Goal: Task Accomplishment & Management: Manage account settings

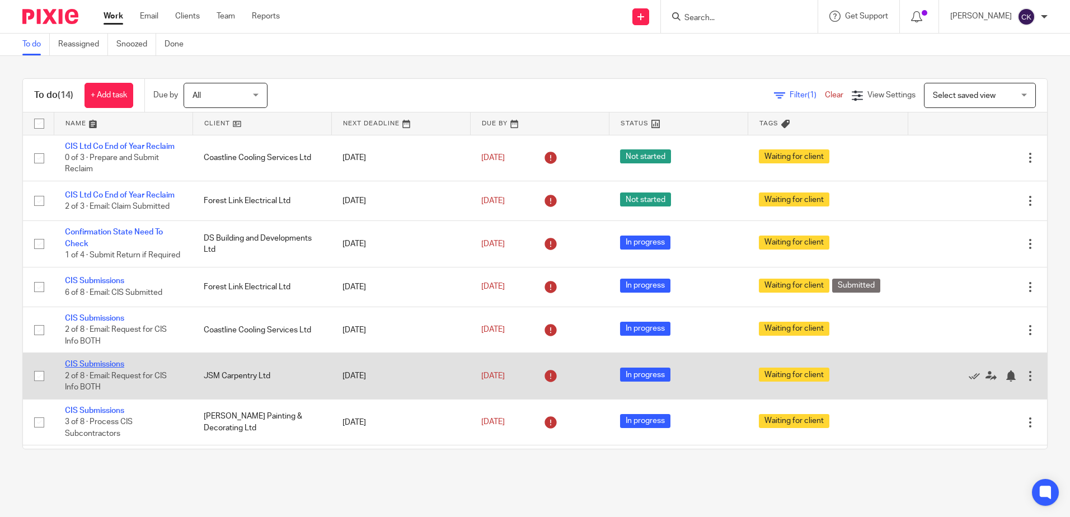
click at [85, 368] on link "CIS Submissions" at bounding box center [94, 365] width 59 height 8
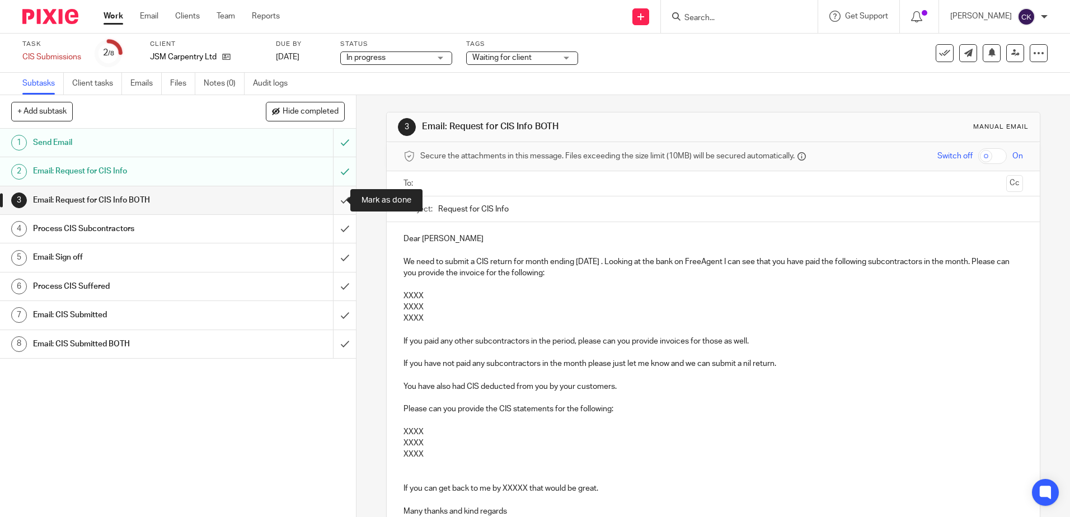
click at [333, 203] on input "submit" at bounding box center [178, 200] width 356 height 28
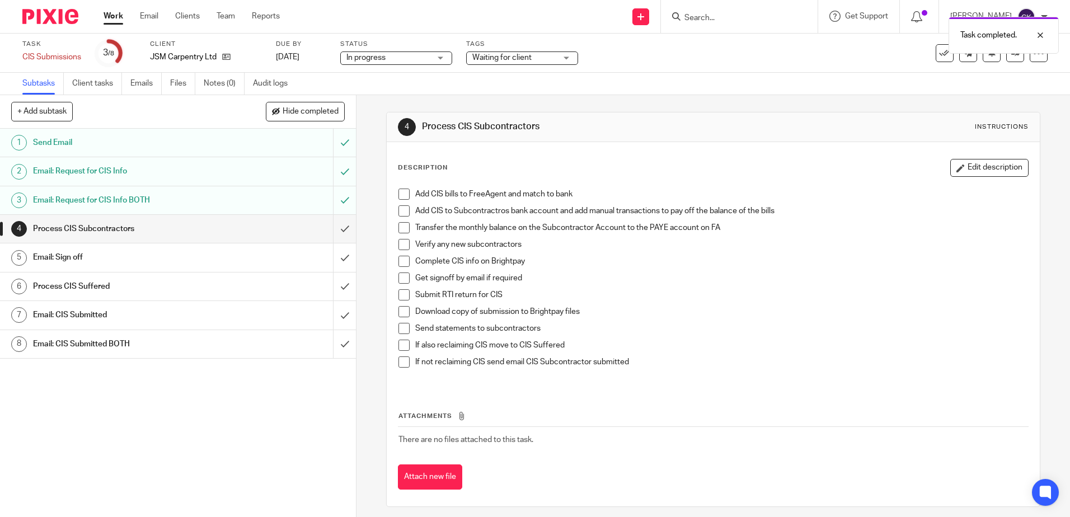
click at [400, 194] on span at bounding box center [404, 194] width 11 height 11
click at [399, 210] on span at bounding box center [404, 210] width 11 height 11
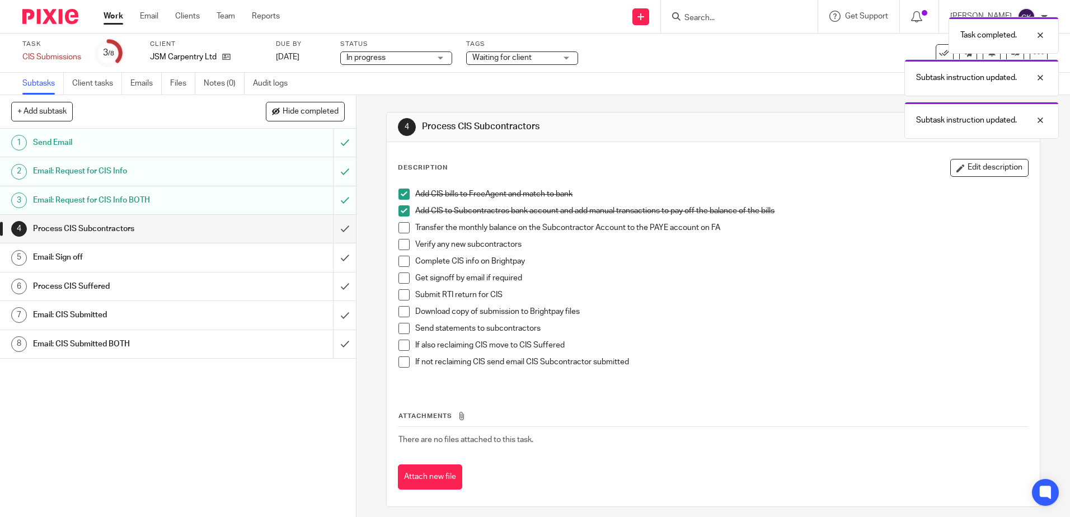
click at [401, 229] on span at bounding box center [404, 227] width 11 height 11
click at [401, 241] on span at bounding box center [404, 244] width 11 height 11
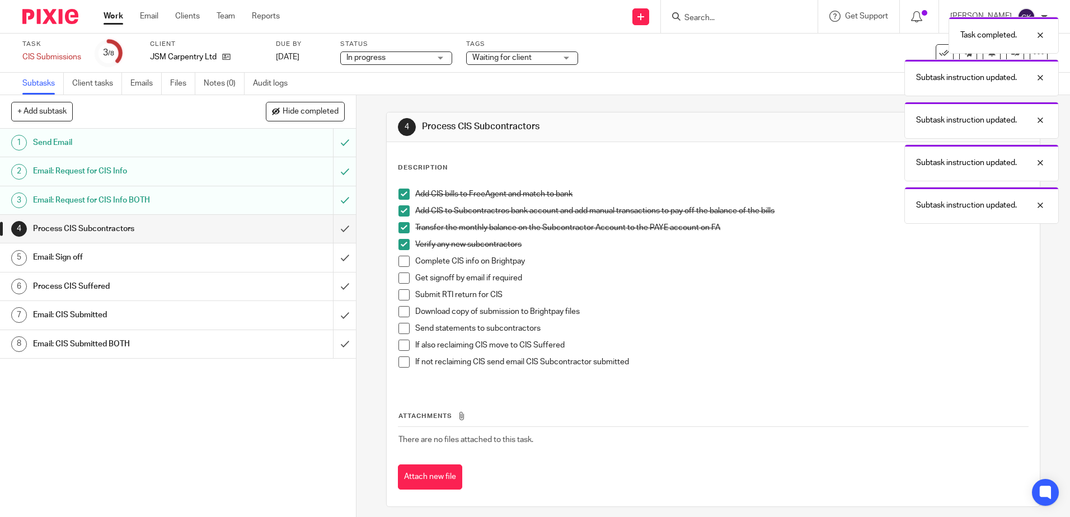
click at [399, 258] on span at bounding box center [404, 261] width 11 height 11
click at [399, 276] on span at bounding box center [404, 278] width 11 height 11
click at [401, 294] on span at bounding box center [404, 294] width 11 height 11
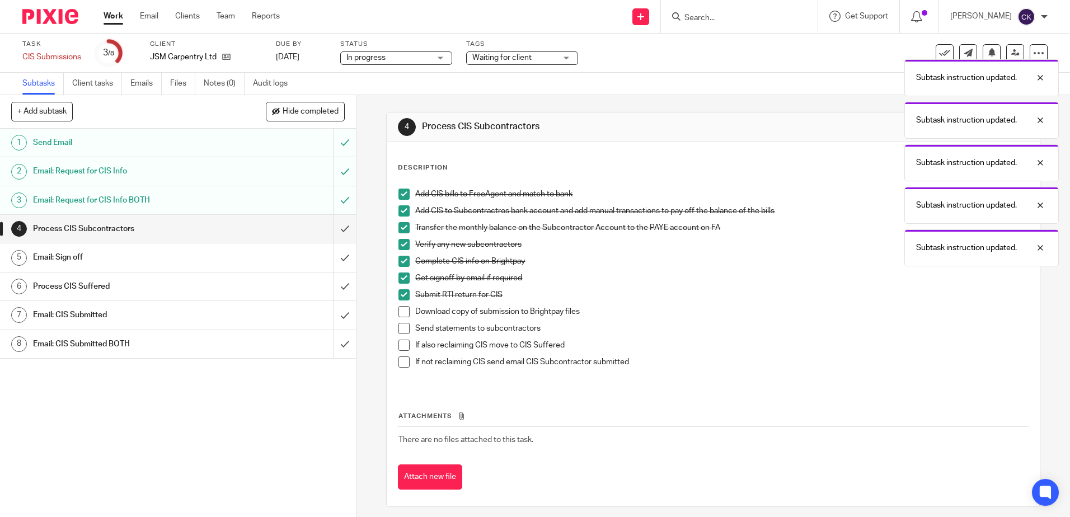
click at [399, 310] on span at bounding box center [404, 311] width 11 height 11
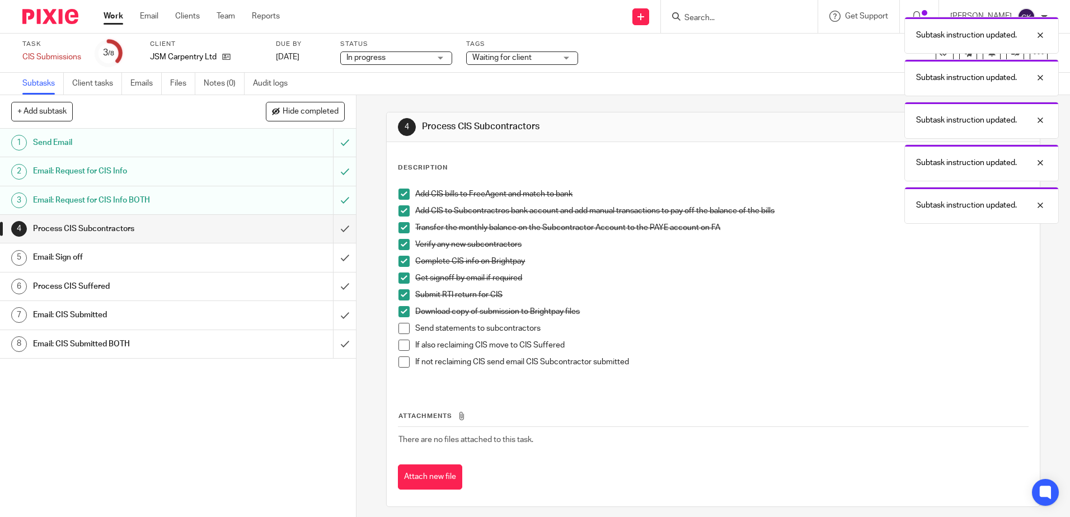
click at [400, 327] on span at bounding box center [404, 328] width 11 height 11
click at [403, 347] on span at bounding box center [404, 345] width 11 height 11
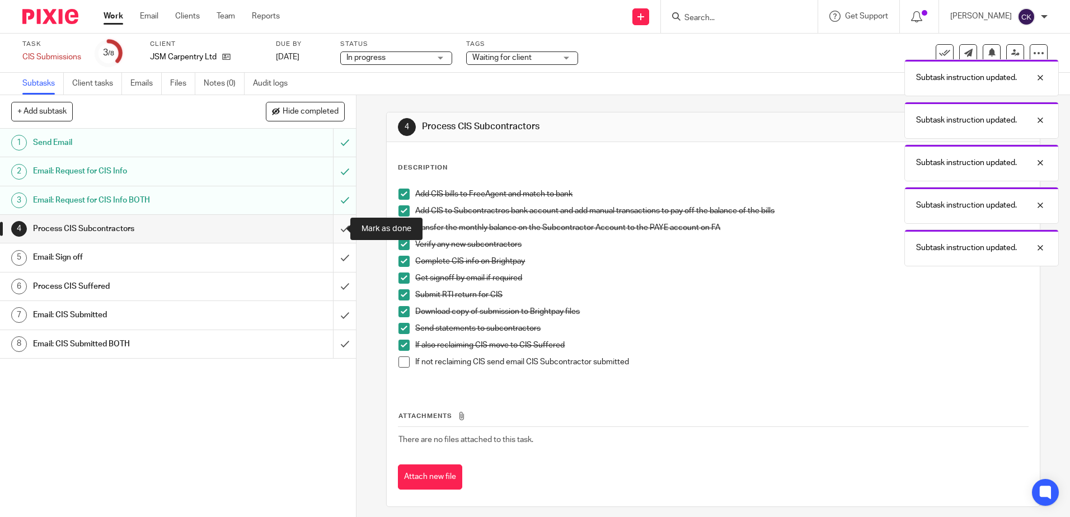
click at [336, 226] on input "submit" at bounding box center [178, 229] width 356 height 28
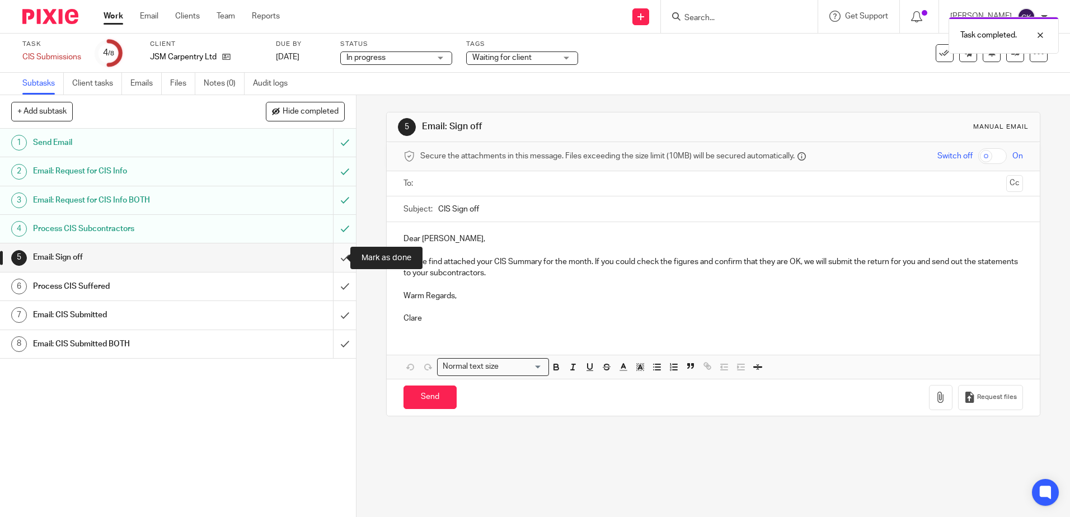
click at [335, 257] on input "submit" at bounding box center [178, 258] width 356 height 28
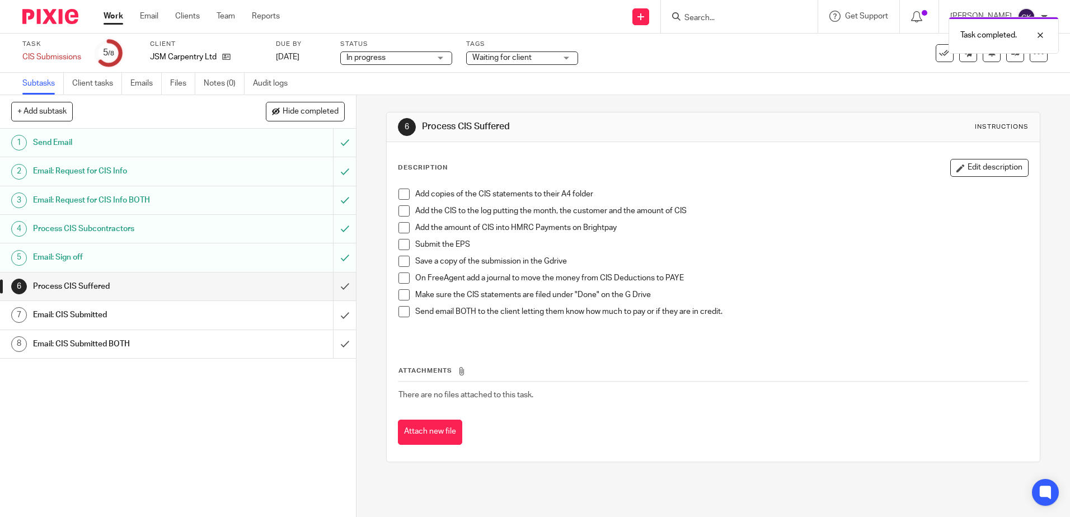
drag, startPoint x: 404, startPoint y: 198, endPoint x: 406, endPoint y: 210, distance: 13.1
click at [404, 199] on span at bounding box center [404, 194] width 11 height 11
click at [402, 214] on span at bounding box center [404, 210] width 11 height 11
click at [401, 225] on span at bounding box center [404, 227] width 11 height 11
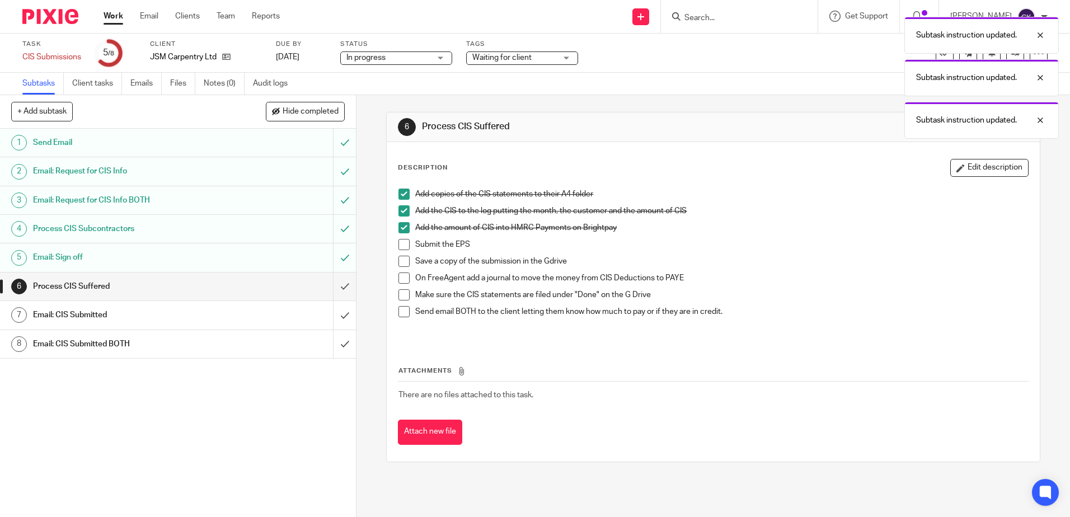
click at [399, 247] on span at bounding box center [404, 244] width 11 height 11
click at [400, 261] on span at bounding box center [404, 261] width 11 height 11
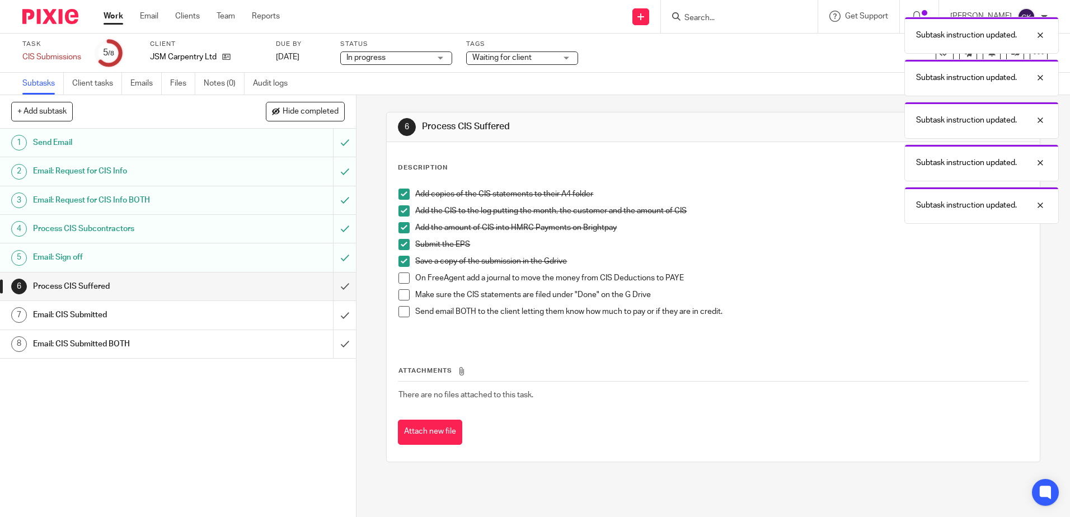
click at [401, 275] on span at bounding box center [404, 278] width 11 height 11
click at [404, 294] on span at bounding box center [404, 294] width 11 height 11
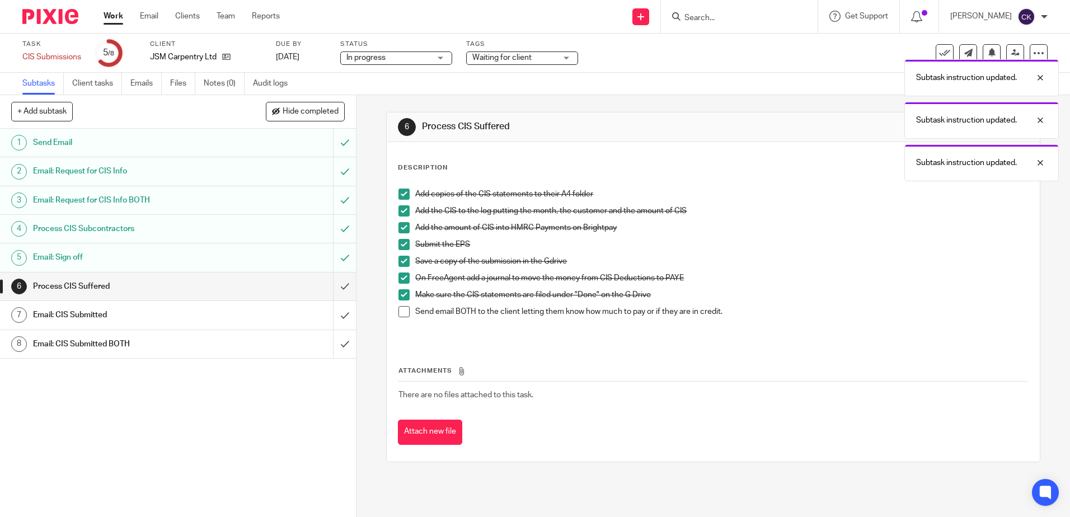
click at [399, 312] on span at bounding box center [404, 311] width 11 height 11
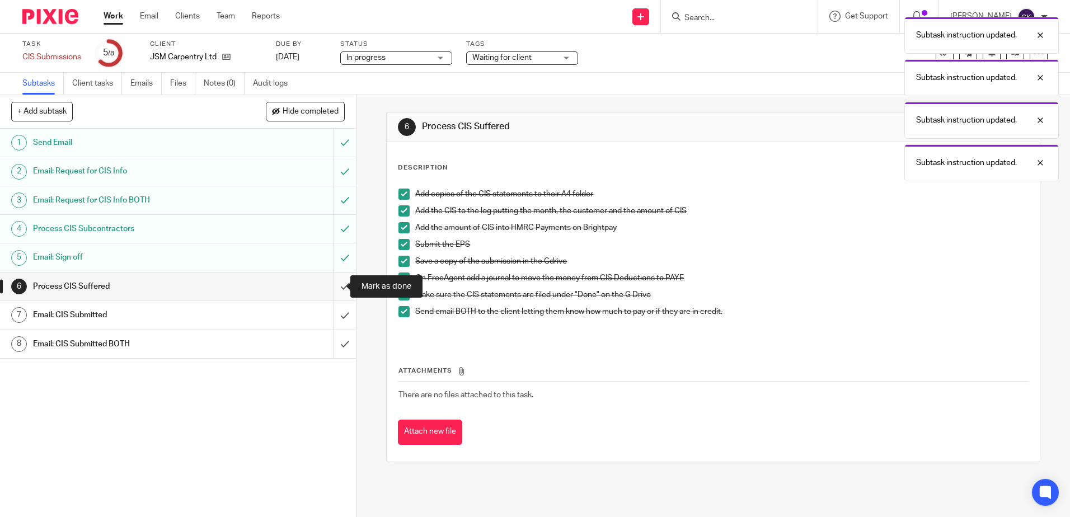
click at [339, 286] on input "submit" at bounding box center [178, 287] width 356 height 28
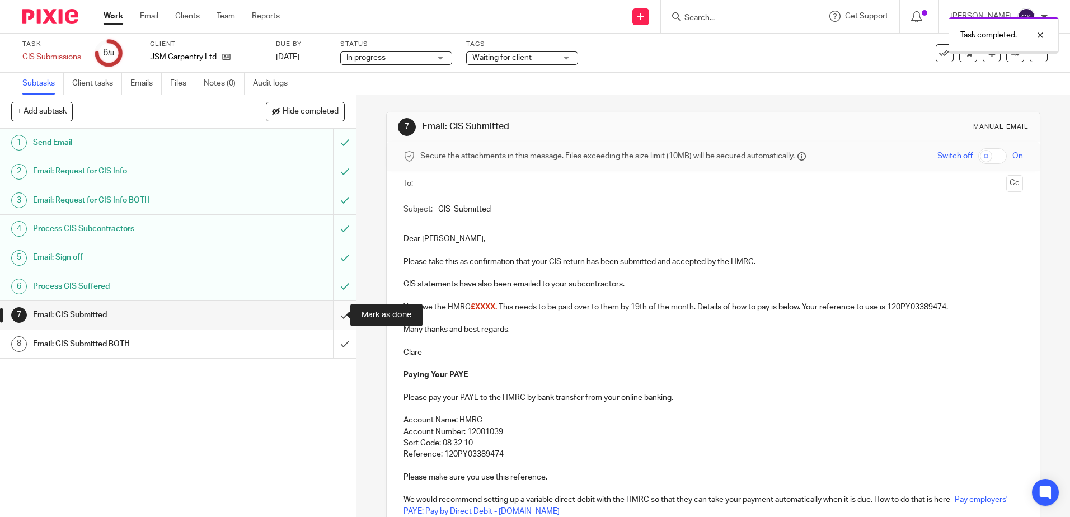
drag, startPoint x: 0, startPoint y: 0, endPoint x: 330, endPoint y: 315, distance: 456.5
click at [330, 315] on input "submit" at bounding box center [178, 315] width 356 height 28
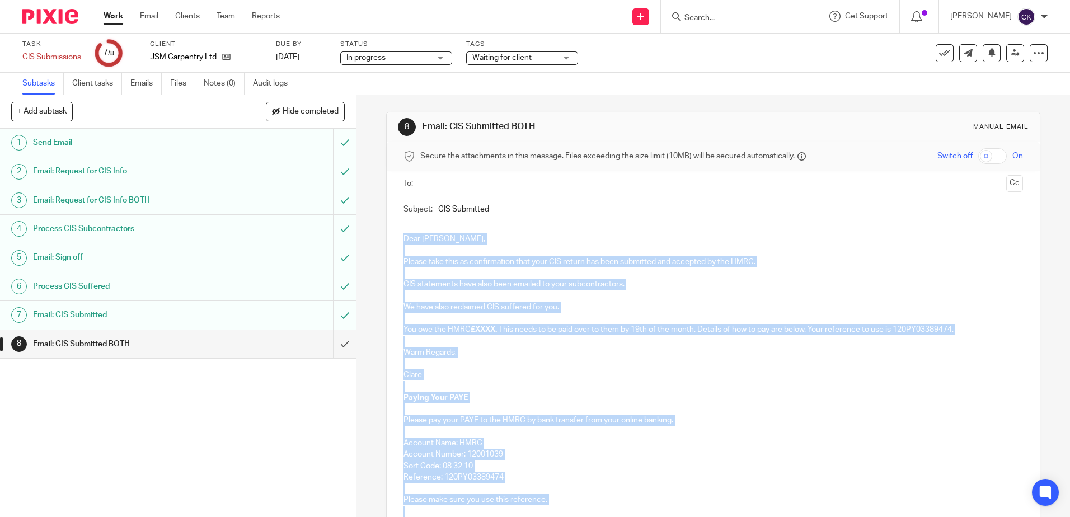
drag, startPoint x: 586, startPoint y: 403, endPoint x: 403, endPoint y: 240, distance: 245.4
click at [403, 240] on div "Dear Joshua, Please take this as confirmation that your CIS return has been sub…" at bounding box center [713, 385] width 653 height 326
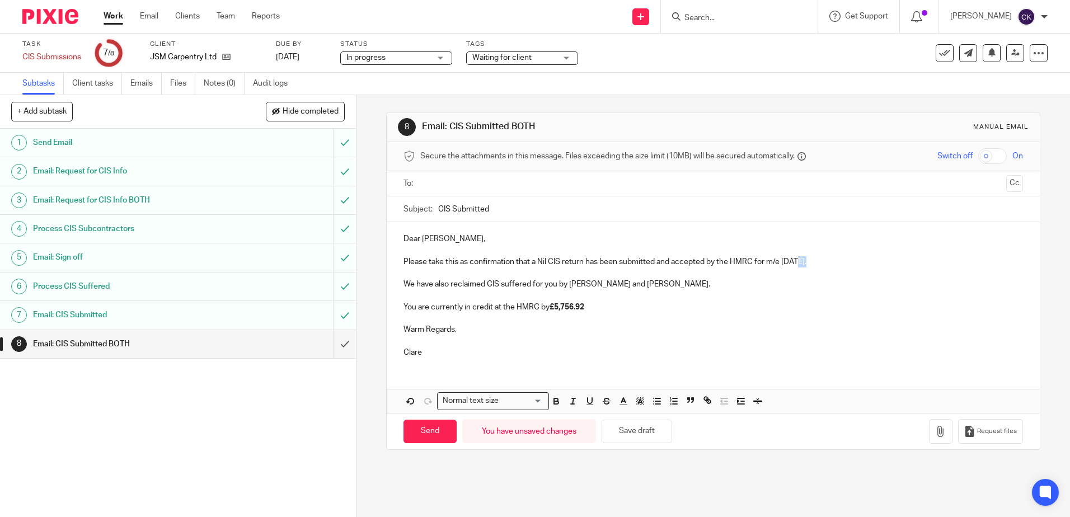
drag, startPoint x: 806, startPoint y: 264, endPoint x: 793, endPoint y: 268, distance: 13.3
click at [793, 268] on p "Please take this as confirmation that a Nil CIS return has been submitted and a…" at bounding box center [713, 261] width 619 height 11
drag, startPoint x: 589, startPoint y: 307, endPoint x: 554, endPoint y: 307, distance: 35.3
click at [554, 307] on p "You are currently in credit at the HMRC by £5,756.92" at bounding box center [713, 307] width 619 height 11
drag, startPoint x: 435, startPoint y: 182, endPoint x: 448, endPoint y: 185, distance: 13.8
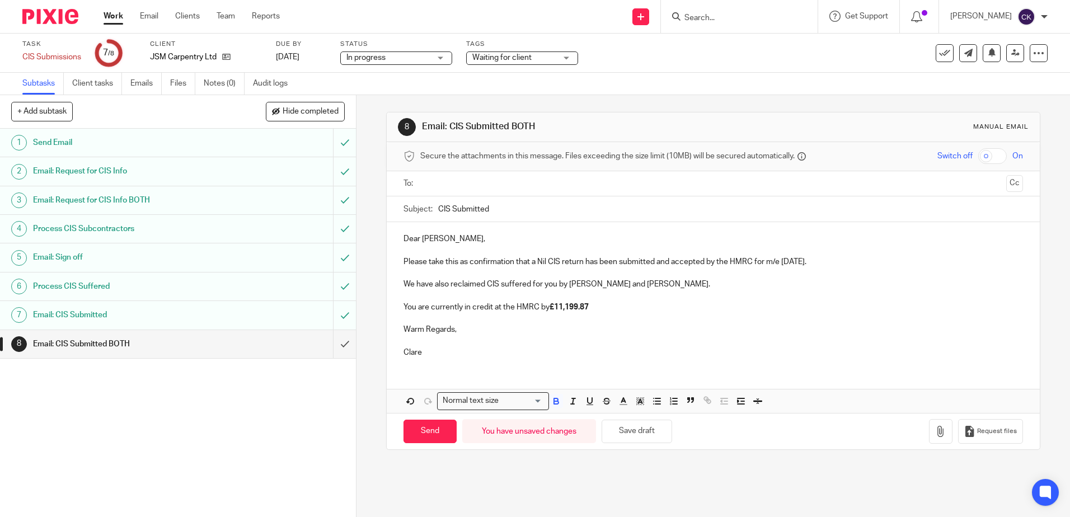
click at [436, 182] on input "text" at bounding box center [712, 183] width 577 height 13
click at [433, 434] on input "Send" at bounding box center [430, 434] width 53 height 24
type input "Sent"
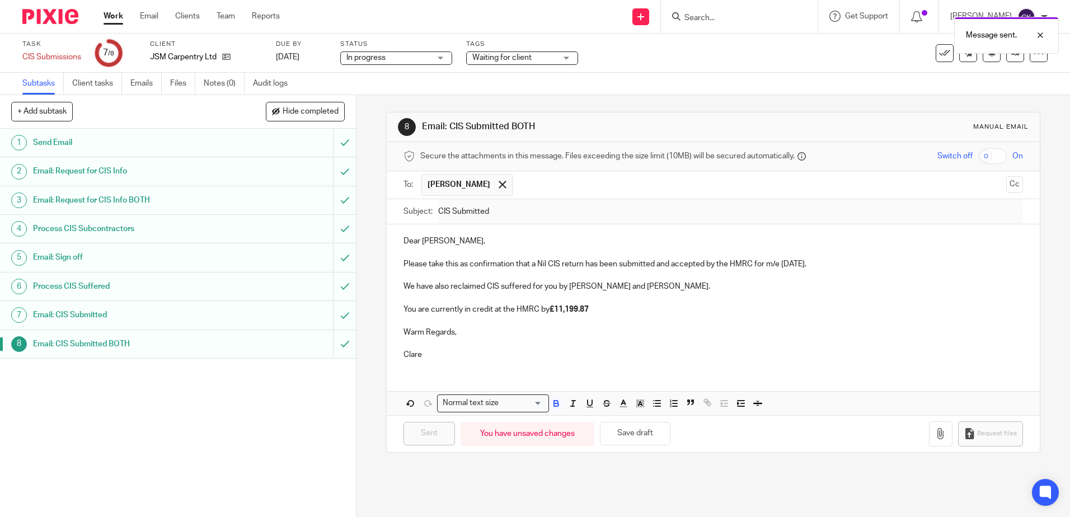
click at [117, 21] on link "Work" at bounding box center [114, 16] width 20 height 11
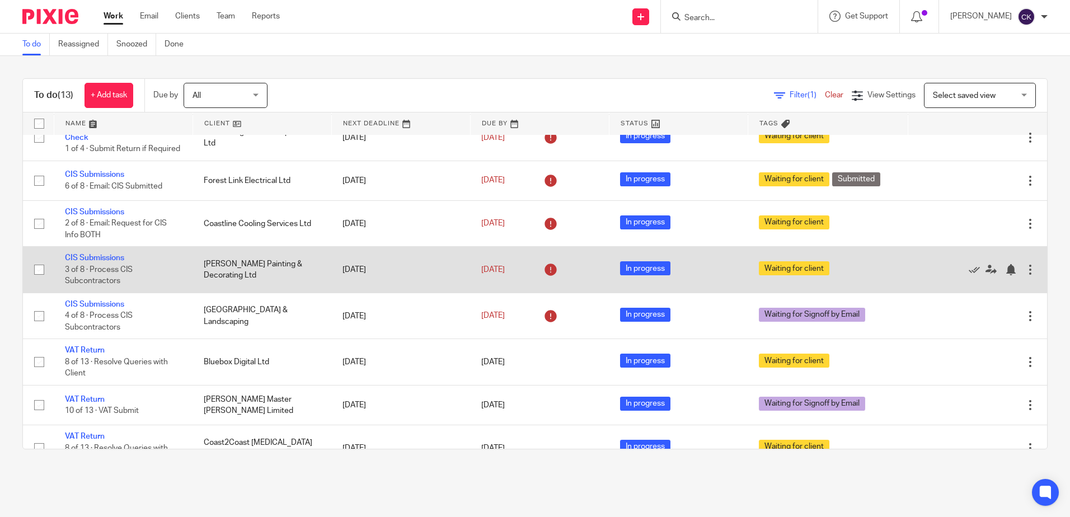
scroll to position [112, 0]
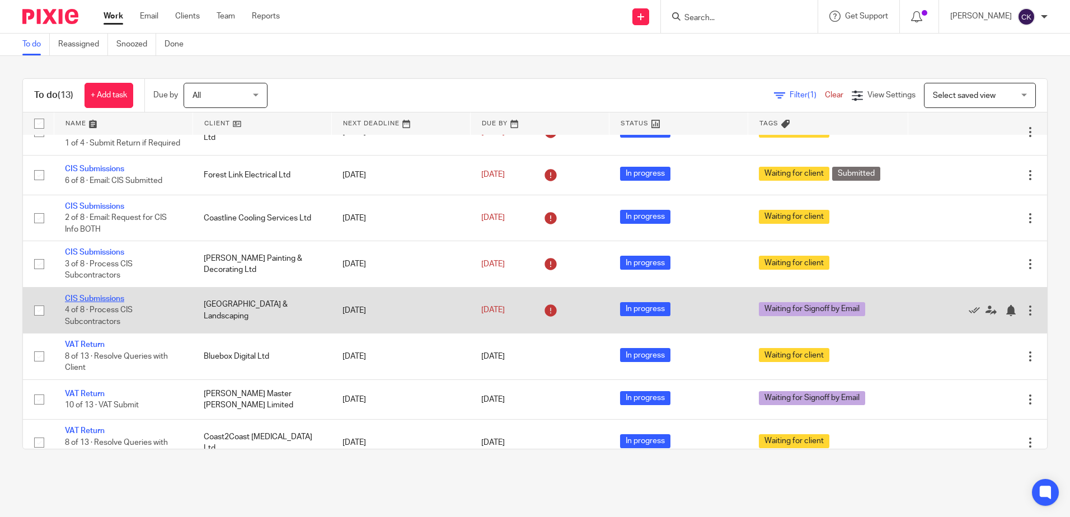
click at [93, 303] on link "CIS Submissions" at bounding box center [94, 299] width 59 height 8
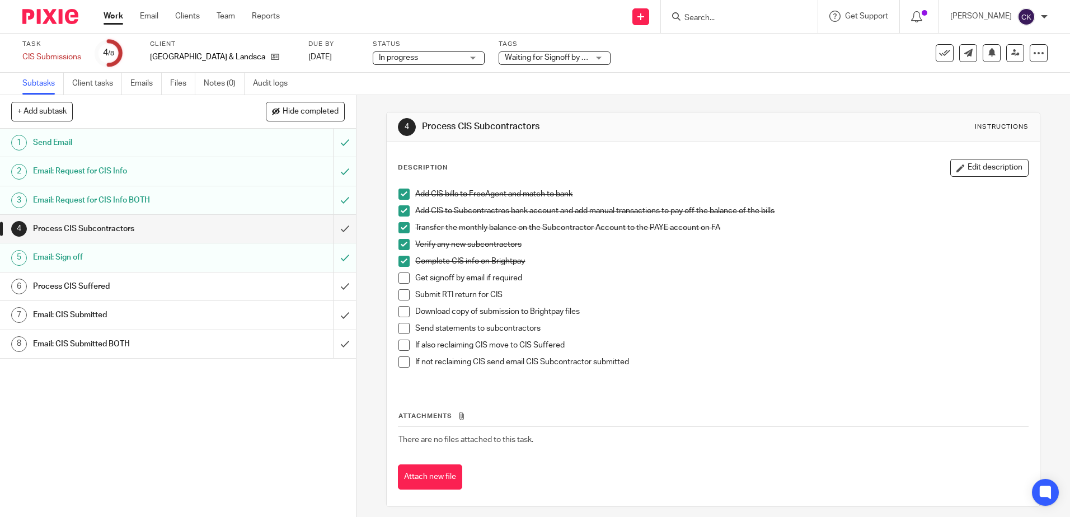
drag, startPoint x: 401, startPoint y: 275, endPoint x: 403, endPoint y: 281, distance: 5.7
click at [401, 275] on span at bounding box center [404, 278] width 11 height 11
click at [400, 292] on span at bounding box center [404, 294] width 11 height 11
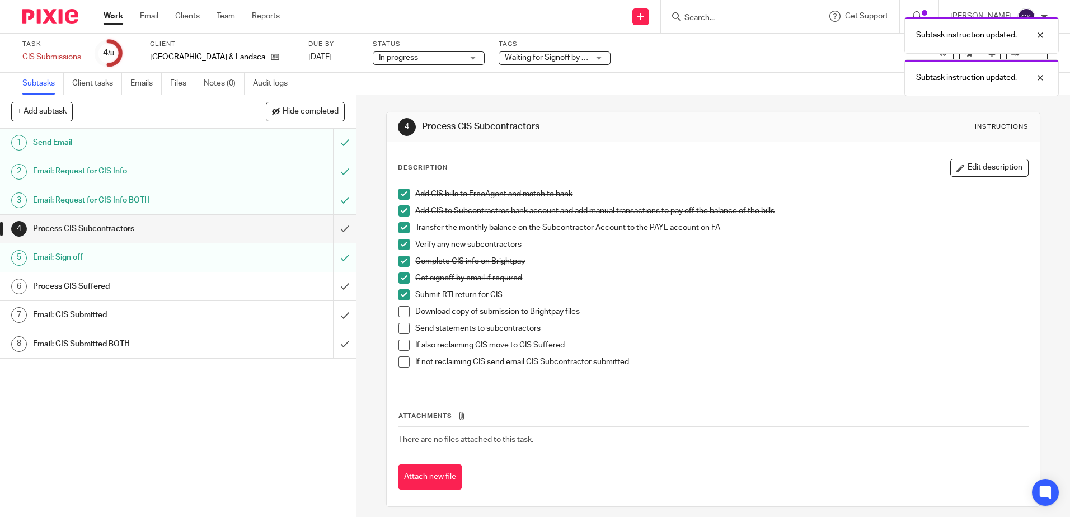
click at [400, 312] on span at bounding box center [404, 311] width 11 height 11
click at [401, 325] on span at bounding box center [404, 328] width 11 height 11
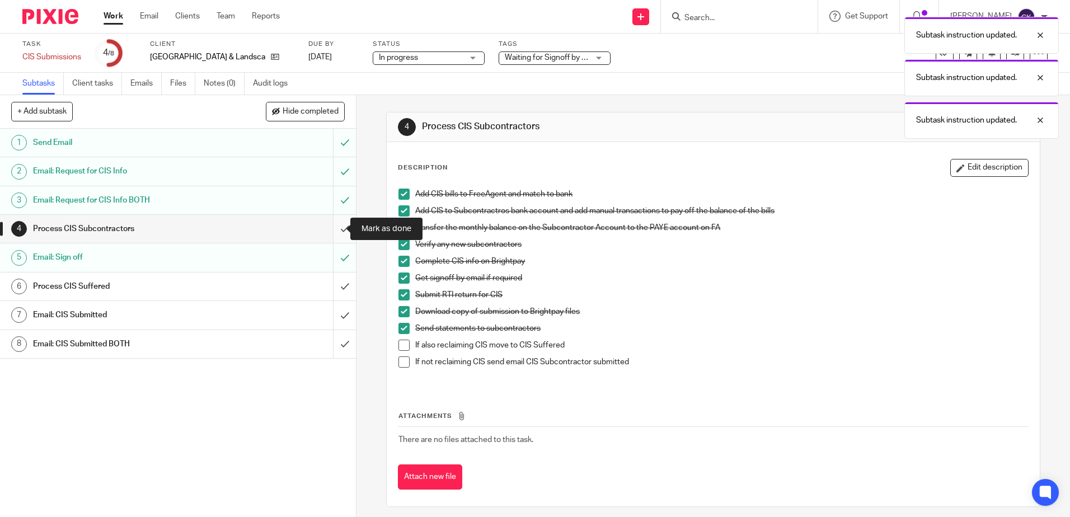
click at [336, 228] on input "submit" at bounding box center [178, 229] width 356 height 28
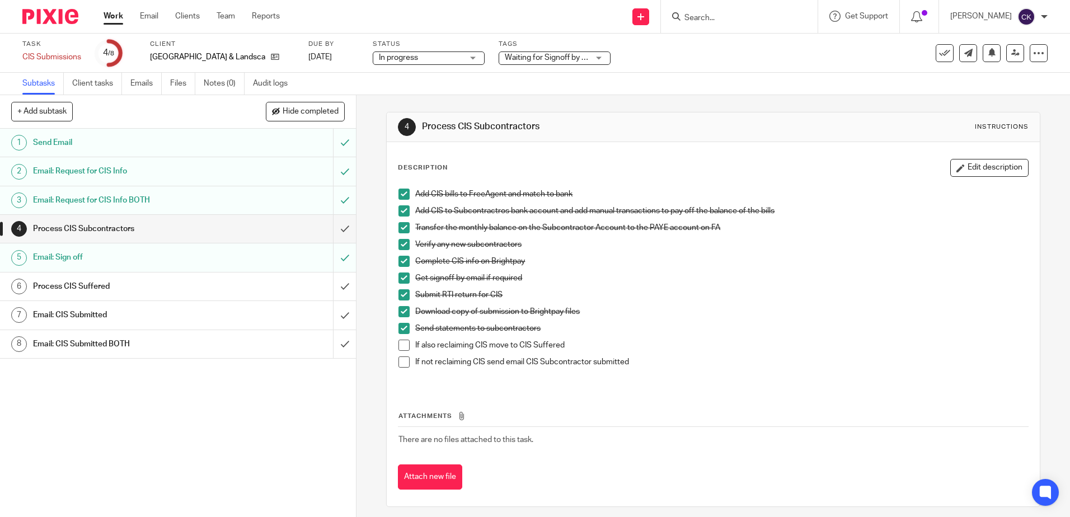
click at [242, 286] on div "Process CIS Suffered" at bounding box center [177, 286] width 289 height 17
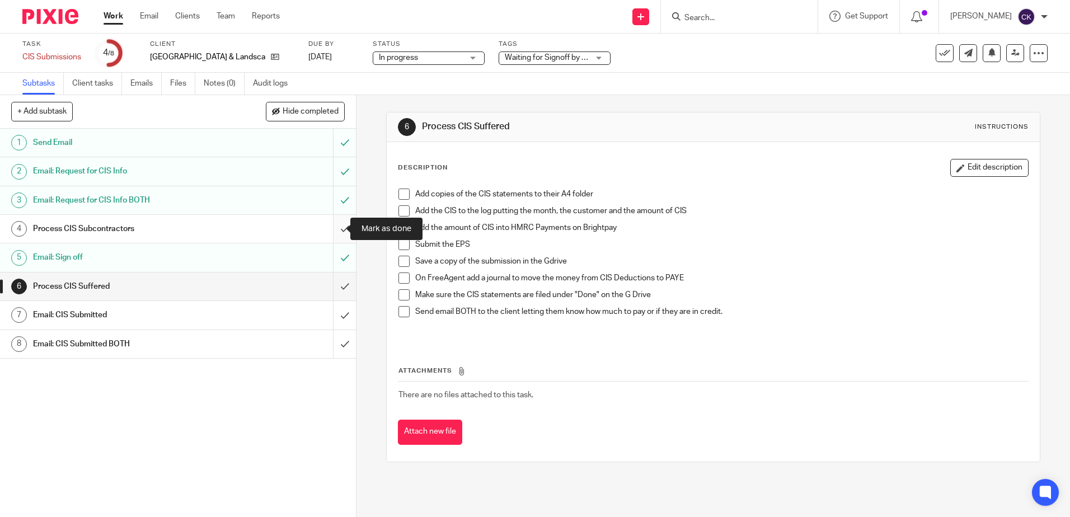
click at [329, 231] on input "submit" at bounding box center [178, 229] width 356 height 28
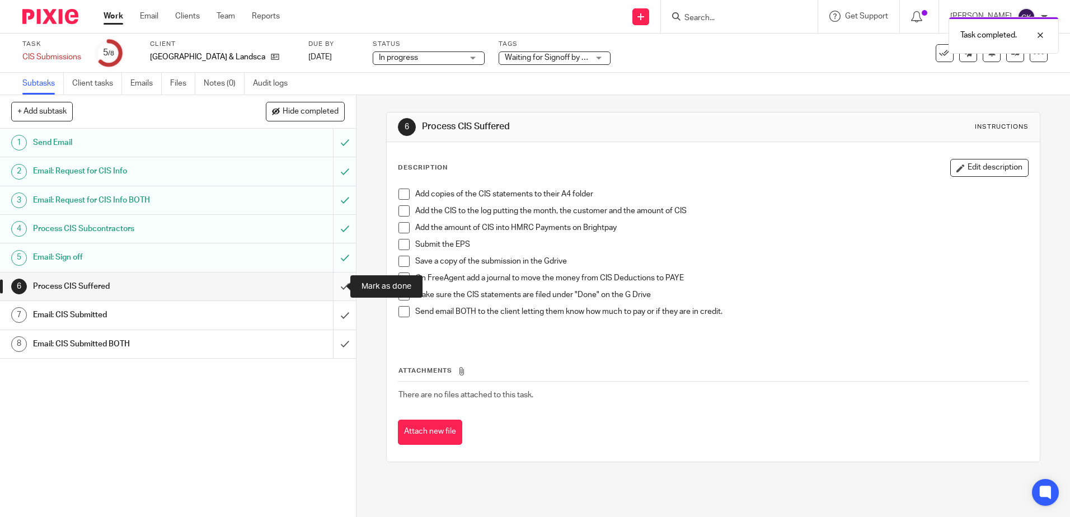
click at [331, 287] on input "submit" at bounding box center [178, 287] width 356 height 28
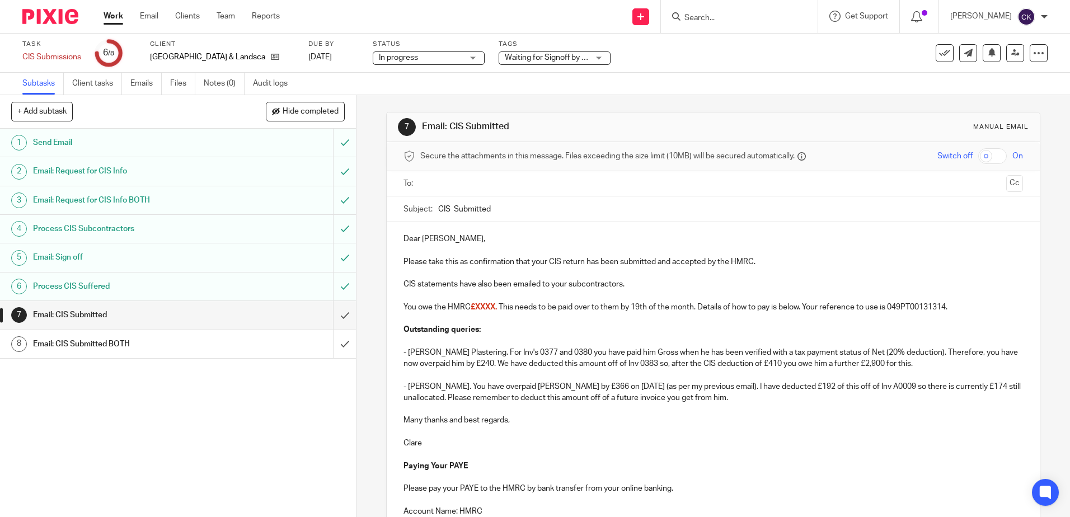
click at [751, 262] on p "Please take this as confirmation that your CIS return has been submitted and ac…" at bounding box center [713, 261] width 619 height 11
drag, startPoint x: 497, startPoint y: 310, endPoint x: 469, endPoint y: 310, distance: 27.4
click at [471, 310] on span "£XXXX." at bounding box center [484, 307] width 26 height 8
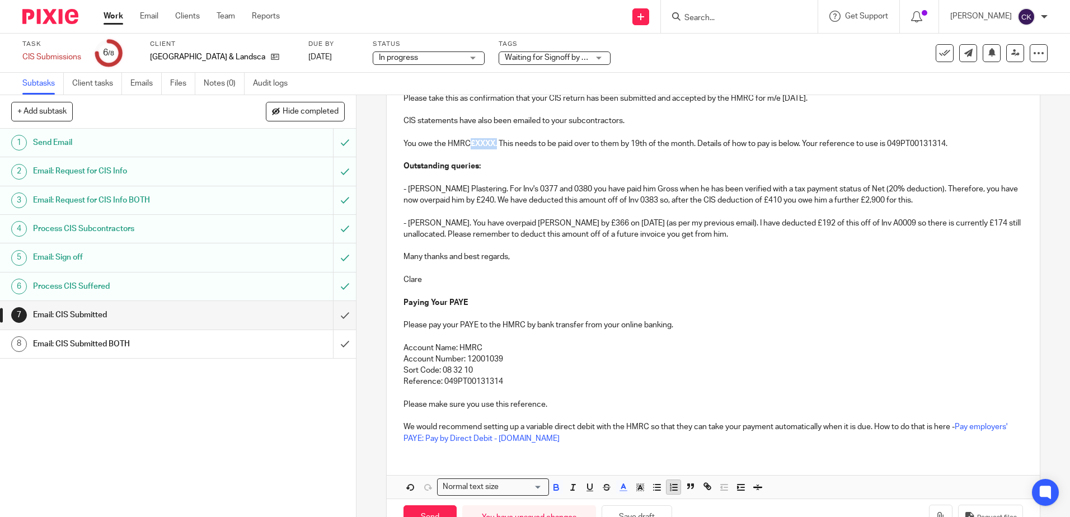
scroll to position [168, 0]
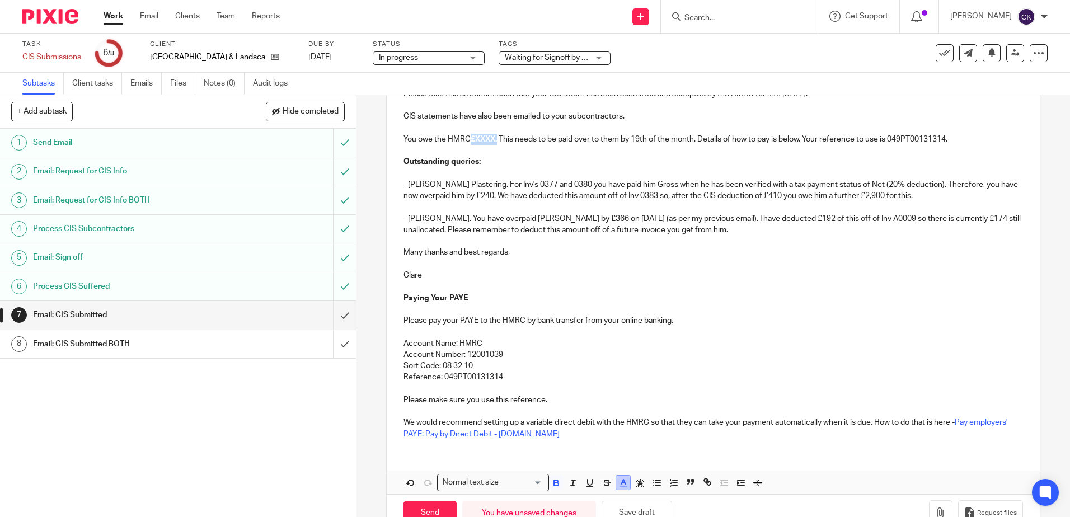
click at [620, 486] on line "button" at bounding box center [623, 486] width 7 height 0
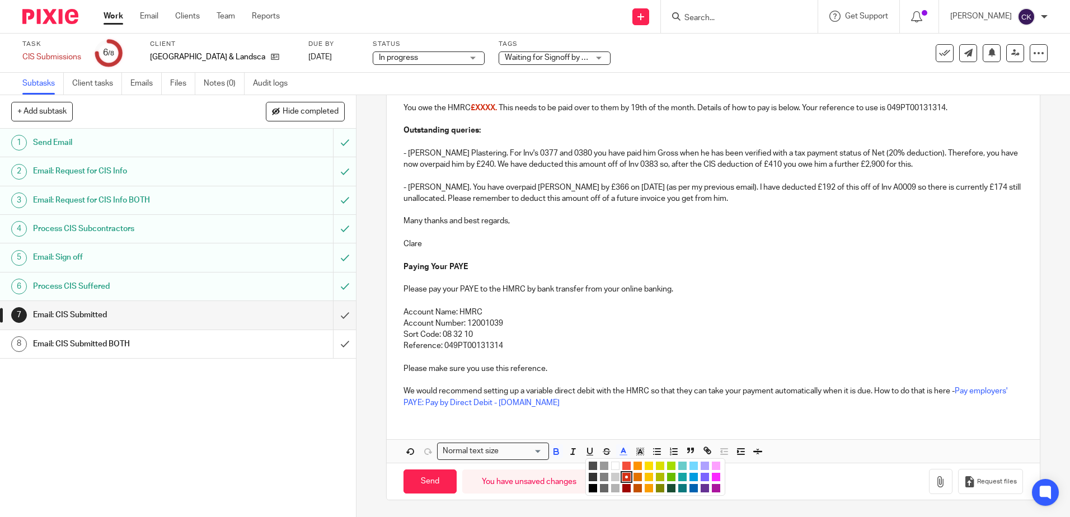
click at [589, 489] on li "color:#000000" at bounding box center [593, 488] width 8 height 8
drag, startPoint x: 578, startPoint y: 291, endPoint x: 527, endPoint y: 192, distance: 111.4
click at [577, 288] on p "Please pay your PAYE to the HMRC by bank transfer from your online banking." at bounding box center [713, 289] width 619 height 11
drag, startPoint x: 494, startPoint y: 109, endPoint x: 472, endPoint y: 113, distance: 22.7
click at [472, 113] on p "You owe the HMRC £XXXX. This needs to be paid over to them by 19th of the month…" at bounding box center [713, 107] width 619 height 11
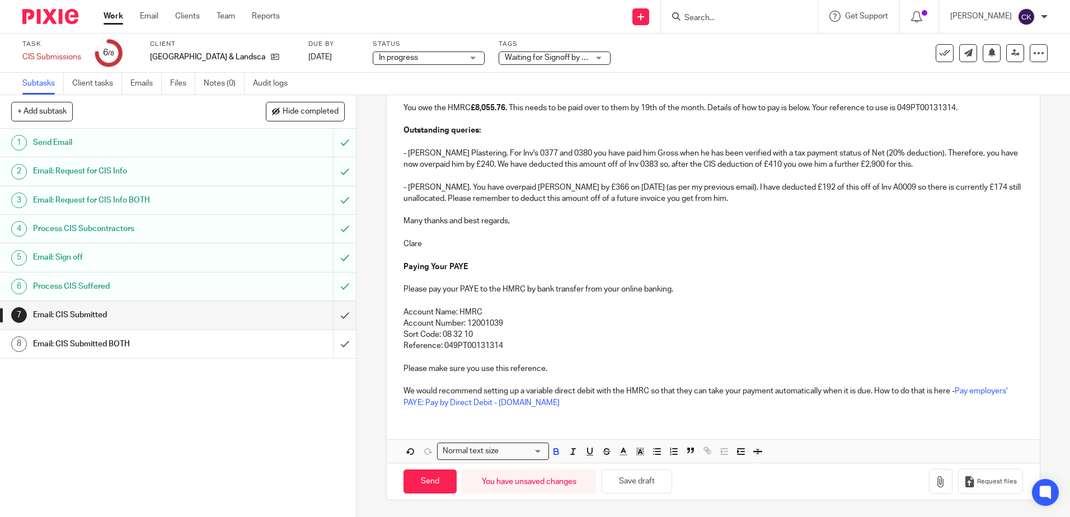
scroll to position [143, 0]
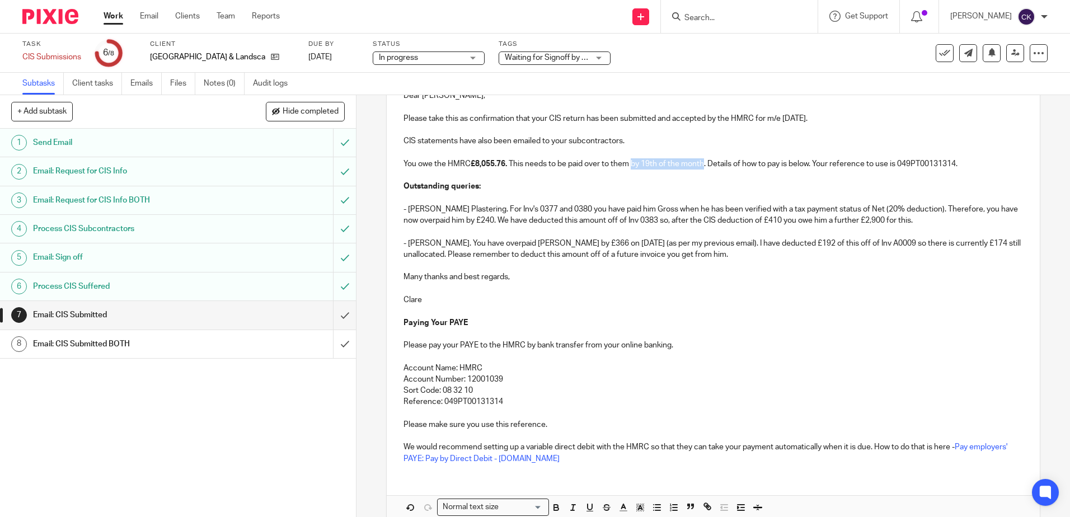
drag, startPoint x: 705, startPoint y: 167, endPoint x: 633, endPoint y: 163, distance: 72.3
click at [633, 163] on p "You owe the HMRC £8,055.76. This needs to be paid over to them by 19th of the m…" at bounding box center [713, 163] width 619 height 11
drag, startPoint x: 656, startPoint y: 169, endPoint x: 633, endPoint y: 166, distance: 23.1
click at [633, 166] on p "You owe the HMRC £8,055.76. This needs to be paid over to them TODAY. Details o…" at bounding box center [713, 163] width 619 height 11
click at [555, 508] on icon "button" at bounding box center [556, 509] width 4 height 3
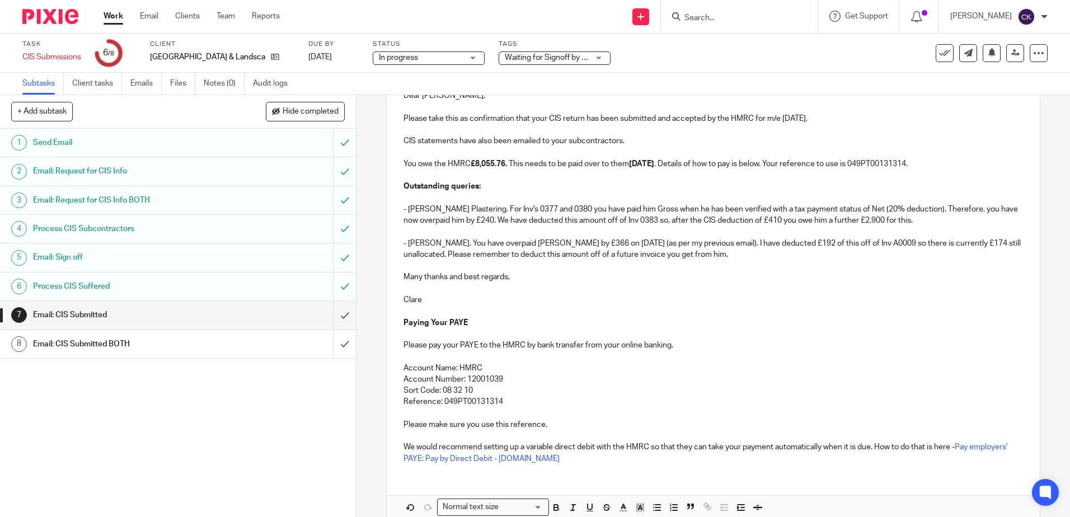
click at [771, 330] on p at bounding box center [713, 334] width 619 height 11
drag, startPoint x: 731, startPoint y: 255, endPoint x: 447, endPoint y: 256, distance: 284.4
click at [447, 256] on p "- Aidan Lacey Brooks. You have overpaid Aidan by £366 on 19/05/25 (as per my pr…" at bounding box center [713, 249] width 619 height 23
click at [598, 243] on p "- Aidan Lacey Brooks. You have overpaid Aidan by £366 on 19/05/25 (as per my pr…" at bounding box center [713, 249] width 619 height 23
drag, startPoint x: 809, startPoint y: 255, endPoint x: 706, endPoint y: 243, distance: 103.7
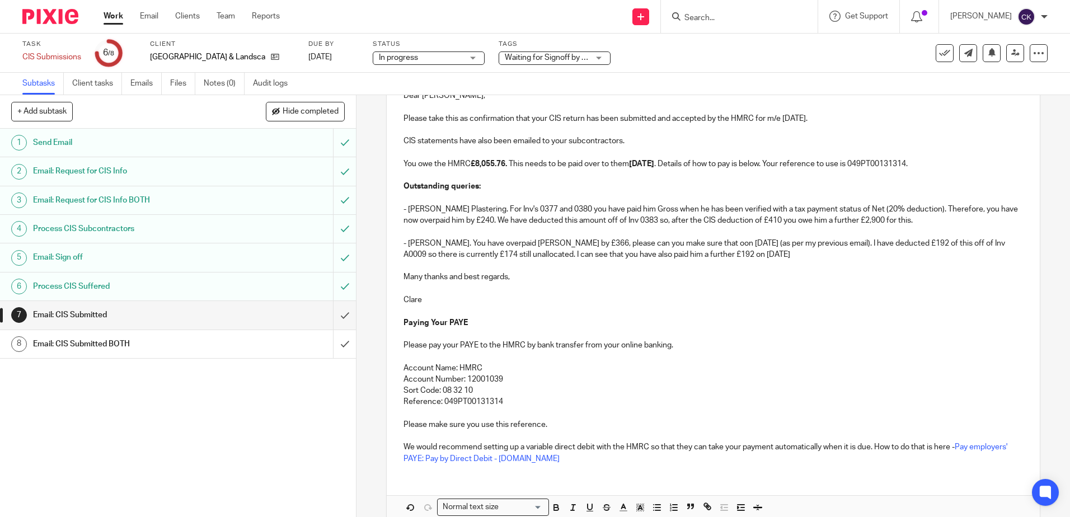
click at [706, 243] on p "- Aidan Lacey Brooks. You have overpaid Aidan by £366, please can you make sure…" at bounding box center [713, 249] width 619 height 23
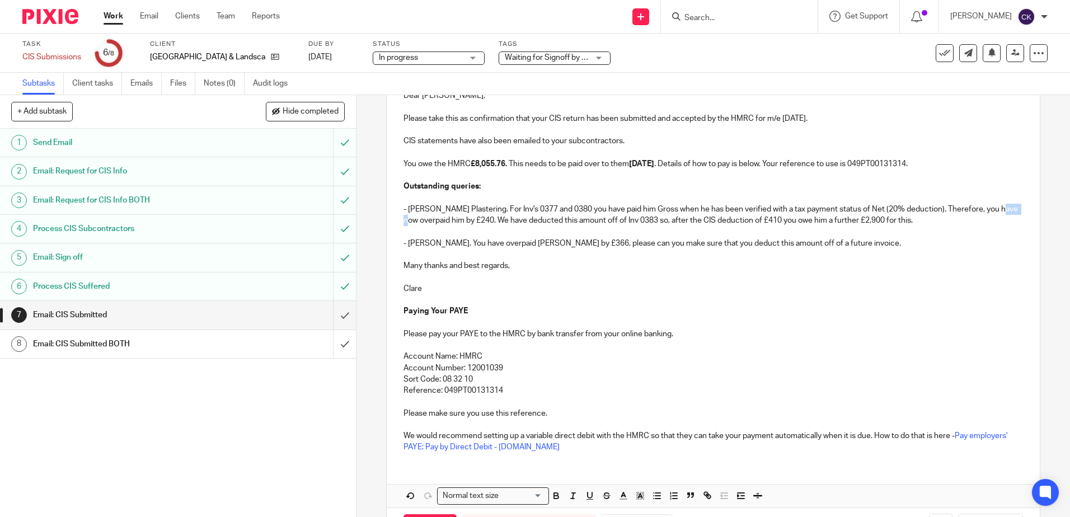
drag, startPoint x: 1008, startPoint y: 210, endPoint x: 988, endPoint y: 212, distance: 19.7
click at [988, 212] on div "Dear Richard, Please take this as confirmation that your CIS return has been su…" at bounding box center [713, 270] width 653 height 383
drag, startPoint x: 905, startPoint y: 221, endPoint x: 482, endPoint y: 222, distance: 423.2
click at [482, 222] on p "- L Phillips Plastering. For Inv's 0377 and 0380 you have paid him Gross when h…" at bounding box center [713, 215] width 619 height 23
click at [872, 243] on p "- Aidan Lacey Brooks. You have overpaid Aidan by £366, please can you make sure…" at bounding box center [713, 243] width 619 height 11
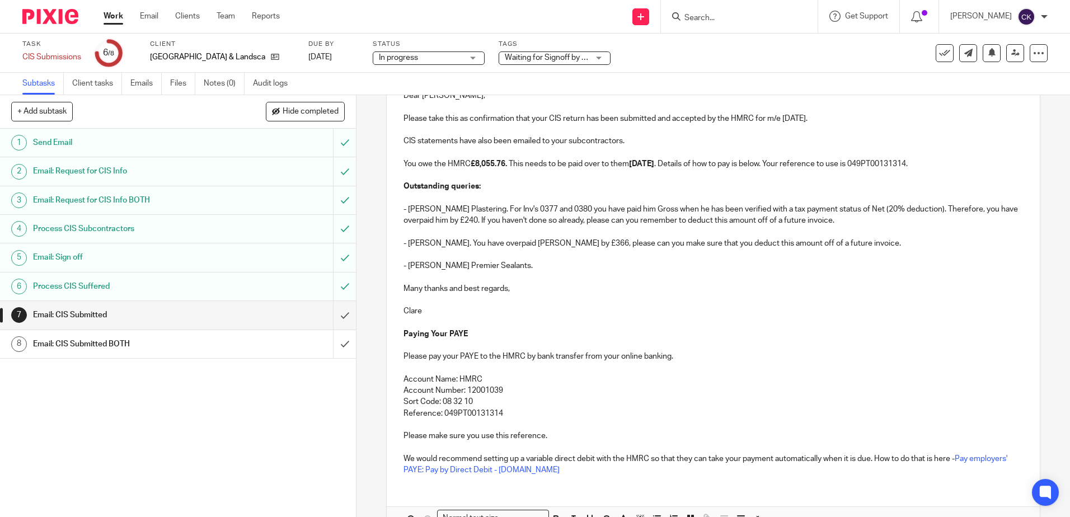
click at [522, 263] on p "- R W Ward Premier Sealants." at bounding box center [713, 265] width 619 height 11
click at [555, 265] on p "- R W Ward Premier Sealants. For Inv 5356" at bounding box center [713, 265] width 619 height 11
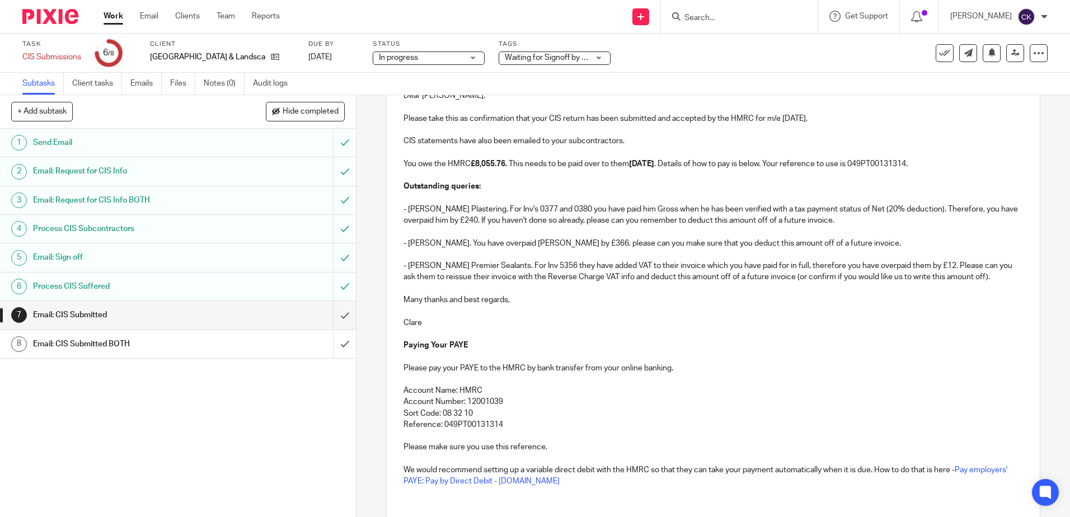
scroll to position [0, 0]
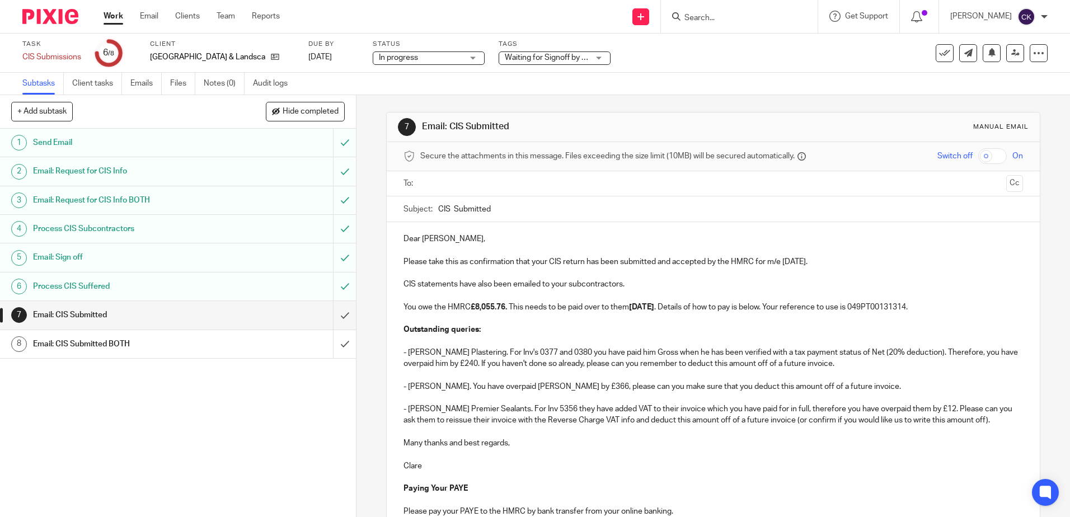
click at [450, 184] on input "text" at bounding box center [712, 183] width 577 height 13
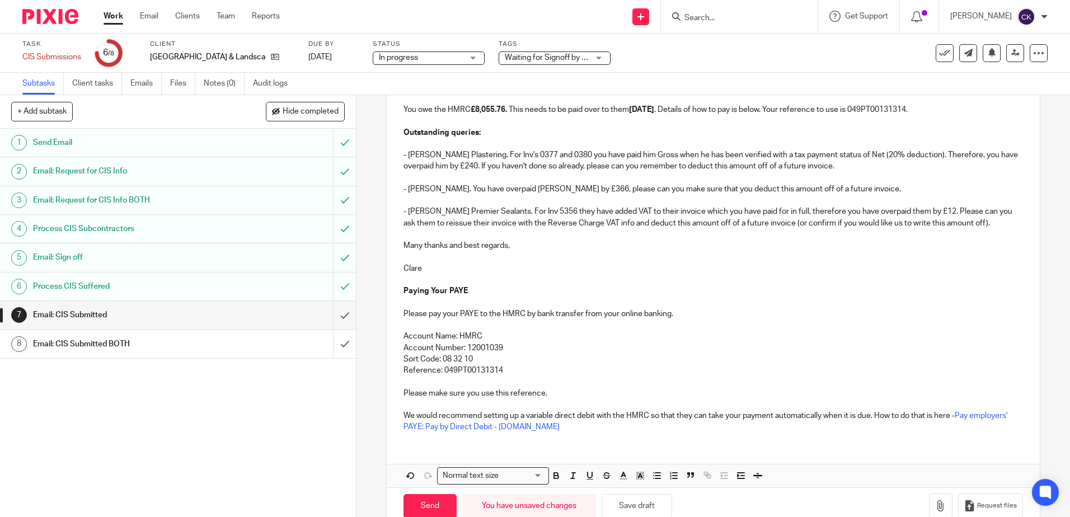
scroll to position [224, 0]
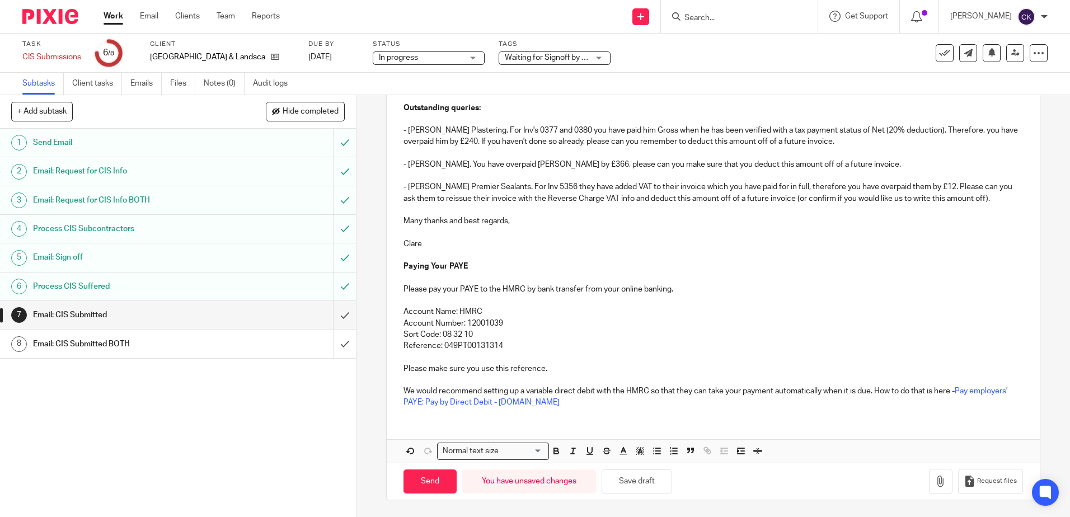
drag, startPoint x: 434, startPoint y: 480, endPoint x: 535, endPoint y: 429, distance: 113.2
click at [436, 480] on input "Send" at bounding box center [430, 482] width 53 height 24
type input "Sent"
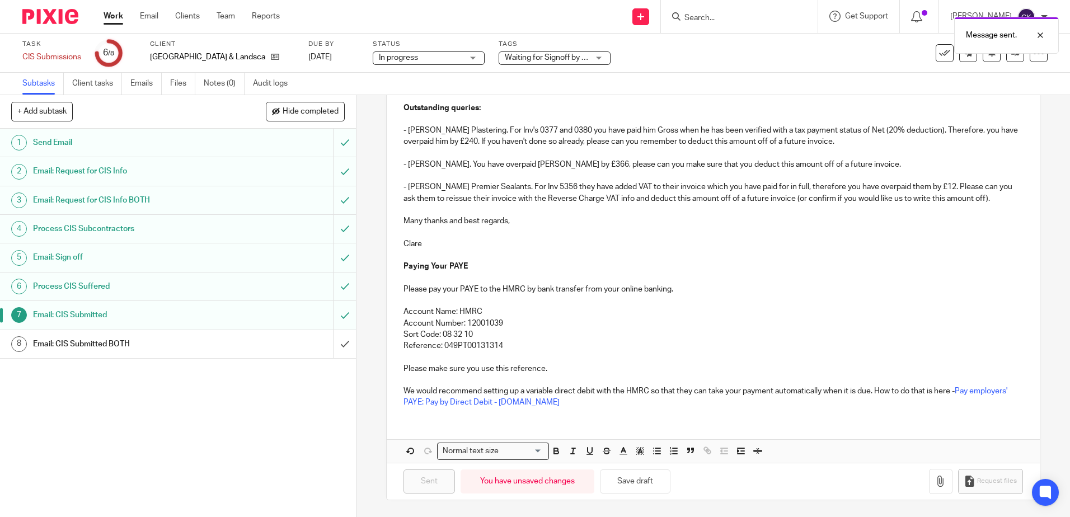
click at [453, 58] on div "In progress In progress" at bounding box center [429, 58] width 112 height 13
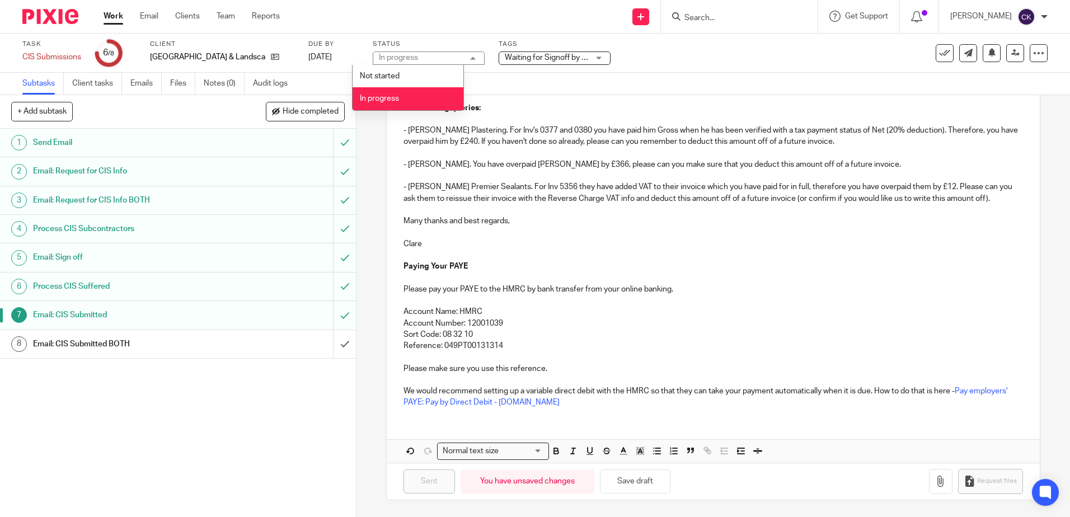
click at [581, 55] on div "Waiting for Signoff by Email" at bounding box center [555, 58] width 112 height 13
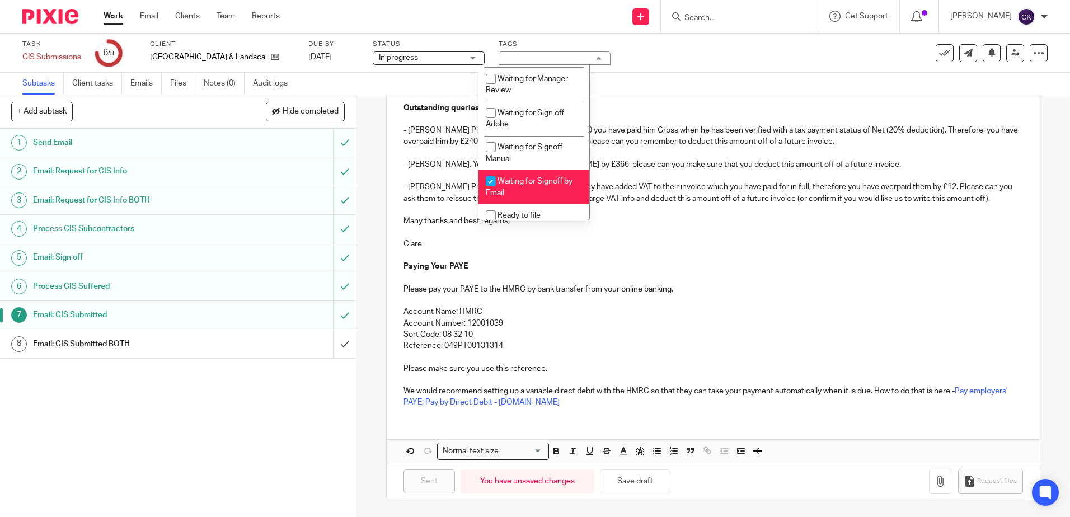
scroll to position [112, 0]
click at [490, 180] on input "checkbox" at bounding box center [490, 180] width 21 height 21
checkbox input "false"
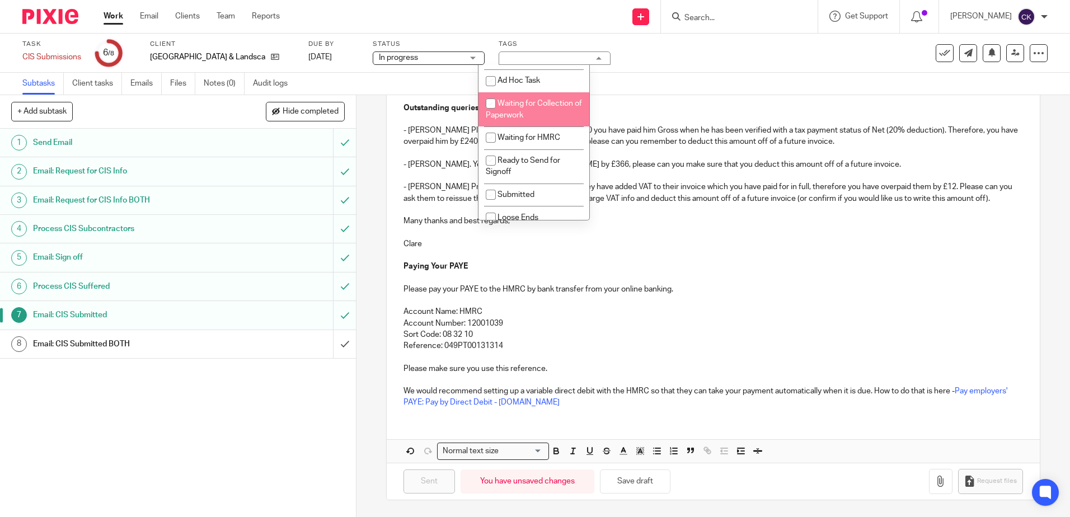
scroll to position [300, 0]
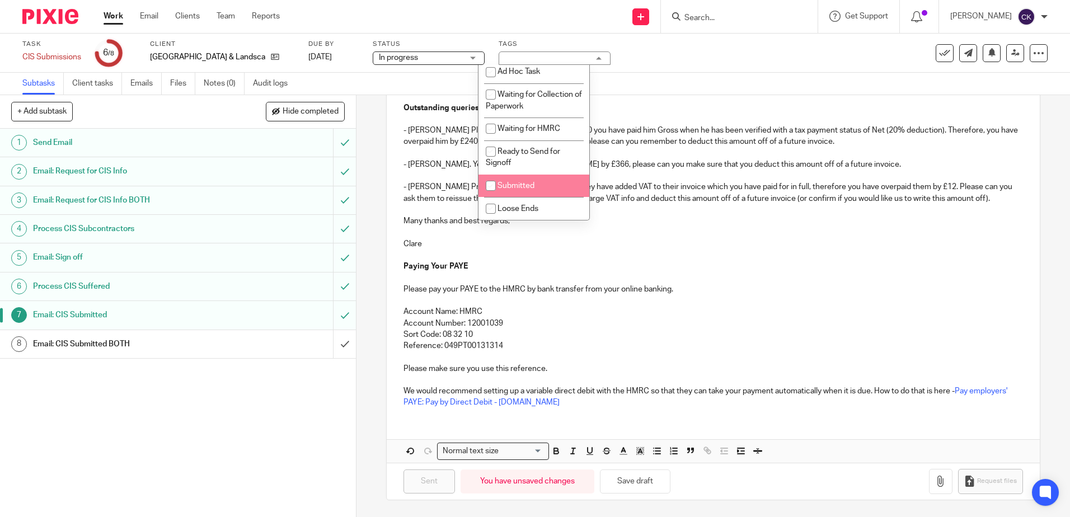
click at [493, 184] on input "checkbox" at bounding box center [490, 185] width 21 height 21
checkbox input "true"
click at [489, 207] on input "checkbox" at bounding box center [490, 208] width 21 height 21
checkbox input "true"
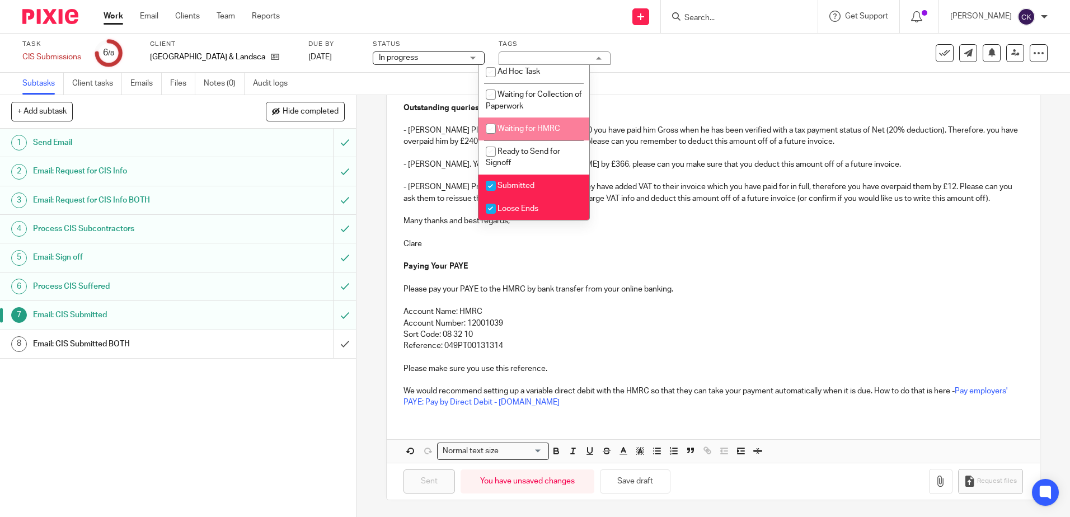
click at [652, 84] on div "Subtasks Client tasks Emails Files Notes (0) Audit logs" at bounding box center [535, 84] width 1070 height 22
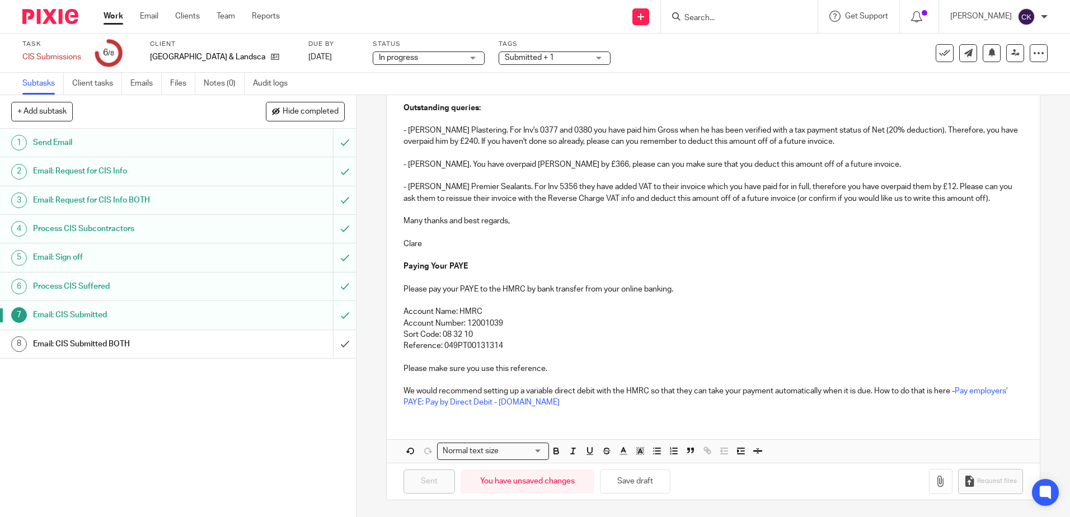
click at [113, 15] on link "Work" at bounding box center [114, 16] width 20 height 11
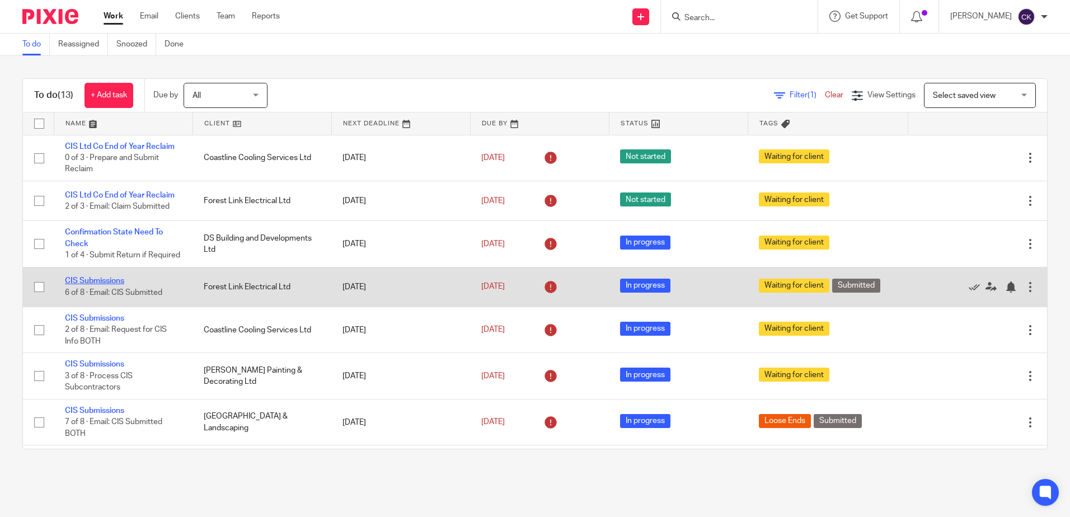
click at [104, 285] on link "CIS Submissions" at bounding box center [94, 281] width 59 height 8
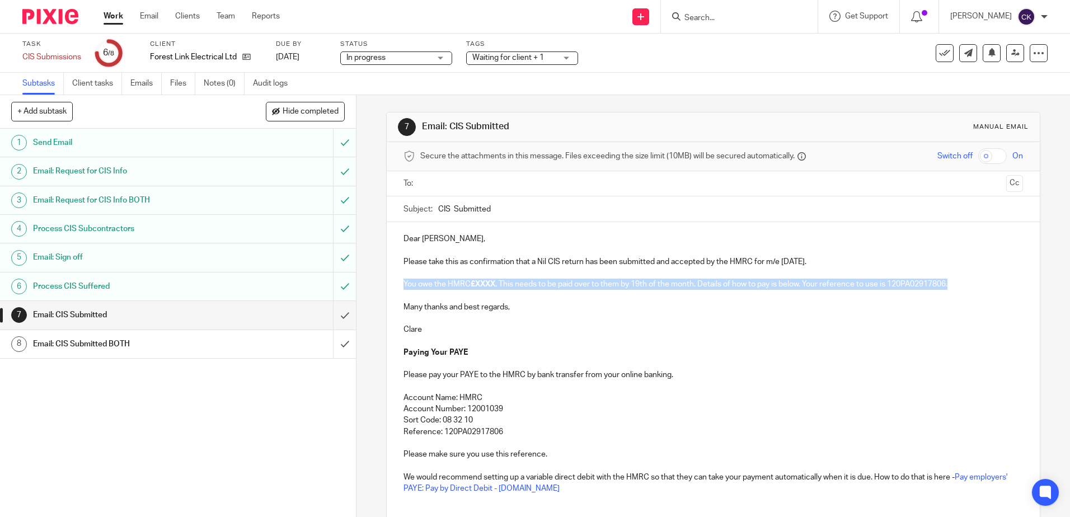
drag, startPoint x: 963, startPoint y: 285, endPoint x: 389, endPoint y: 288, distance: 574.4
click at [389, 288] on div "Dear [PERSON_NAME], Please take this as confirmation that a Nil CIS return has …" at bounding box center [713, 362] width 653 height 280
click at [907, 283] on p "We have also reclaimed your CIS suffered by Waterwise, [GEOGRAPHIC_DATA] and Do…" at bounding box center [713, 284] width 619 height 11
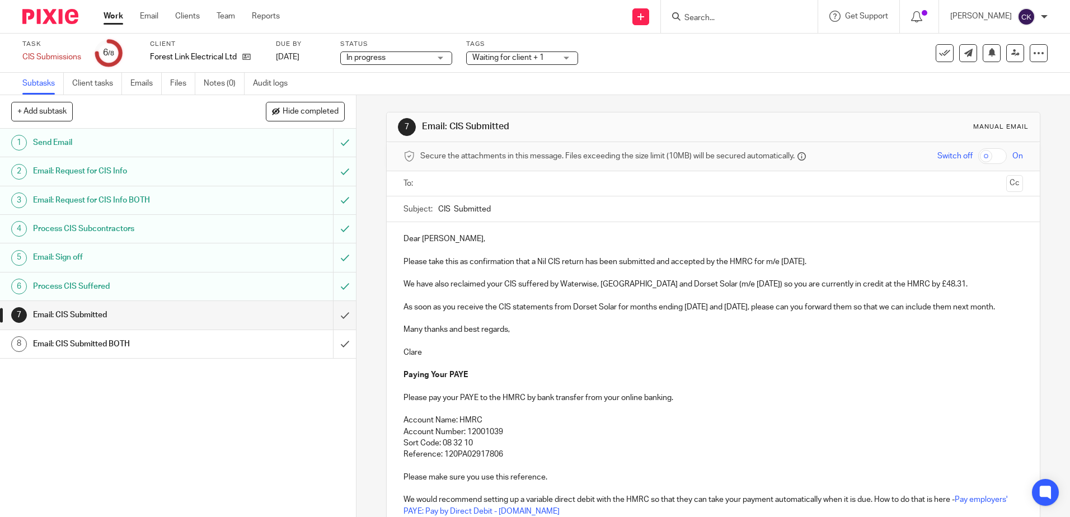
click at [409, 336] on p at bounding box center [713, 341] width 619 height 11
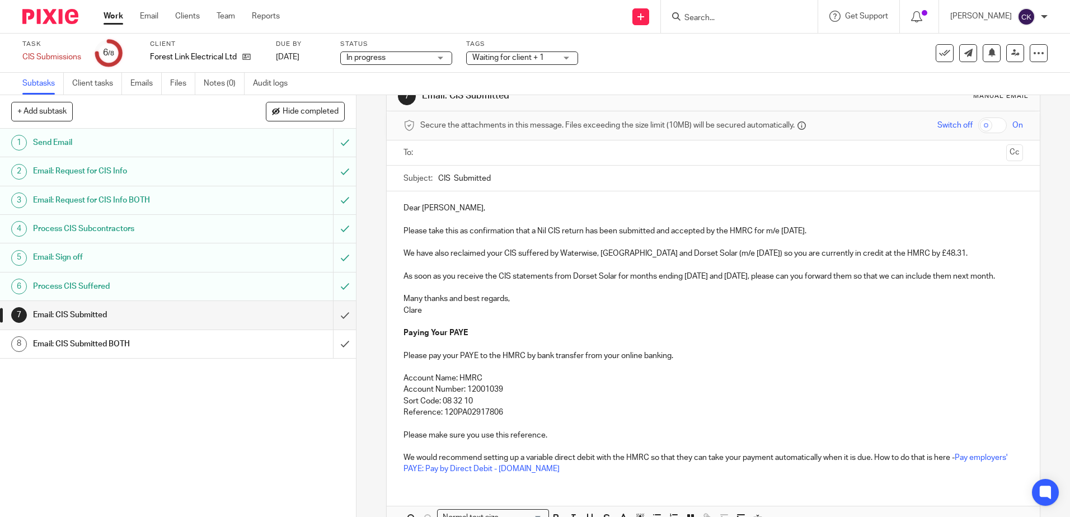
scroll to position [97, 0]
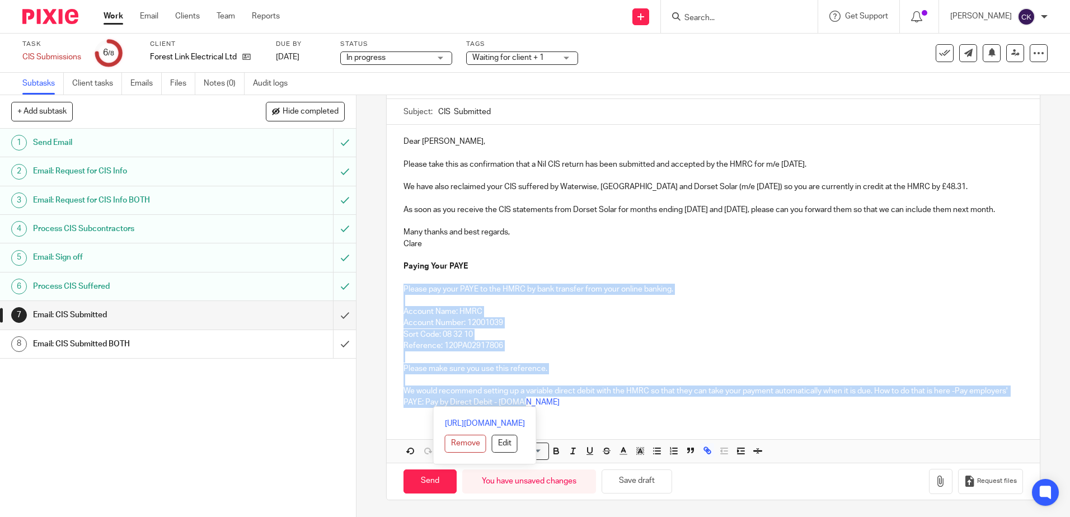
drag, startPoint x: 578, startPoint y: 404, endPoint x: 399, endPoint y: 288, distance: 213.7
click at [399, 288] on div "Dear Chris, Please take this as confirmation that a Nil CIS return has been sub…" at bounding box center [713, 271] width 653 height 292
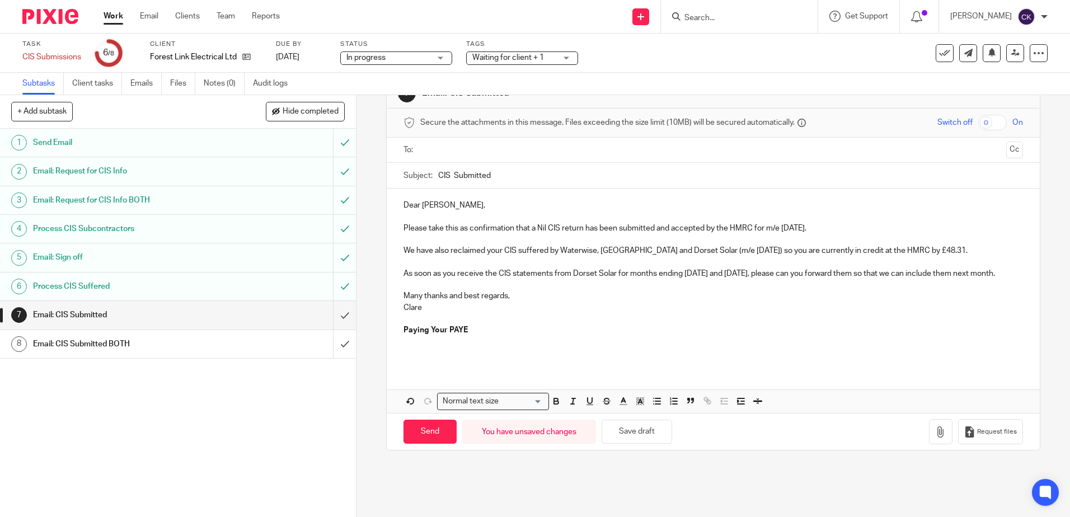
scroll to position [34, 0]
click at [434, 149] on input "text" at bounding box center [712, 150] width 577 height 13
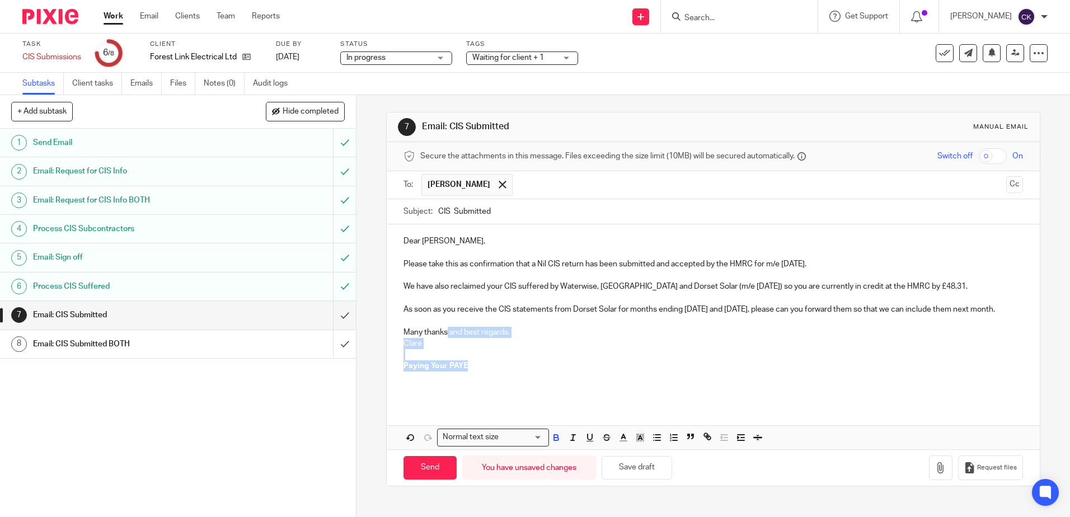
scroll to position [0, 0]
drag, startPoint x: 476, startPoint y: 334, endPoint x: 386, endPoint y: 375, distance: 99.2
click at [387, 375] on div "Dear Chris, Please take this as confirmation that a Nil CIS return has been sub…" at bounding box center [713, 313] width 653 height 179
drag, startPoint x: 452, startPoint y: 377, endPoint x: 400, endPoint y: 366, distance: 53.7
click at [400, 366] on div "Dear Chris, Please take this as confirmation that a Nil CIS return has been sub…" at bounding box center [713, 313] width 653 height 179
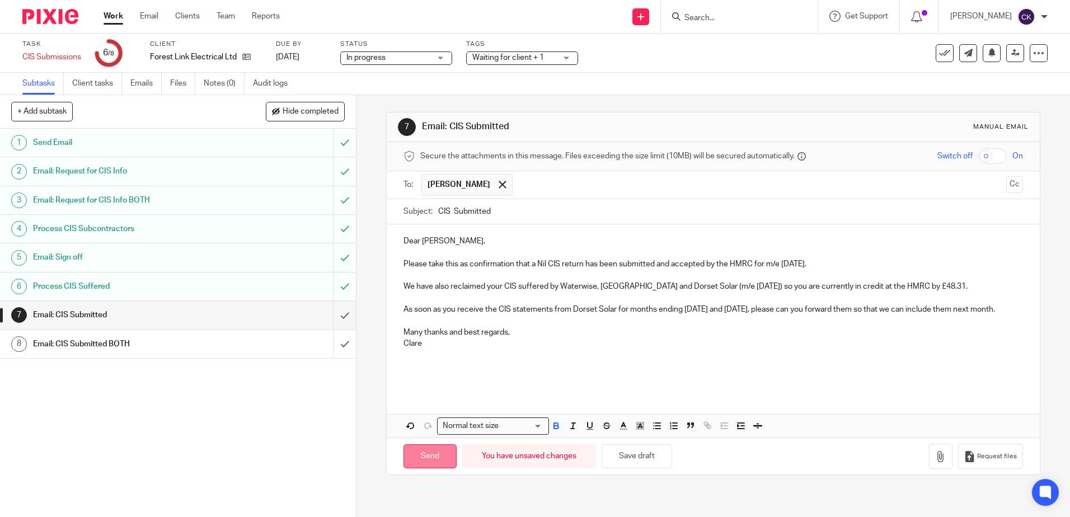
click at [432, 459] on input "Send" at bounding box center [430, 456] width 53 height 24
type input "Sent"
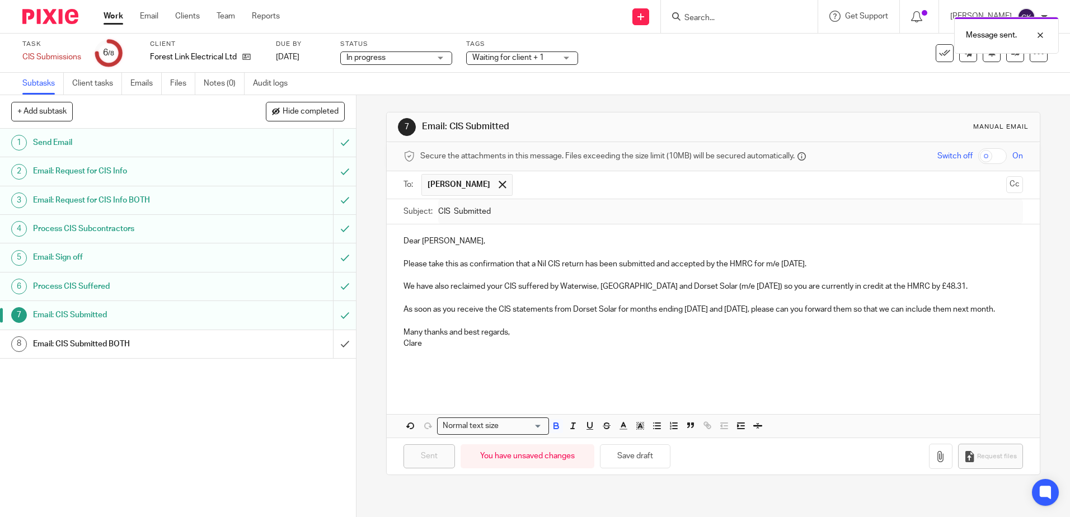
click at [570, 54] on div "Waiting for client + 1" at bounding box center [522, 58] width 112 height 13
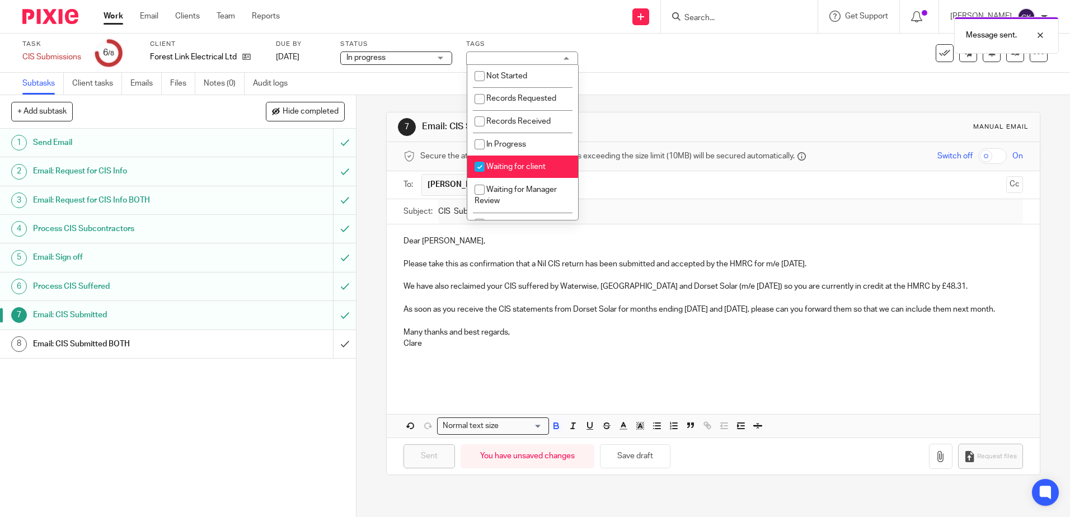
click at [481, 167] on input "checkbox" at bounding box center [479, 166] width 21 height 21
checkbox input "false"
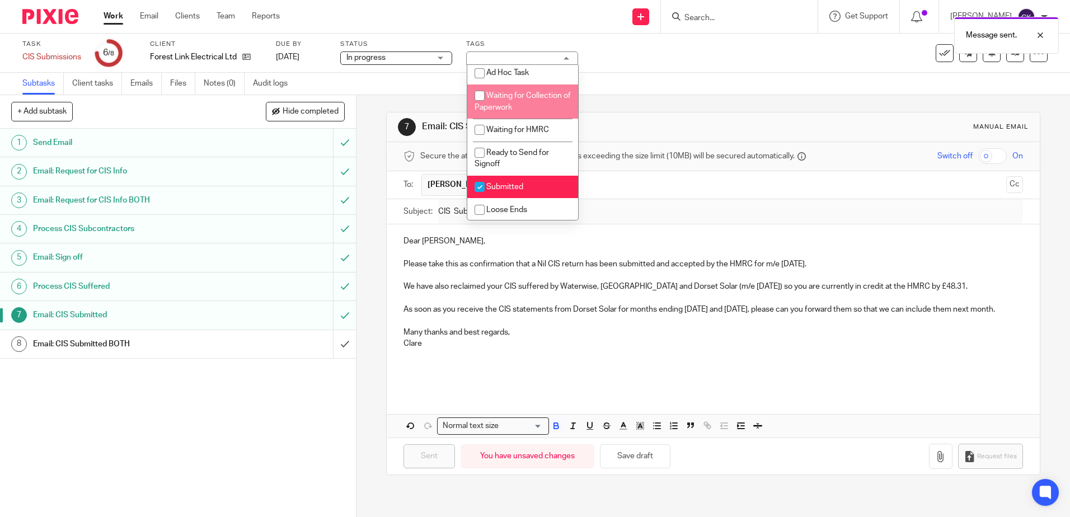
scroll to position [300, 0]
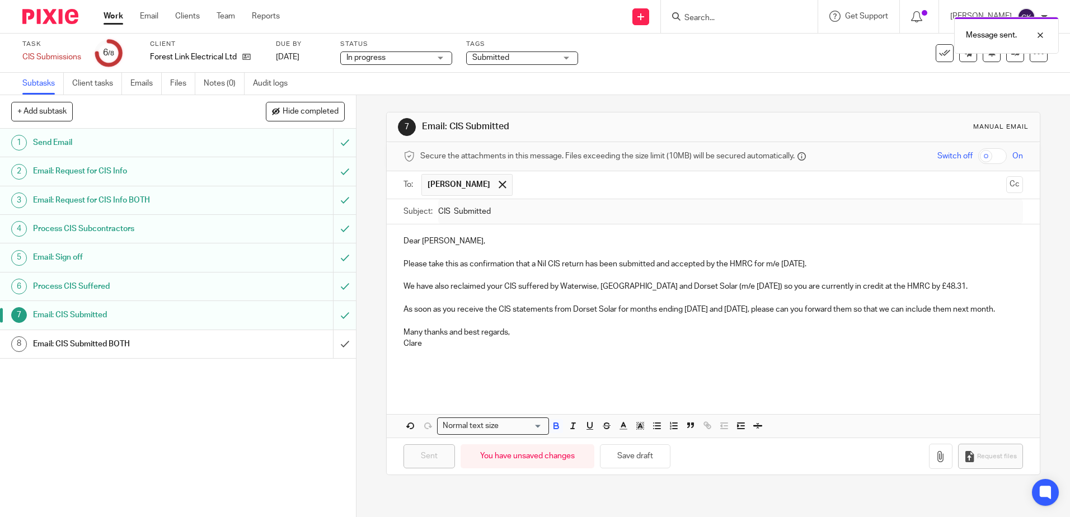
click at [689, 58] on div "Task CIS Submissions Save CIS Submissions 6 /8 Client Forest Link Electrical Lt…" at bounding box center [449, 53] width 855 height 27
click at [112, 18] on link "Work" at bounding box center [114, 16] width 20 height 11
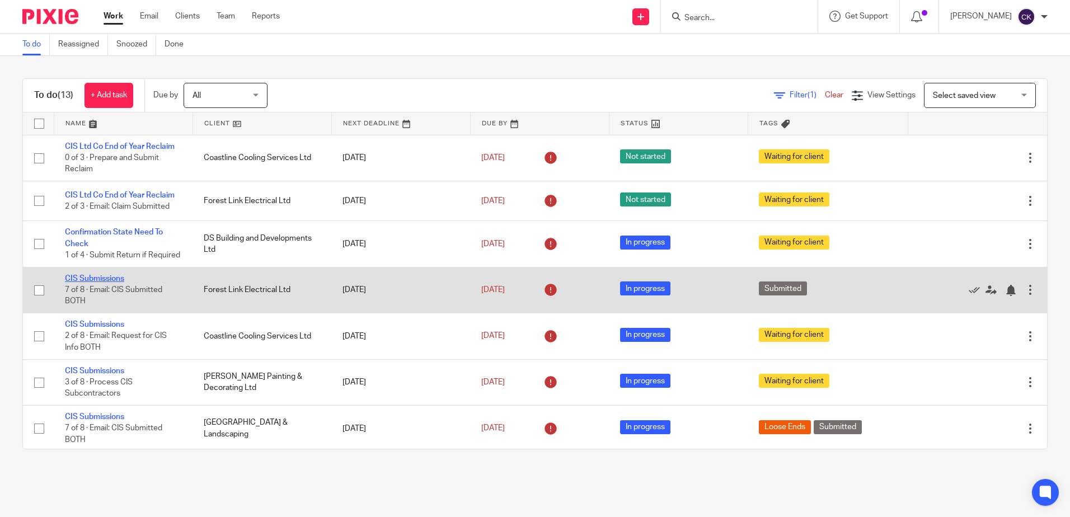
click at [83, 283] on link "CIS Submissions" at bounding box center [94, 279] width 59 height 8
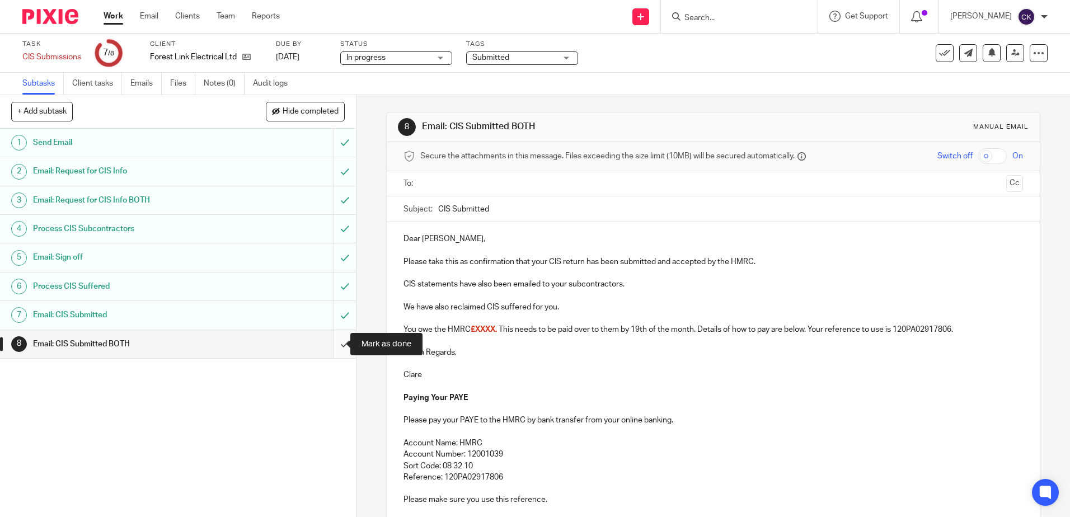
click at [330, 344] on input "submit" at bounding box center [178, 344] width 356 height 28
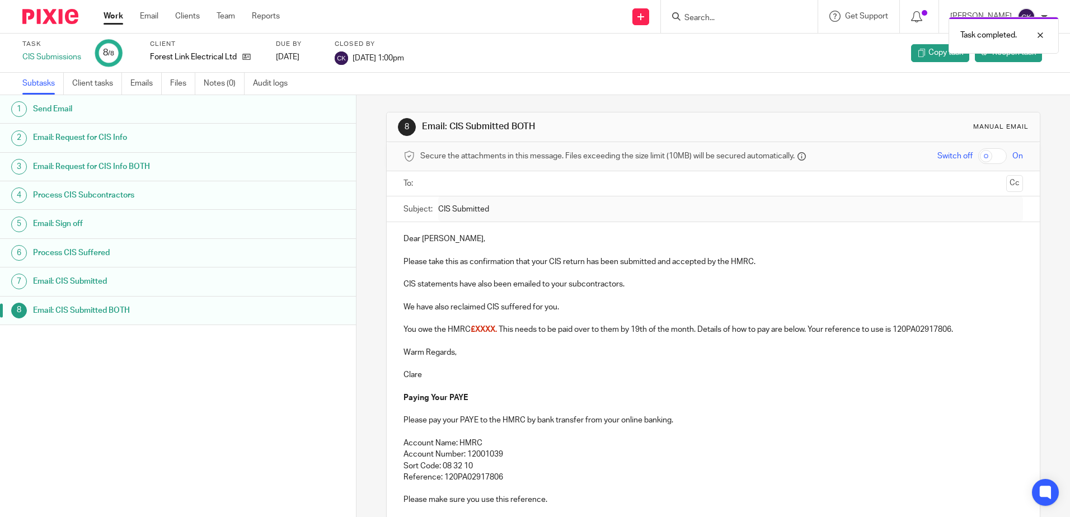
click at [109, 18] on link "Work" at bounding box center [114, 16] width 20 height 11
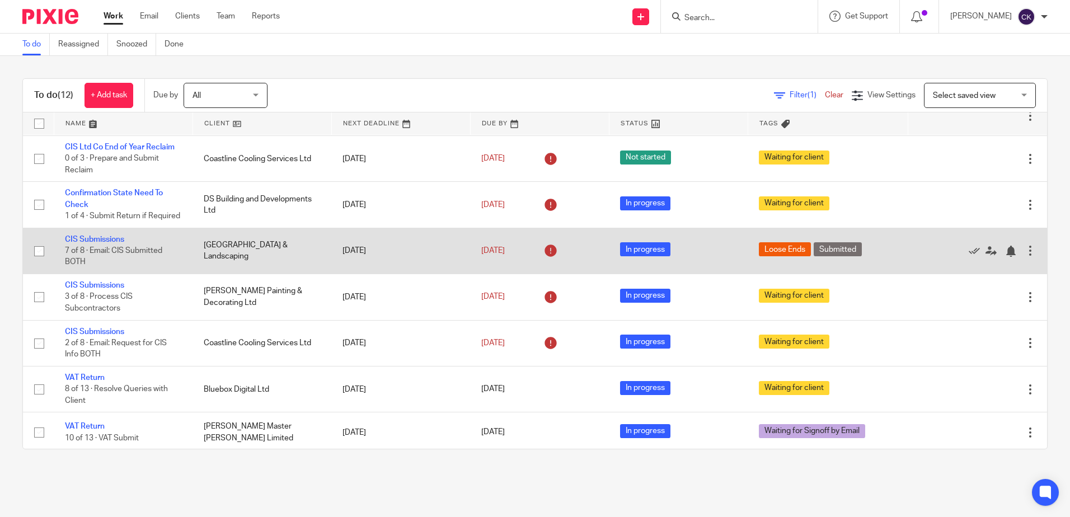
scroll to position [56, 0]
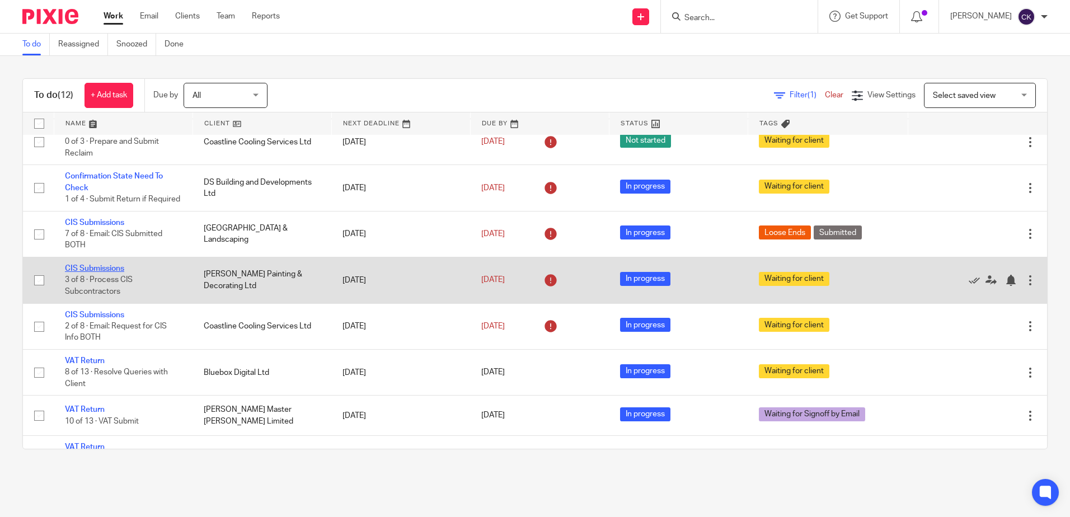
click at [85, 273] on link "CIS Submissions" at bounding box center [94, 269] width 59 height 8
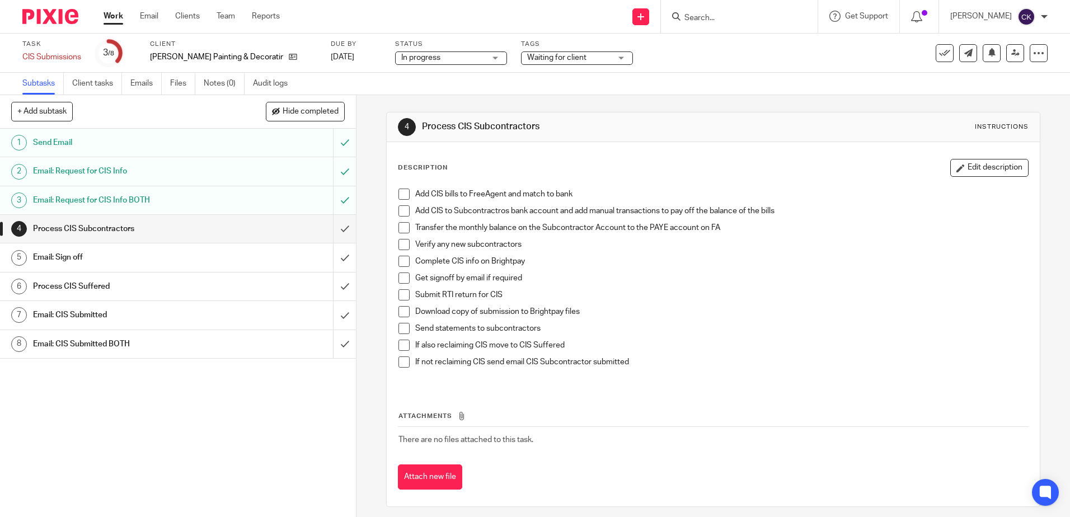
click link "Work"
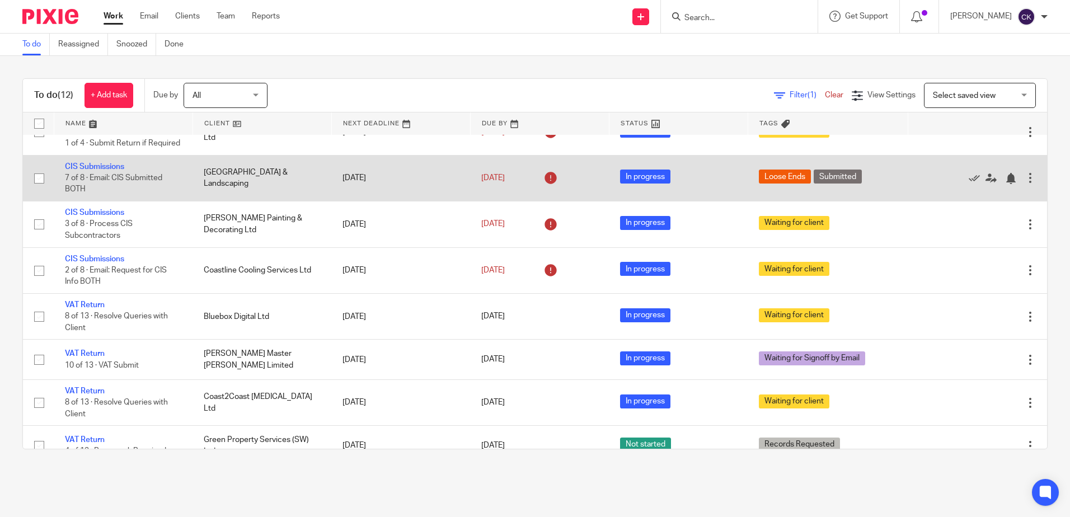
scroll to position [168, 0]
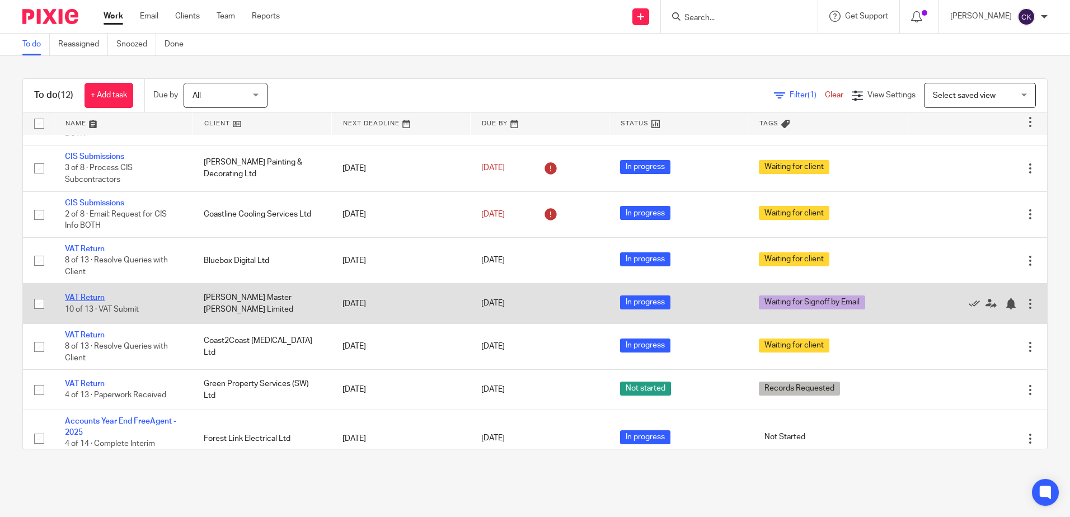
click at [86, 302] on link "VAT Return" at bounding box center [85, 298] width 40 height 8
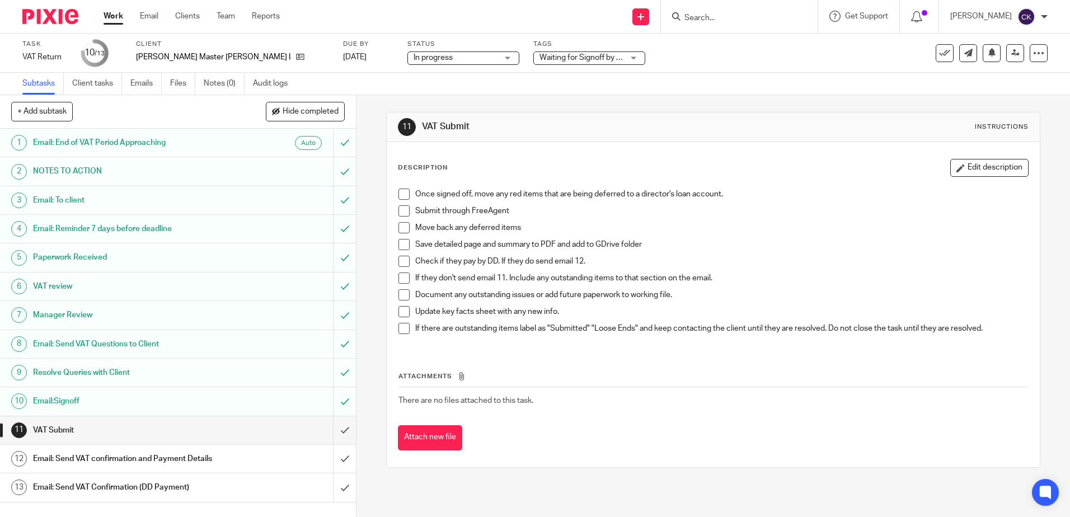
drag, startPoint x: 400, startPoint y: 195, endPoint x: 406, endPoint y: 204, distance: 11.0
click at [400, 195] on span at bounding box center [404, 194] width 11 height 11
click at [400, 213] on span at bounding box center [404, 210] width 11 height 11
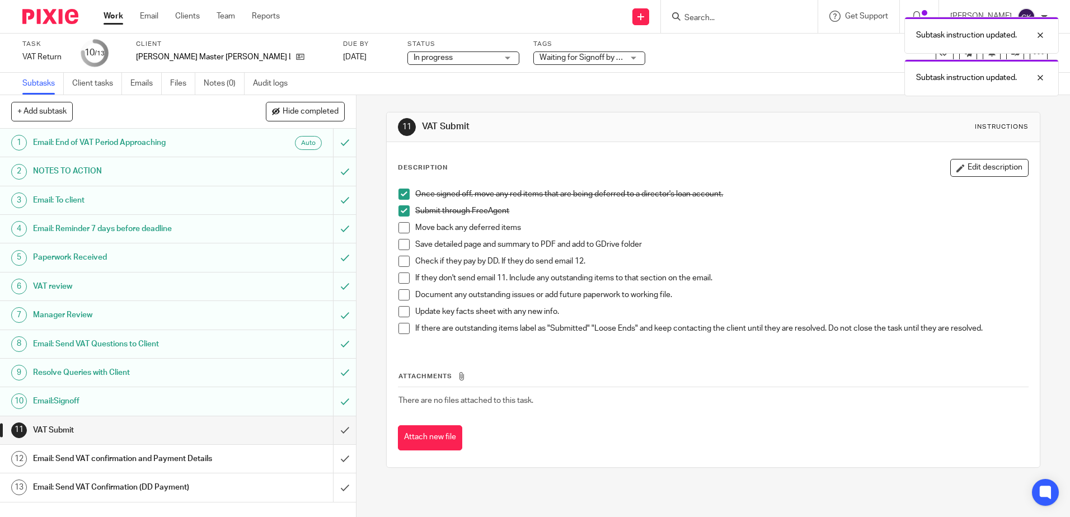
click at [178, 403] on h1 "Email:Signoff" at bounding box center [129, 401] width 193 height 17
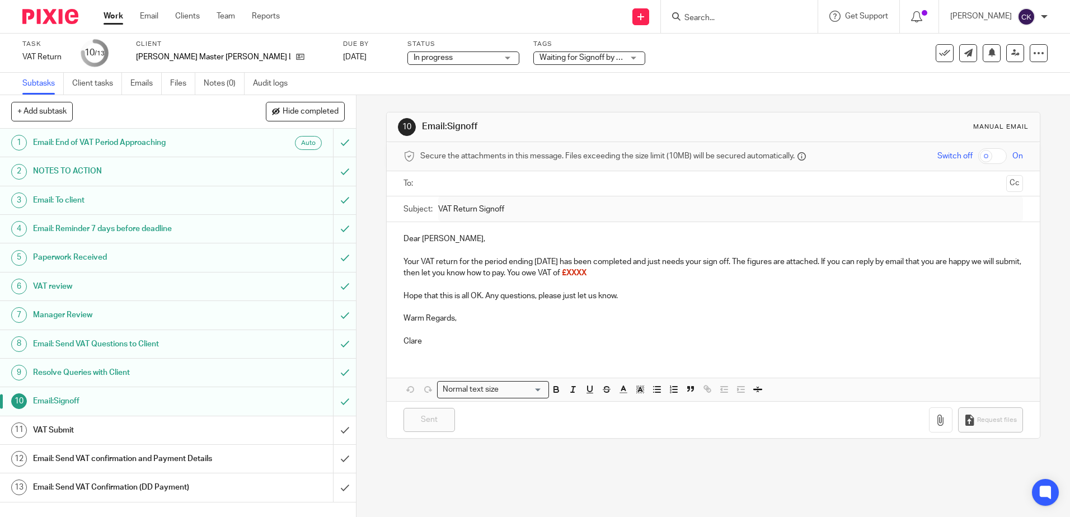
click at [266, 429] on div "VAT Submit" at bounding box center [177, 430] width 289 height 17
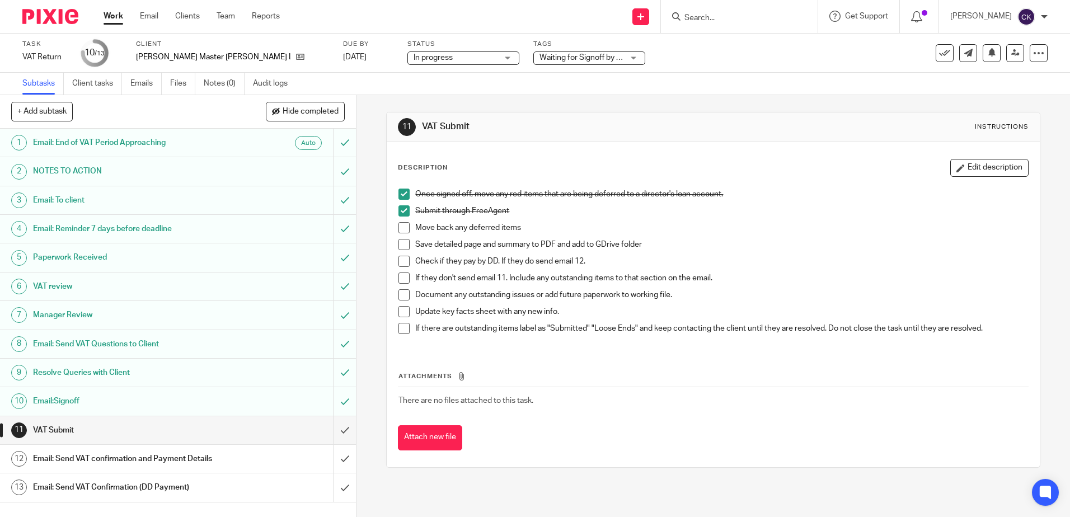
click at [400, 226] on span at bounding box center [404, 227] width 11 height 11
click at [403, 244] on span at bounding box center [404, 244] width 11 height 11
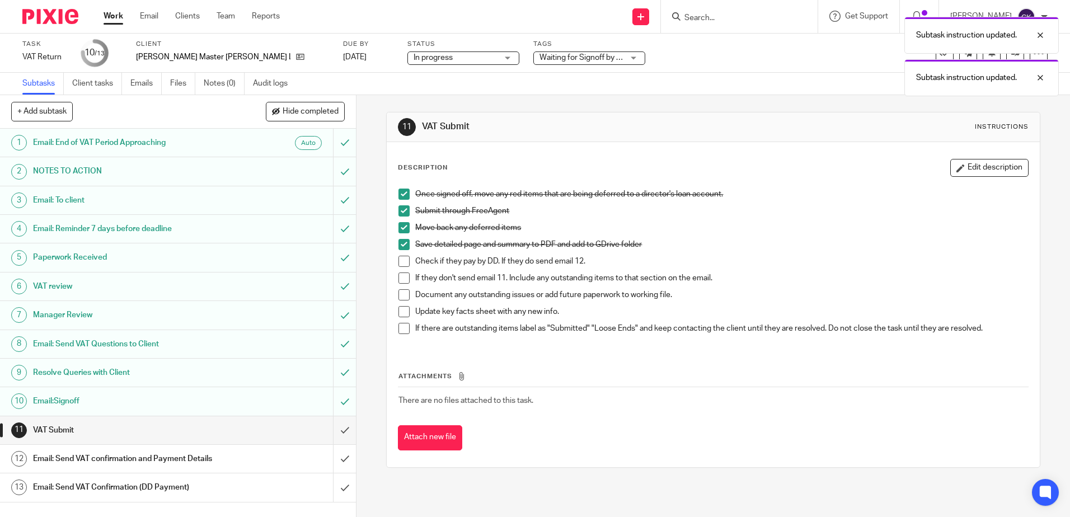
click at [401, 262] on span at bounding box center [404, 261] width 11 height 11
click at [401, 277] on span at bounding box center [404, 278] width 11 height 11
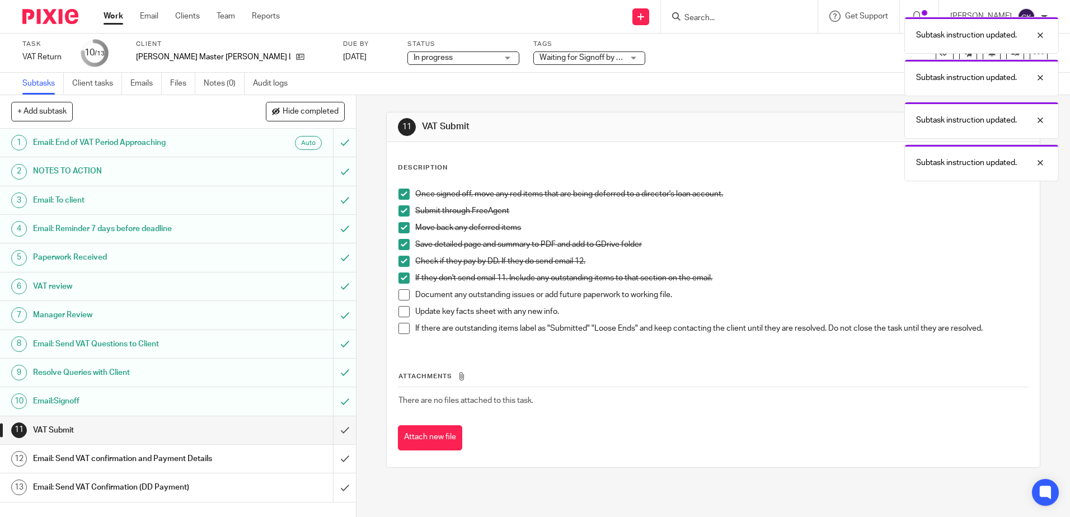
click at [399, 295] on span at bounding box center [404, 294] width 11 height 11
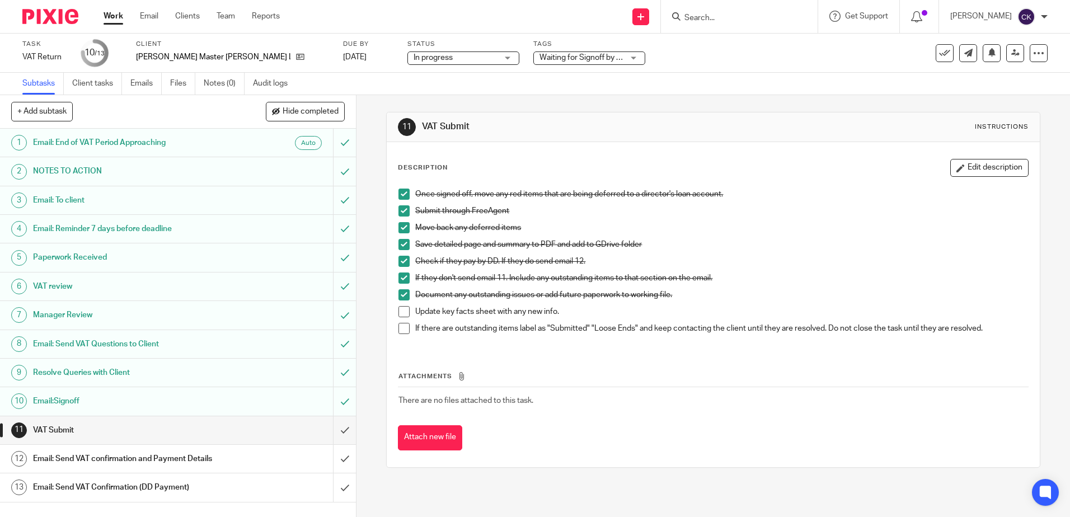
click at [401, 313] on span at bounding box center [404, 311] width 11 height 11
click at [399, 330] on span at bounding box center [404, 328] width 11 height 11
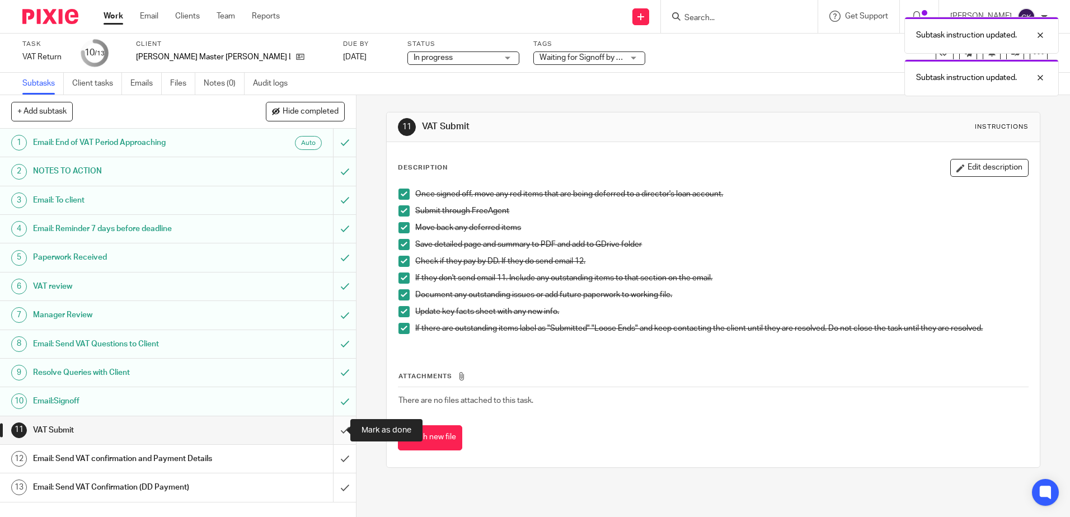
click at [333, 432] on input "submit" at bounding box center [178, 430] width 356 height 28
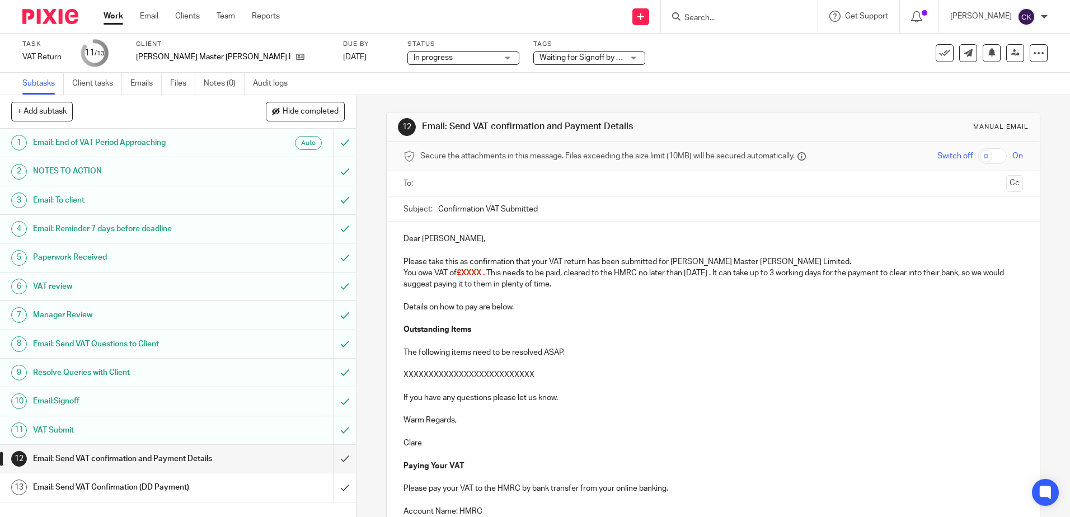
click at [815, 264] on p "Please take this as confirmation that your VAT return has been submitted for [P…" at bounding box center [713, 261] width 619 height 11
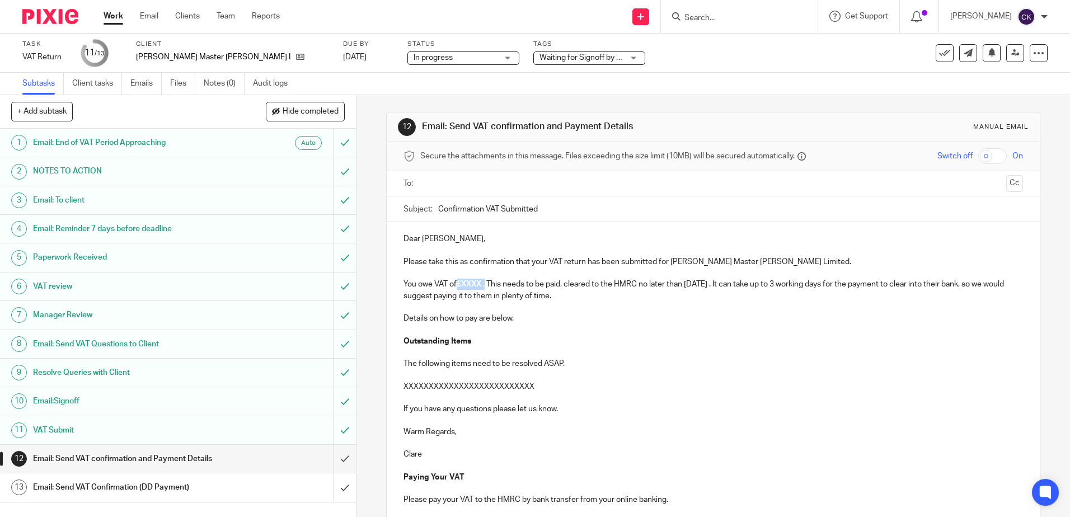
drag, startPoint x: 486, startPoint y: 287, endPoint x: 456, endPoint y: 287, distance: 30.8
click at [456, 287] on p "You owe VAT of £XXXX . This needs to be paid, cleared to the HMRC no later than…" at bounding box center [713, 290] width 619 height 23
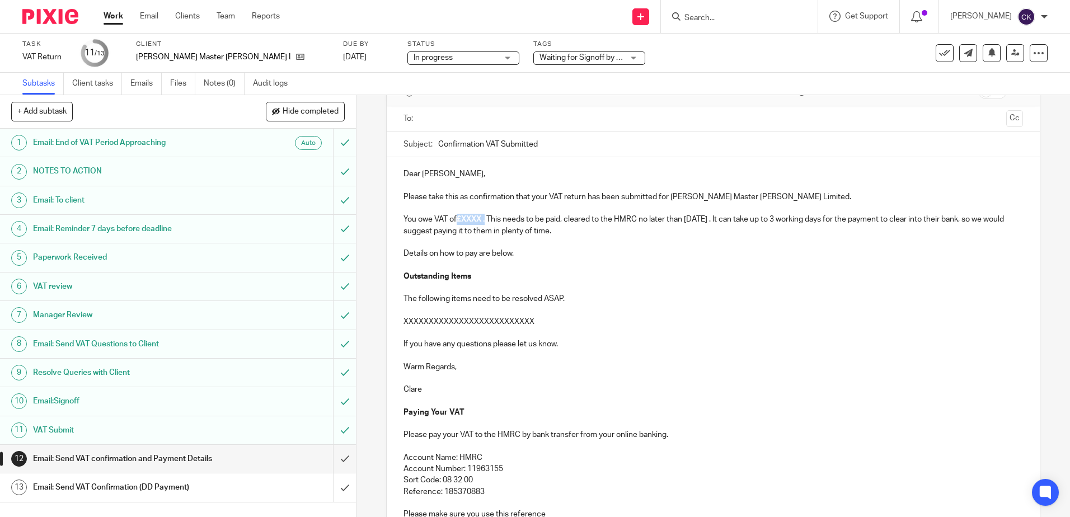
scroll to position [168, 0]
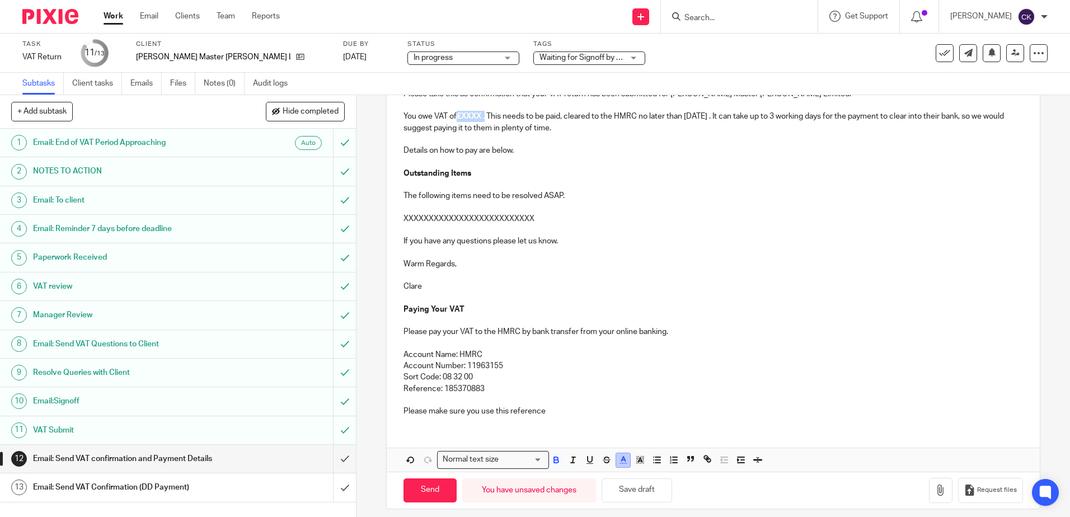
click at [619, 460] on icon "button" at bounding box center [624, 460] width 10 height 10
click at [589, 499] on li "color:#000000" at bounding box center [593, 497] width 8 height 8
click at [637, 375] on p "Sort Code: 08 32 00" at bounding box center [713, 377] width 619 height 11
drag, startPoint x: 484, startPoint y: 116, endPoint x: 458, endPoint y: 118, distance: 25.8
click at [458, 118] on strong "£XXXX ." at bounding box center [471, 117] width 28 height 8
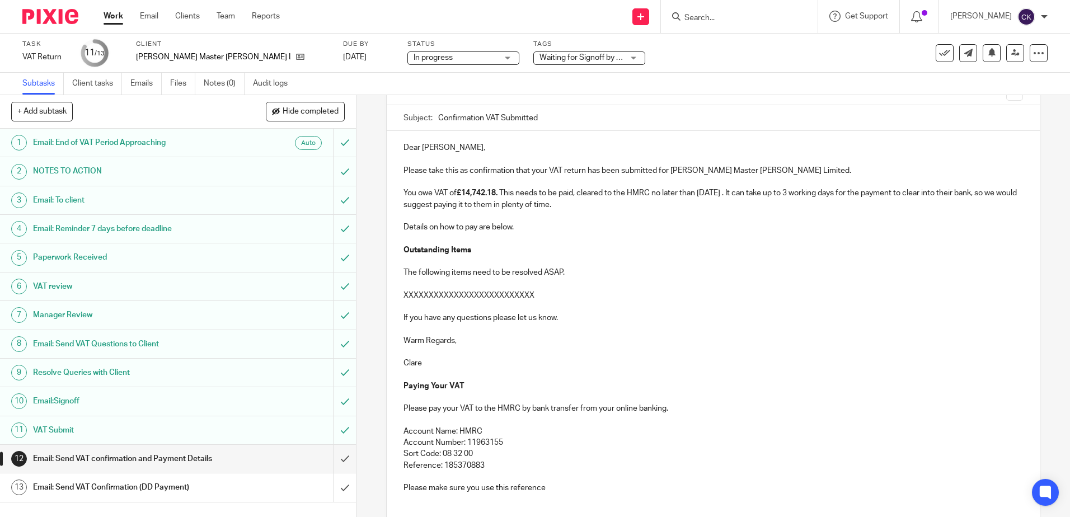
scroll to position [56, 0]
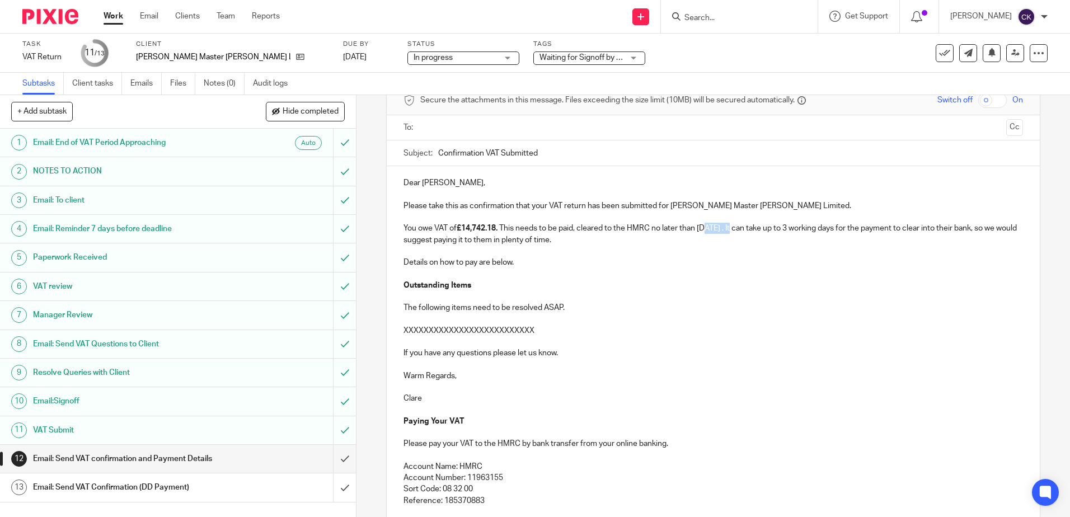
drag, startPoint x: 742, startPoint y: 230, endPoint x: 707, endPoint y: 226, distance: 34.9
click at [707, 226] on p "You owe VAT of £14,742.18. This needs to be paid, cleared to the HMRC no later …" at bounding box center [713, 234] width 619 height 23
drag, startPoint x: 555, startPoint y: 330, endPoint x: 394, endPoint y: 274, distance: 170.3
click at [394, 274] on div "Dear John, Please take this as confirmation that your VAT return has been submi…" at bounding box center [713, 351] width 653 height 371
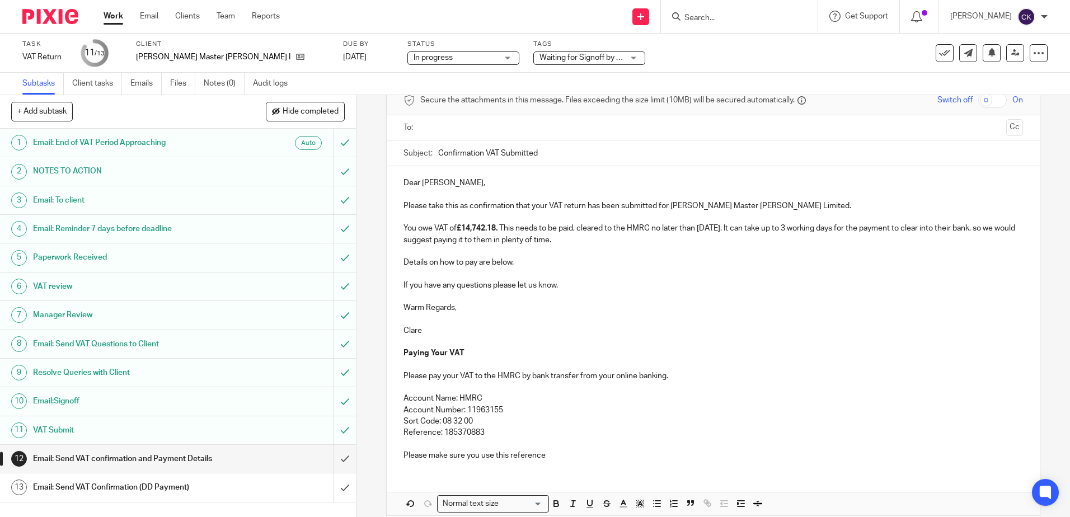
click at [432, 129] on input "text" at bounding box center [712, 127] width 577 height 13
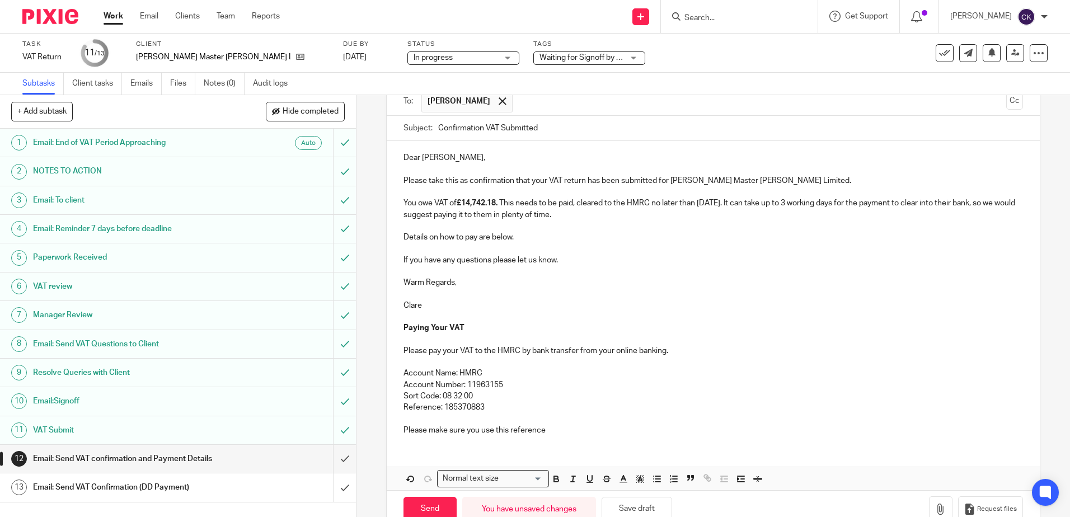
scroll to position [111, 0]
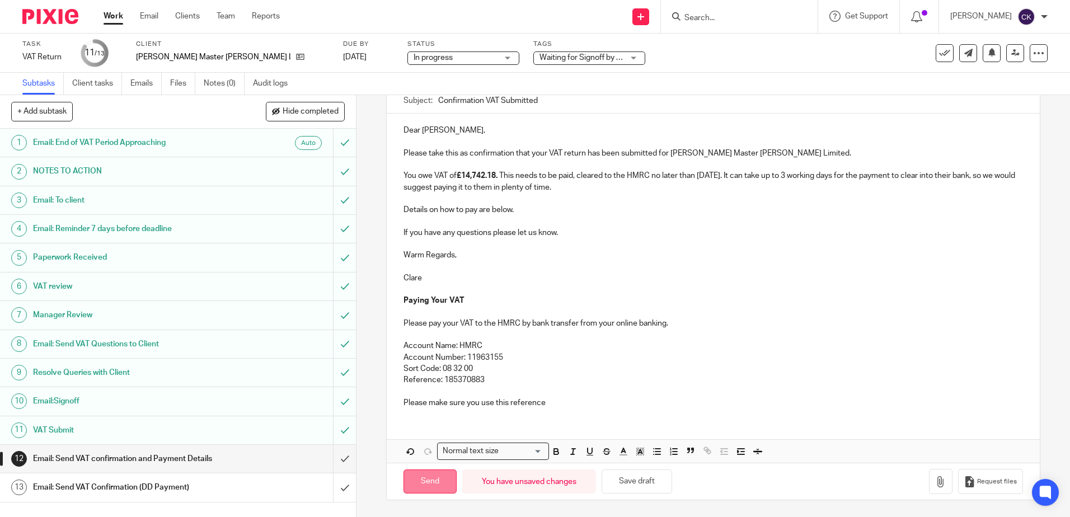
click at [427, 485] on input "Send" at bounding box center [430, 482] width 53 height 24
type input "Sent"
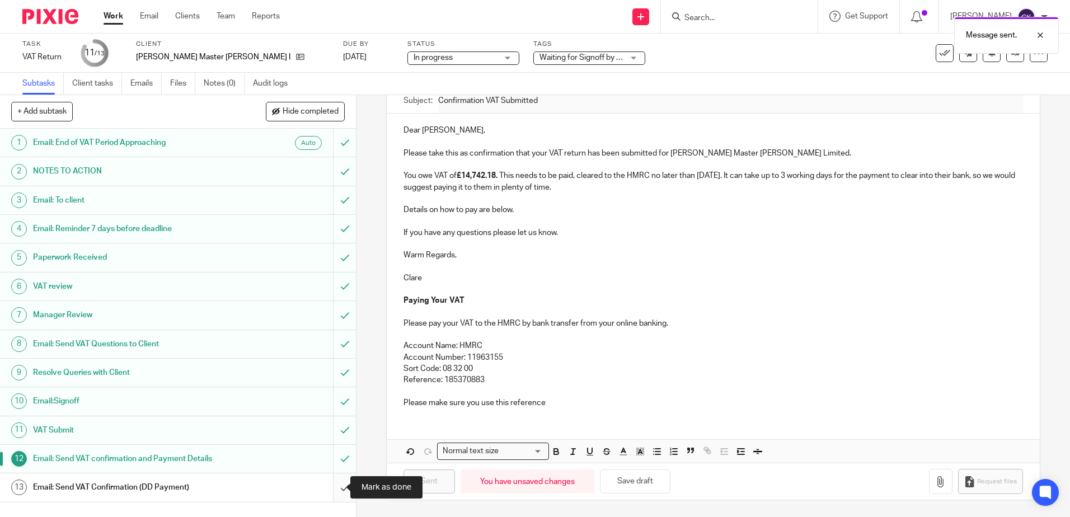
click at [336, 492] on input "submit" at bounding box center [178, 488] width 356 height 28
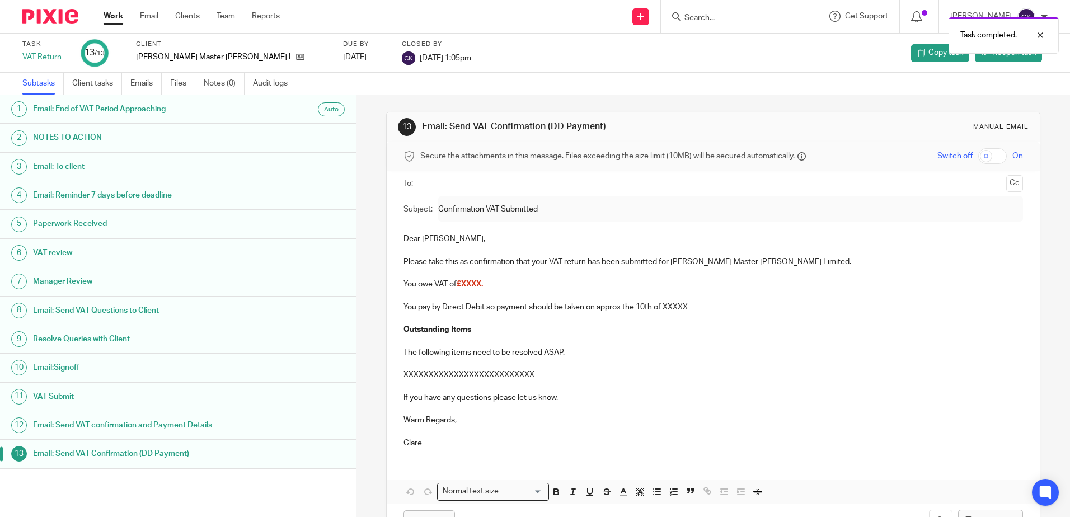
click at [113, 14] on link "Work" at bounding box center [114, 16] width 20 height 11
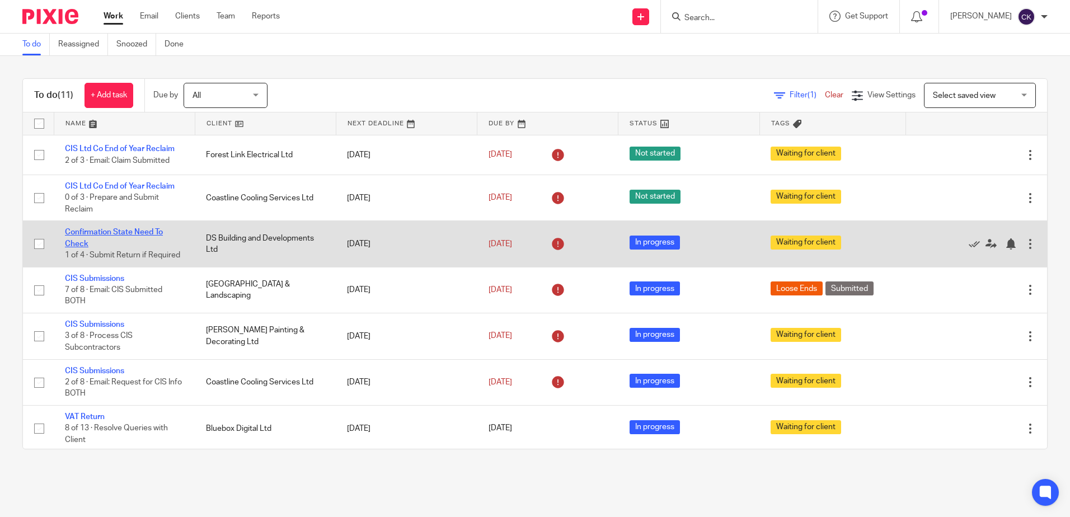
click at [124, 230] on link "Confirmation State Need To Check" at bounding box center [114, 237] width 98 height 19
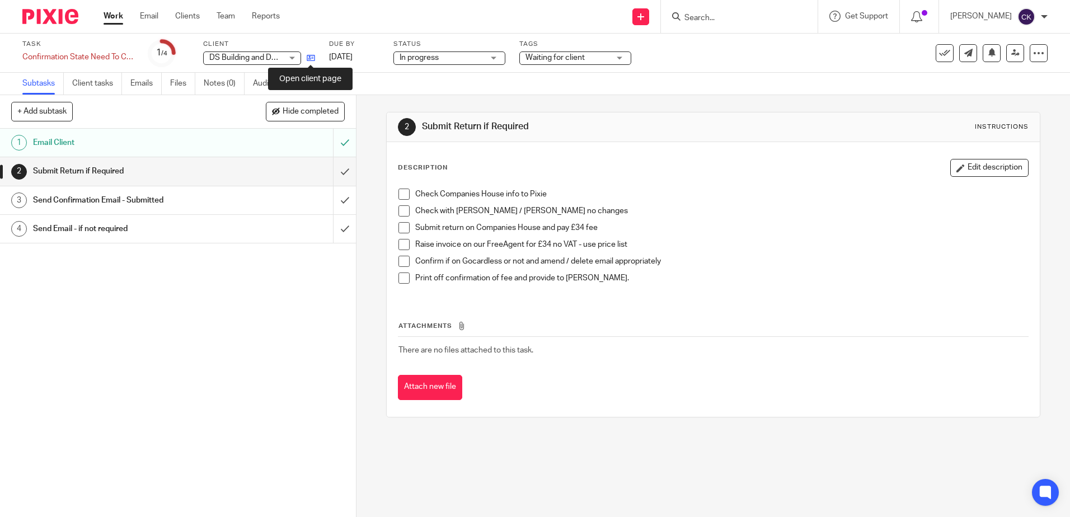
click at [312, 58] on icon at bounding box center [311, 58] width 8 height 8
click at [117, 18] on link "Work" at bounding box center [114, 16] width 20 height 11
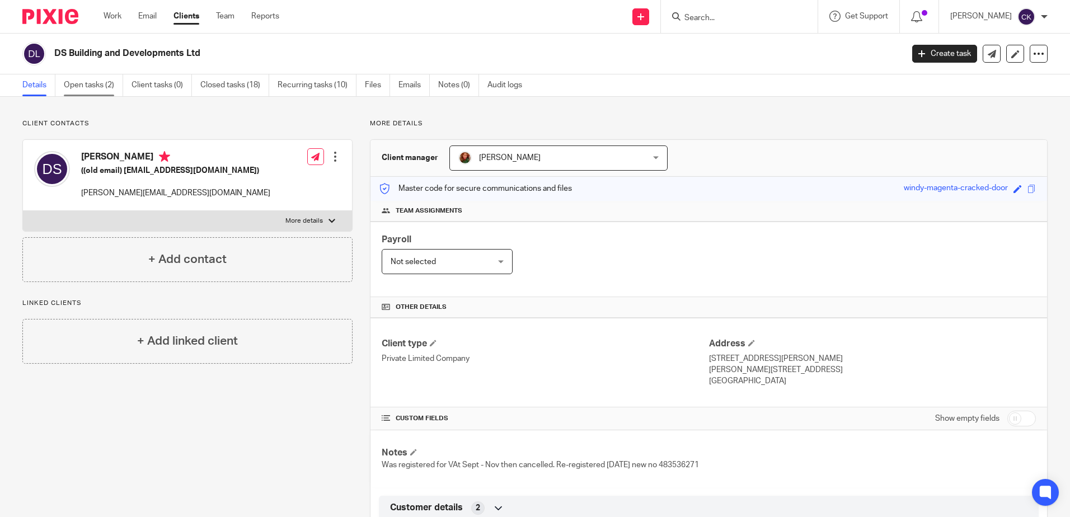
click at [86, 83] on link "Open tasks (2)" at bounding box center [93, 85] width 59 height 22
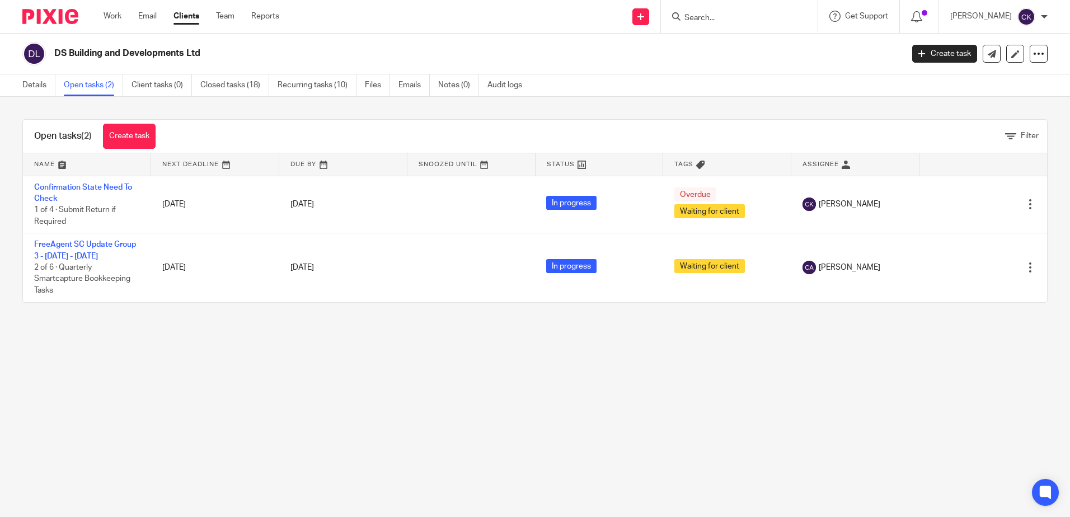
click at [83, 186] on link "Confirmation State Need To Check" at bounding box center [83, 193] width 98 height 19
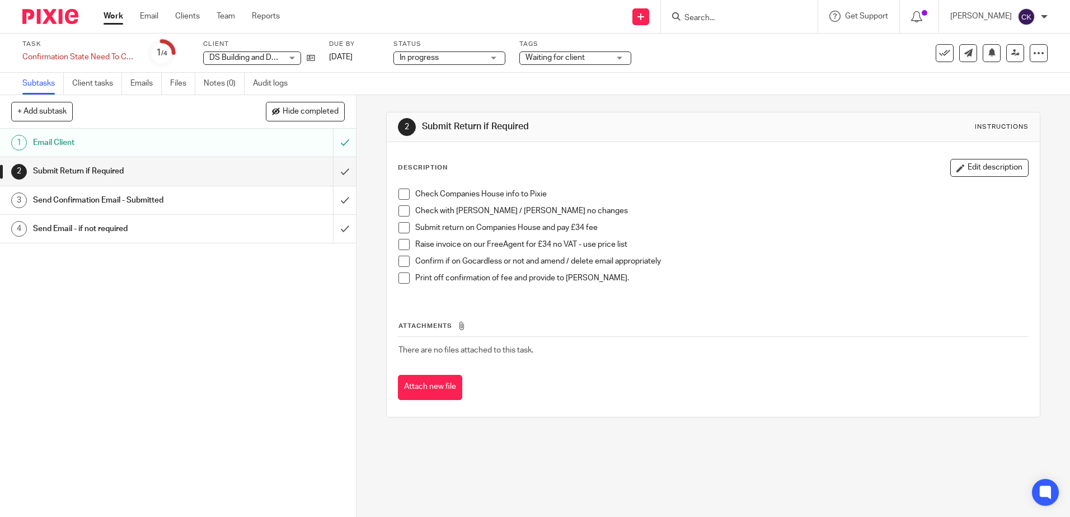
click at [399, 194] on span at bounding box center [404, 194] width 11 height 11
click at [399, 209] on span at bounding box center [404, 210] width 11 height 11
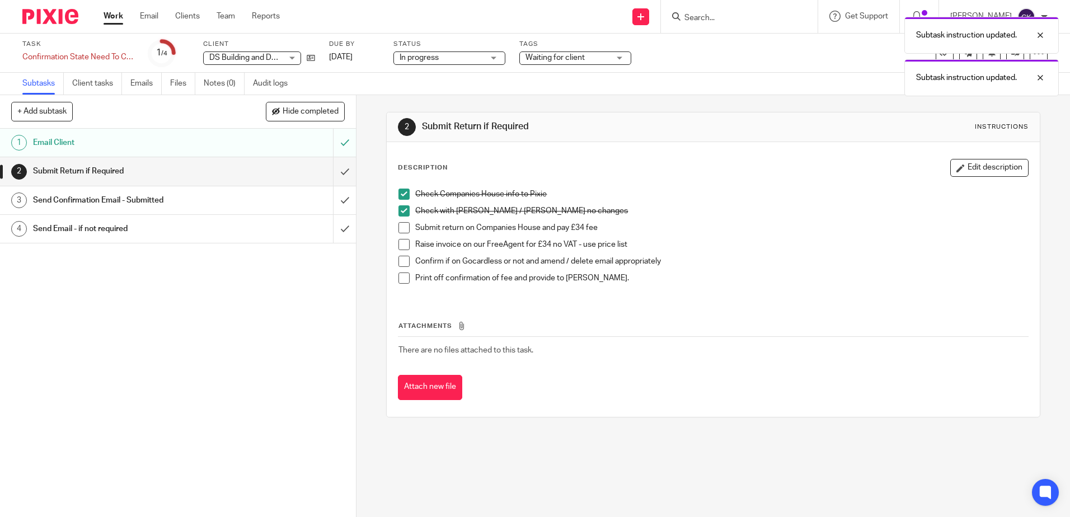
click at [399, 224] on span at bounding box center [404, 227] width 11 height 11
click at [401, 242] on span at bounding box center [404, 244] width 11 height 11
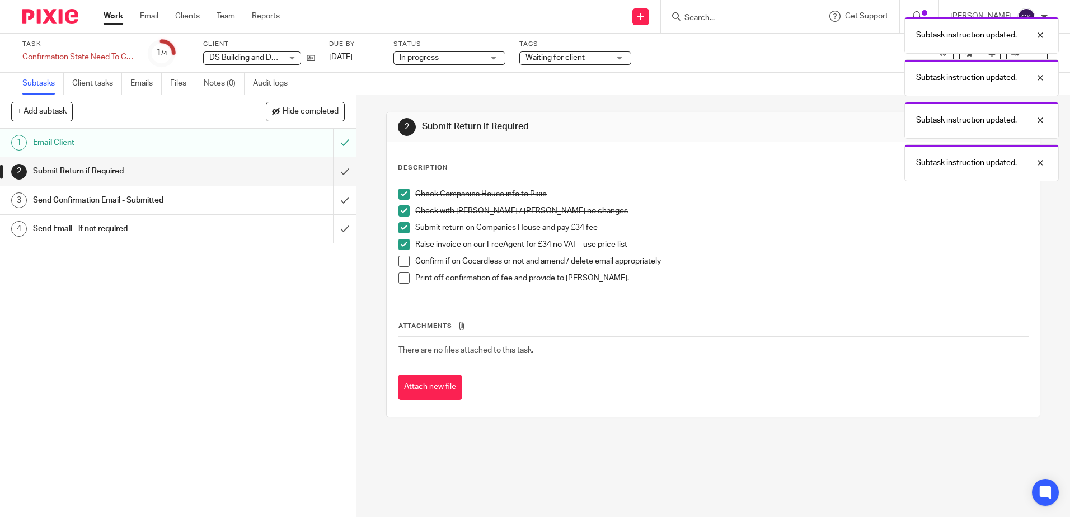
click at [400, 259] on span at bounding box center [404, 261] width 11 height 11
click at [401, 280] on span at bounding box center [404, 278] width 11 height 11
click at [327, 173] on input "submit" at bounding box center [178, 171] width 356 height 28
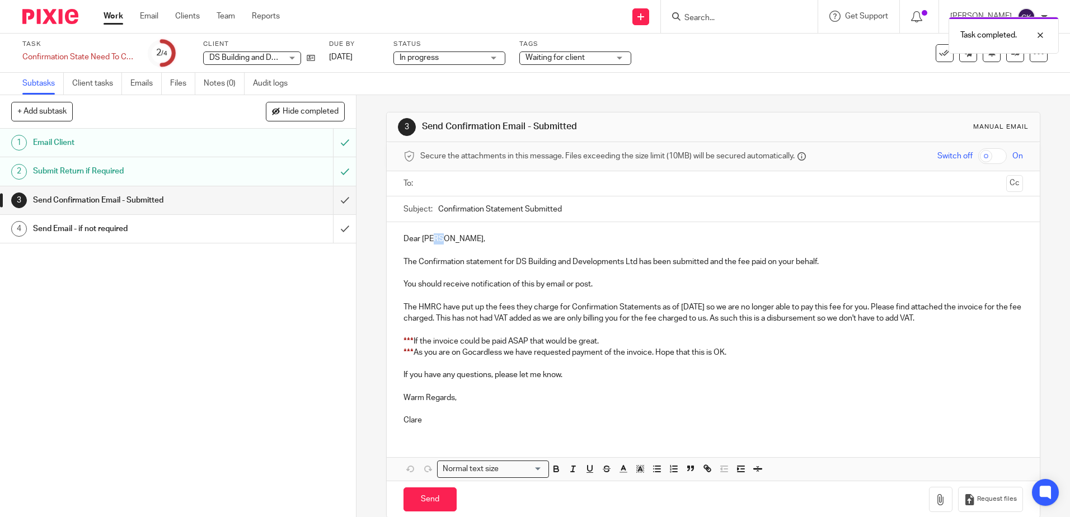
drag, startPoint x: 438, startPoint y: 242, endPoint x: 432, endPoint y: 244, distance: 6.4
click at [432, 244] on p "Dear [PERSON_NAME]," at bounding box center [713, 238] width 619 height 11
click at [404, 261] on p "The Confirmation statement for DS Building and Developments Ltd has been submit…" at bounding box center [713, 261] width 619 height 11
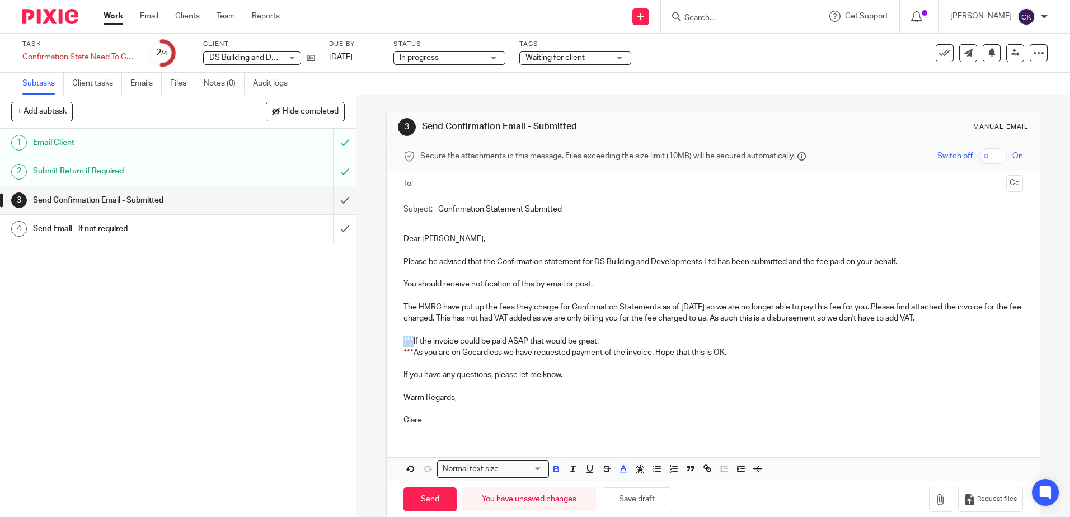
drag, startPoint x: 409, startPoint y: 340, endPoint x: 397, endPoint y: 340, distance: 11.2
click at [397, 340] on div "Dear [PERSON_NAME], Please be advised that the Confirmation statement for DS Bu…" at bounding box center [713, 328] width 653 height 213
drag, startPoint x: 726, startPoint y: 351, endPoint x: 394, endPoint y: 355, distance: 331.4
click at [394, 355] on div "Dear [PERSON_NAME], Please be advised that the Confirmation statement for DS Bu…" at bounding box center [713, 328] width 653 height 213
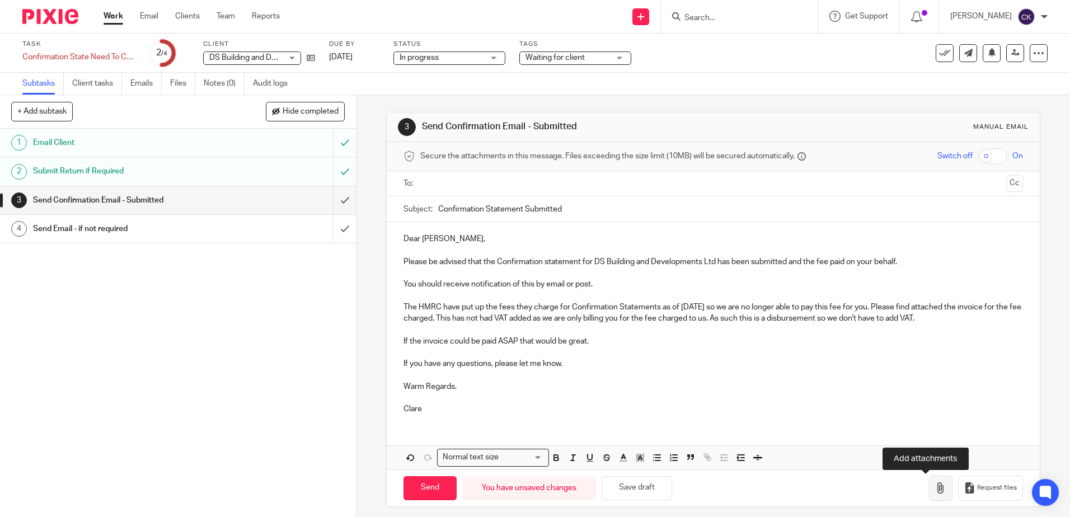
click at [935, 488] on icon "button" at bounding box center [940, 488] width 11 height 11
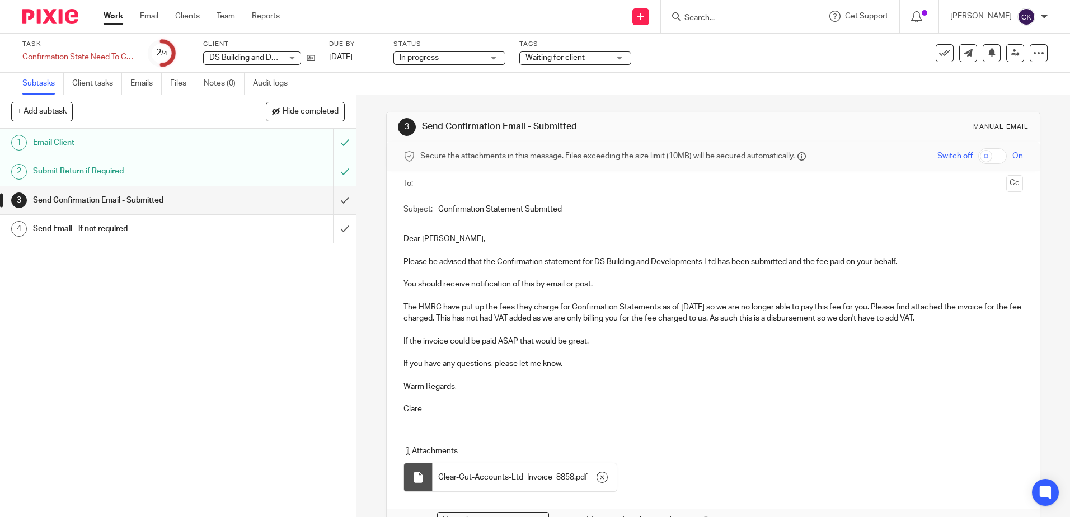
click at [425, 185] on input "text" at bounding box center [712, 183] width 577 height 13
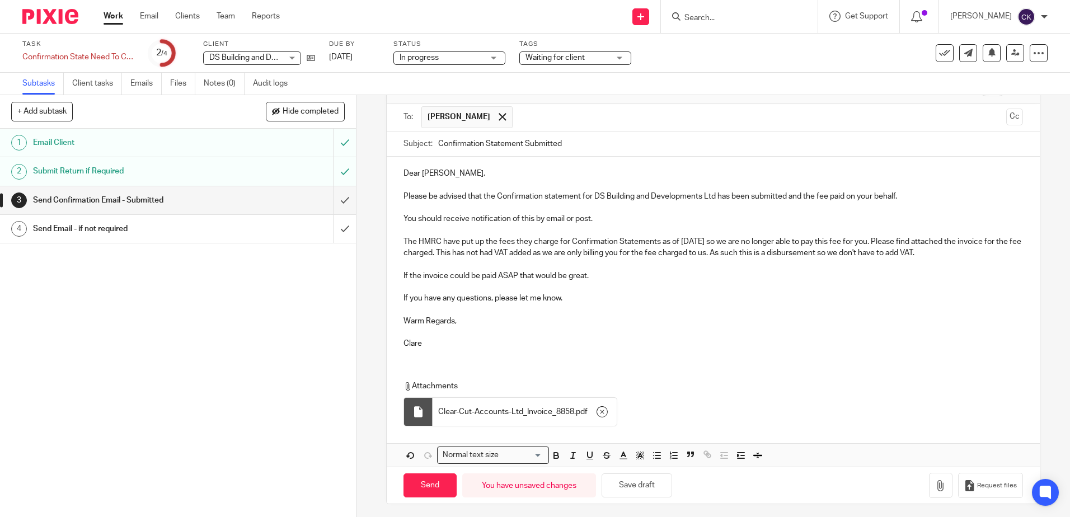
scroll to position [72, 0]
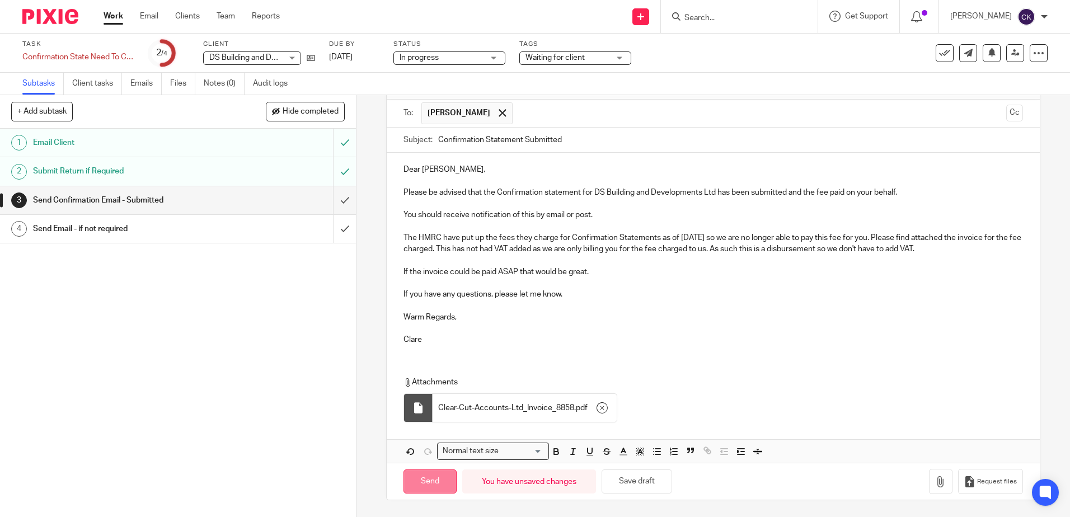
click at [421, 481] on input "Send" at bounding box center [430, 482] width 53 height 24
type input "Sent"
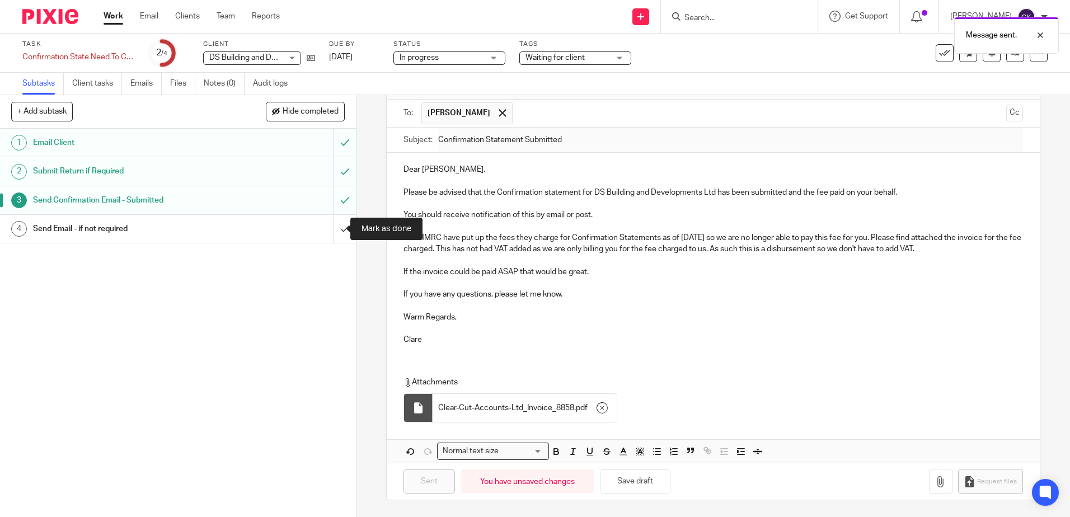
drag, startPoint x: 330, startPoint y: 231, endPoint x: 318, endPoint y: 232, distance: 12.3
click at [331, 231] on input "submit" at bounding box center [178, 229] width 356 height 28
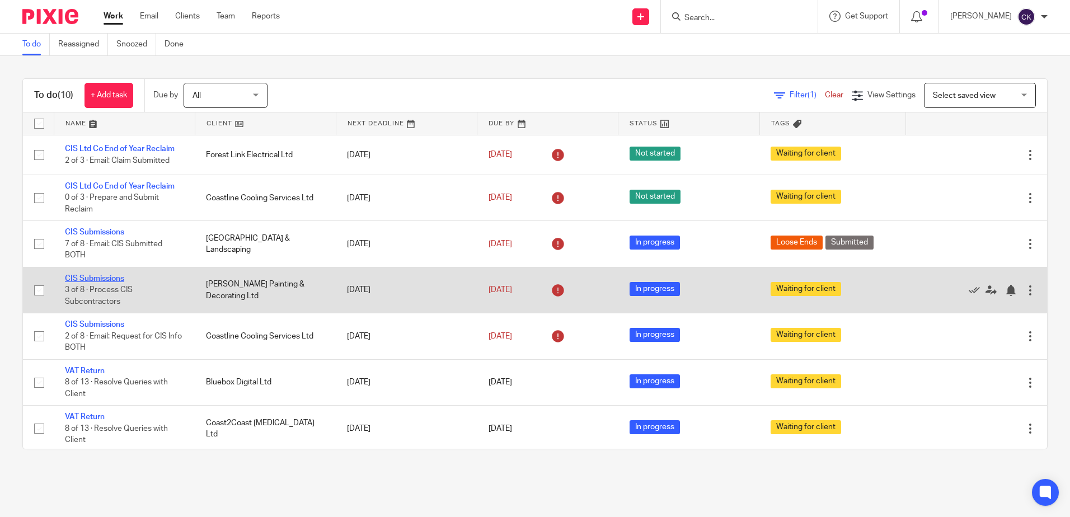
click at [98, 278] on link "CIS Submissions" at bounding box center [94, 279] width 59 height 8
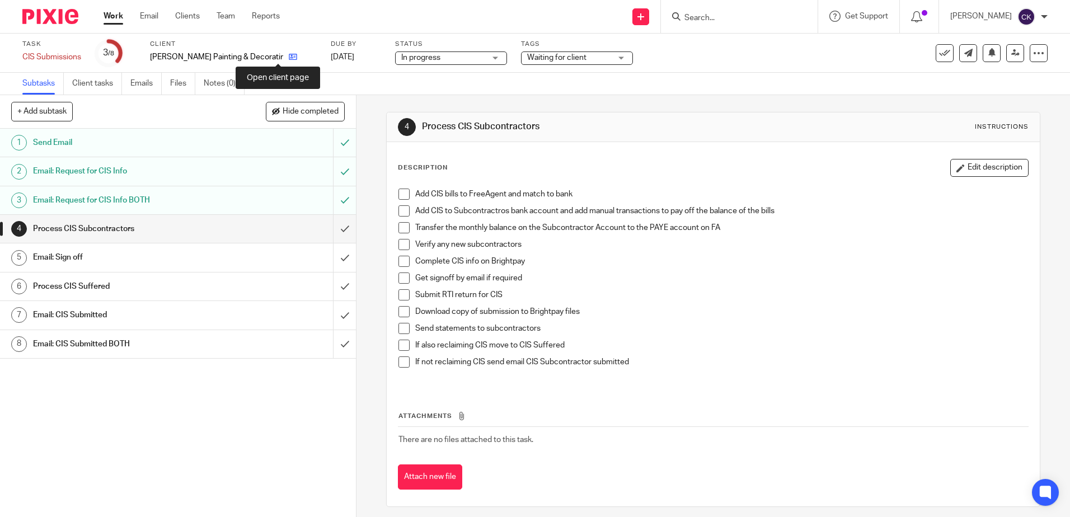
click at [289, 57] on icon at bounding box center [293, 57] width 8 height 8
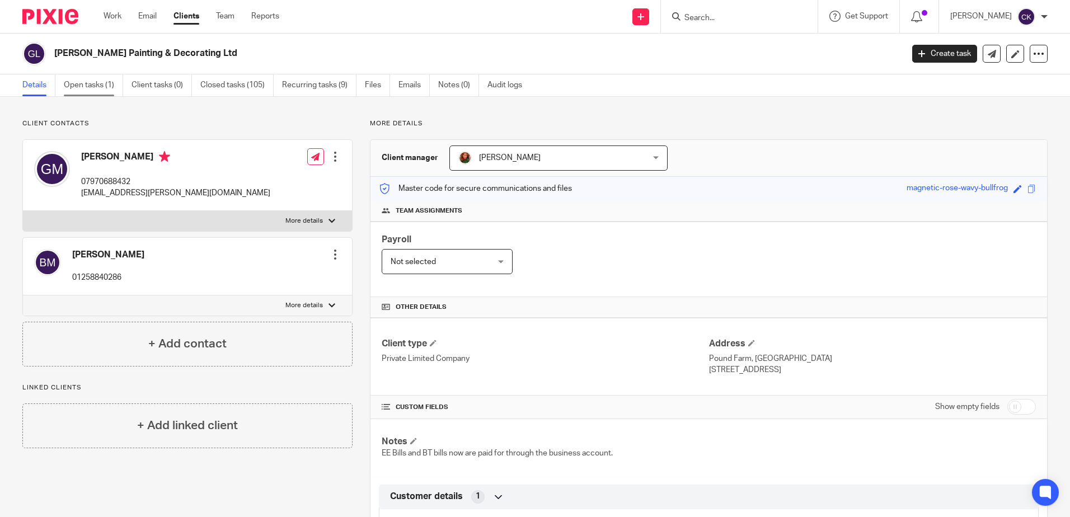
click at [76, 86] on link "Open tasks (1)" at bounding box center [93, 85] width 59 height 22
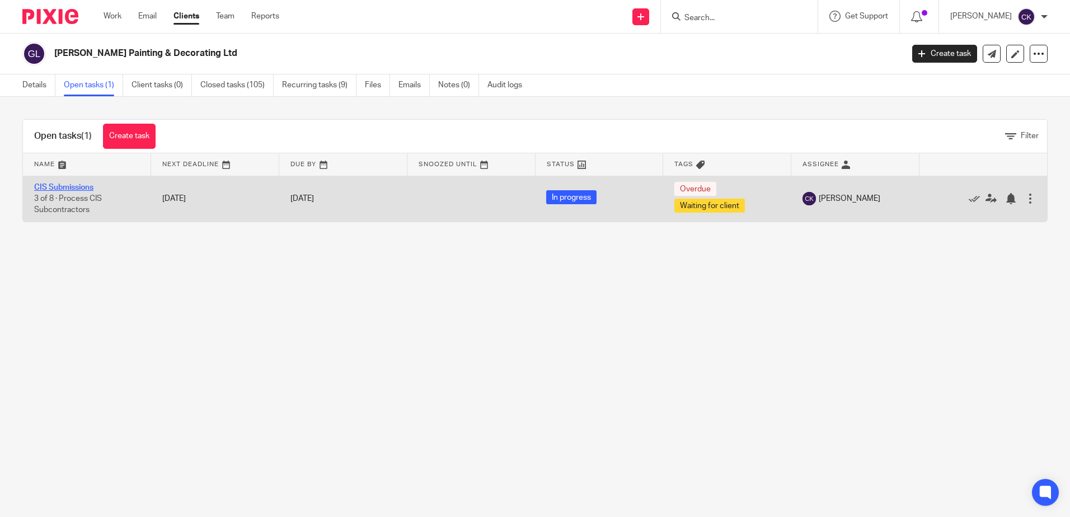
click at [67, 187] on link "CIS Submissions" at bounding box center [63, 188] width 59 height 8
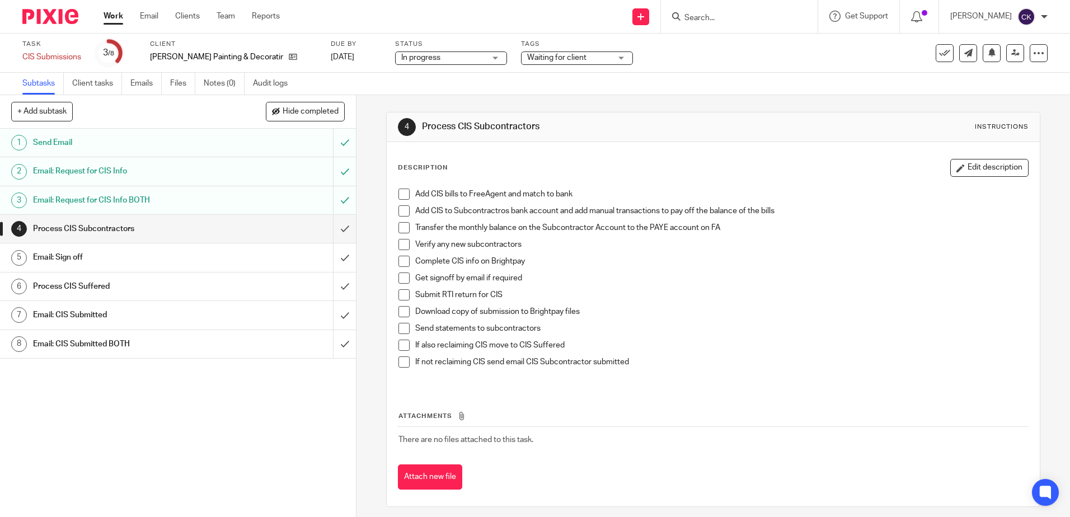
click at [401, 193] on span at bounding box center [404, 194] width 11 height 11
click at [401, 210] on span at bounding box center [404, 210] width 11 height 11
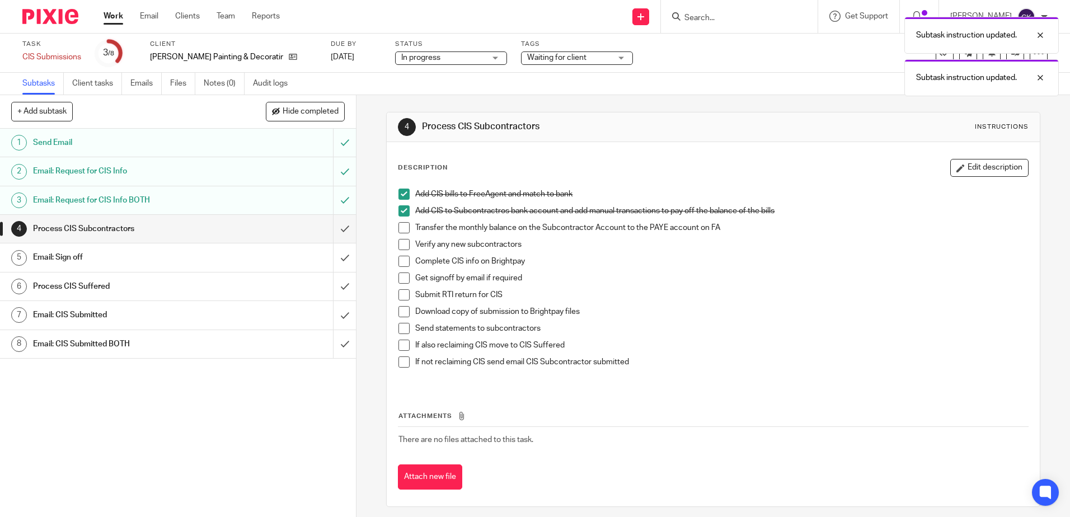
click at [401, 228] on span at bounding box center [404, 227] width 11 height 11
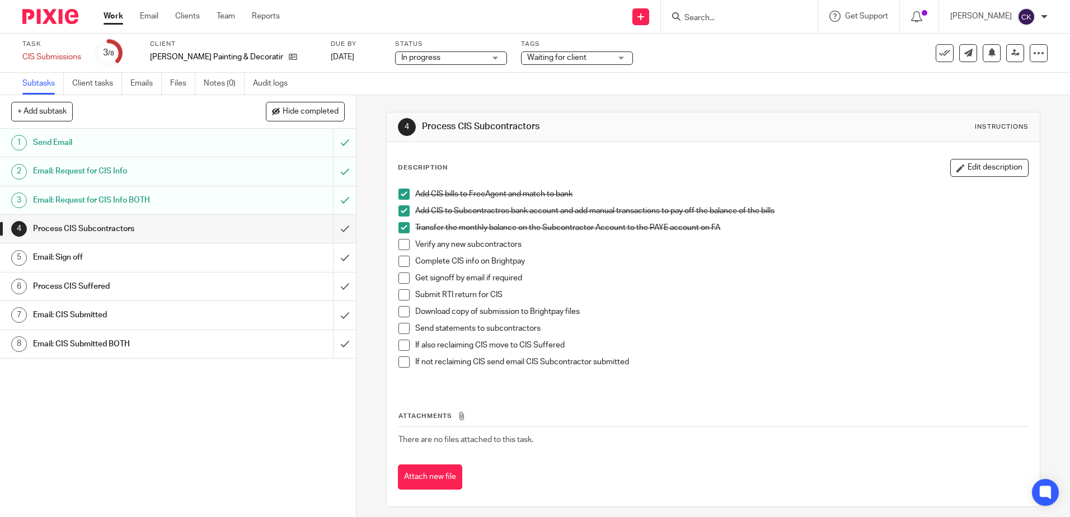
click at [400, 246] on span at bounding box center [404, 244] width 11 height 11
click at [400, 260] on span at bounding box center [404, 261] width 11 height 11
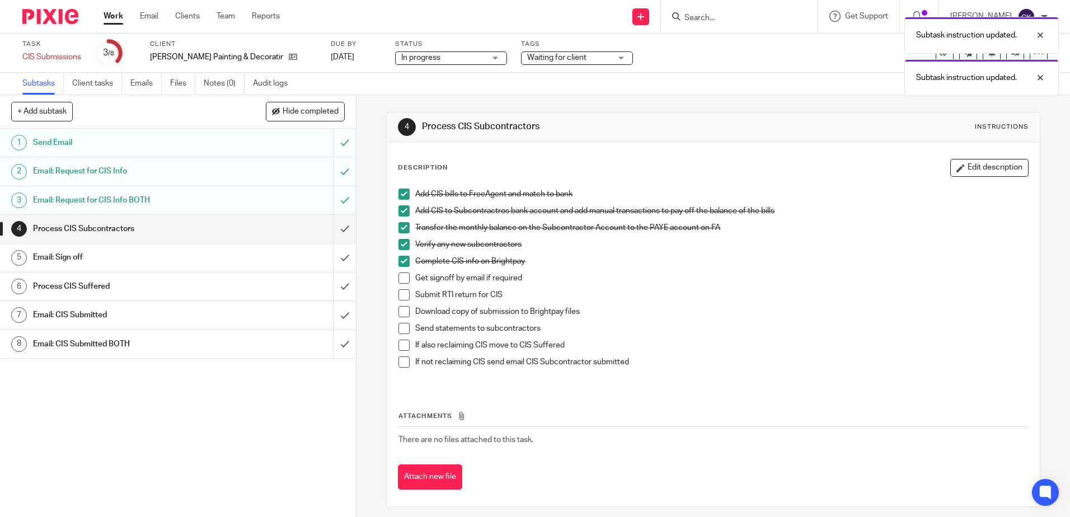
click at [400, 276] on span at bounding box center [404, 278] width 11 height 11
click at [402, 296] on span at bounding box center [404, 294] width 11 height 11
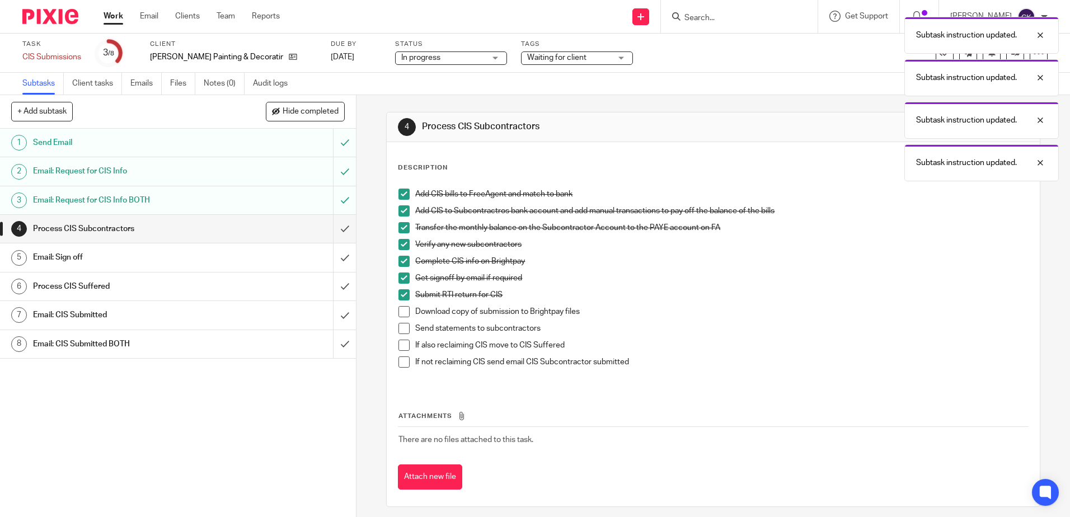
click at [400, 315] on span at bounding box center [404, 311] width 11 height 11
click at [399, 326] on span at bounding box center [404, 328] width 11 height 11
click at [401, 347] on span at bounding box center [404, 345] width 11 height 11
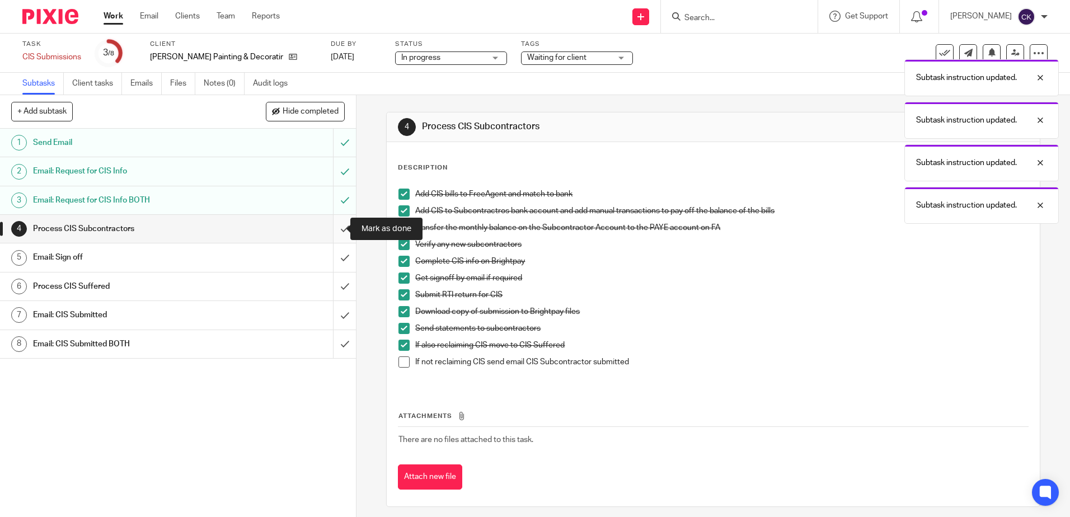
click at [333, 230] on input "submit" at bounding box center [178, 229] width 356 height 28
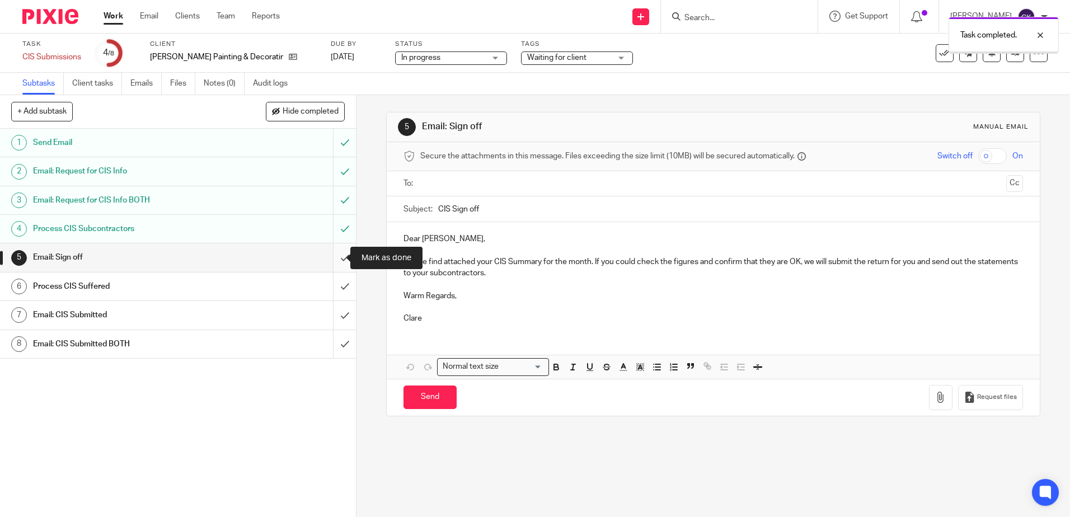
click at [333, 261] on input "submit" at bounding box center [178, 258] width 356 height 28
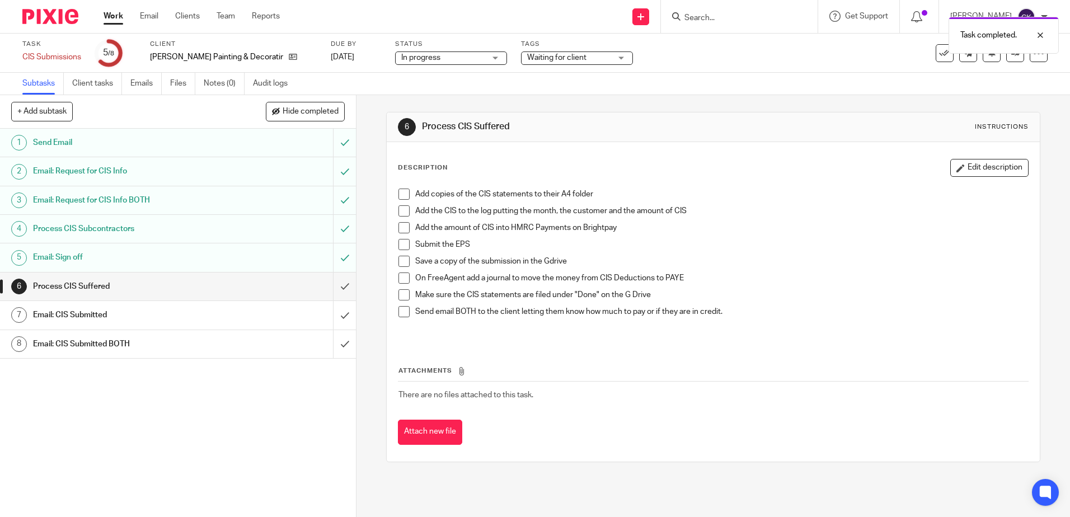
drag, startPoint x: 400, startPoint y: 195, endPoint x: 403, endPoint y: 213, distance: 17.7
click at [400, 197] on span at bounding box center [404, 194] width 11 height 11
click at [403, 214] on span at bounding box center [404, 210] width 11 height 11
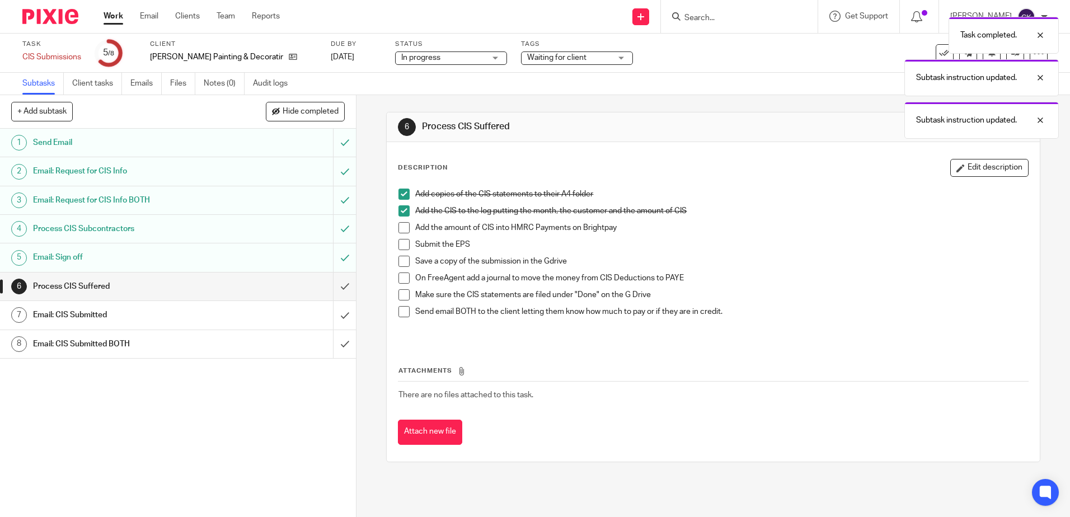
click at [403, 227] on span at bounding box center [404, 227] width 11 height 11
click at [399, 245] on span at bounding box center [404, 244] width 11 height 11
click at [401, 258] on span at bounding box center [404, 261] width 11 height 11
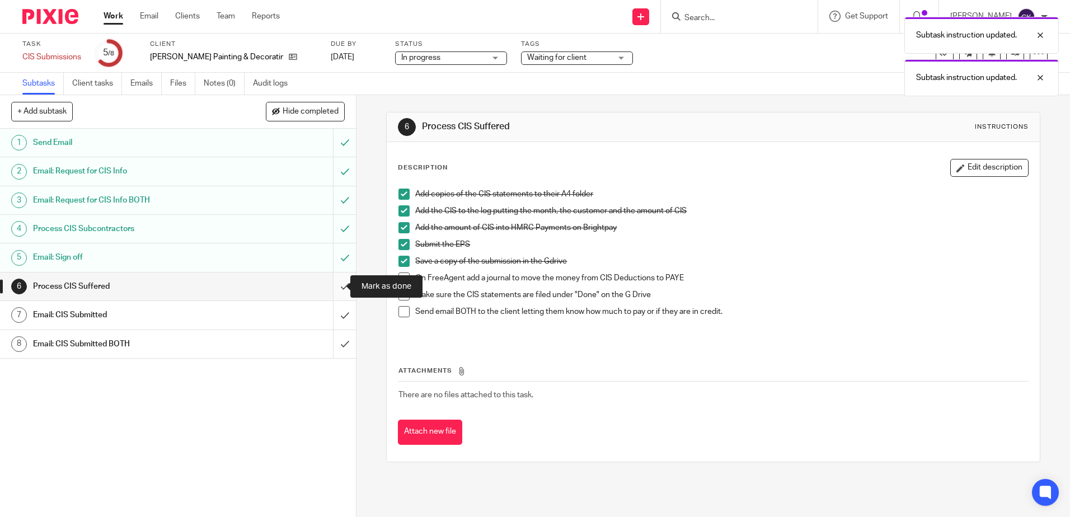
click at [333, 287] on input "submit" at bounding box center [178, 287] width 356 height 28
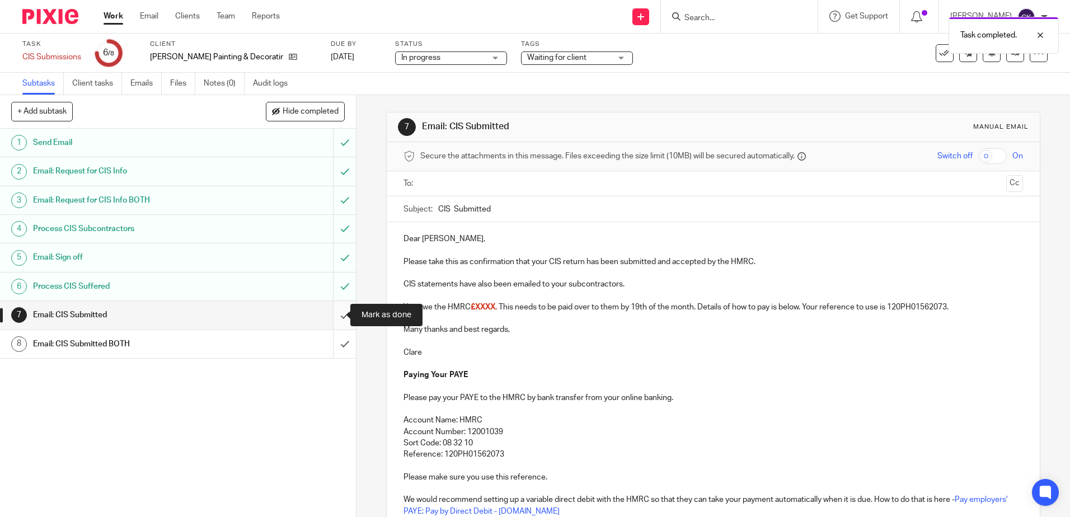
click at [335, 319] on input "submit" at bounding box center [178, 315] width 356 height 28
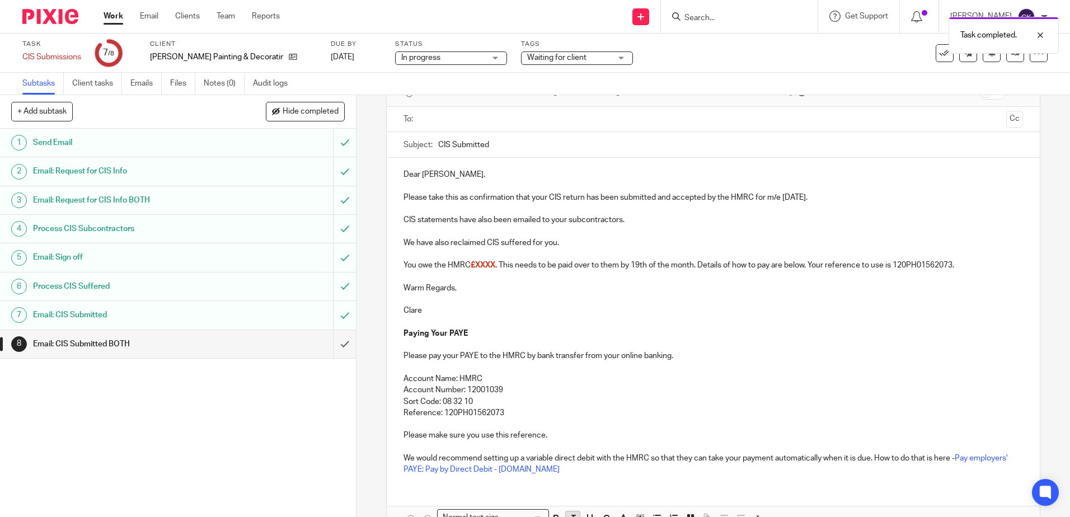
scroll to position [132, 0]
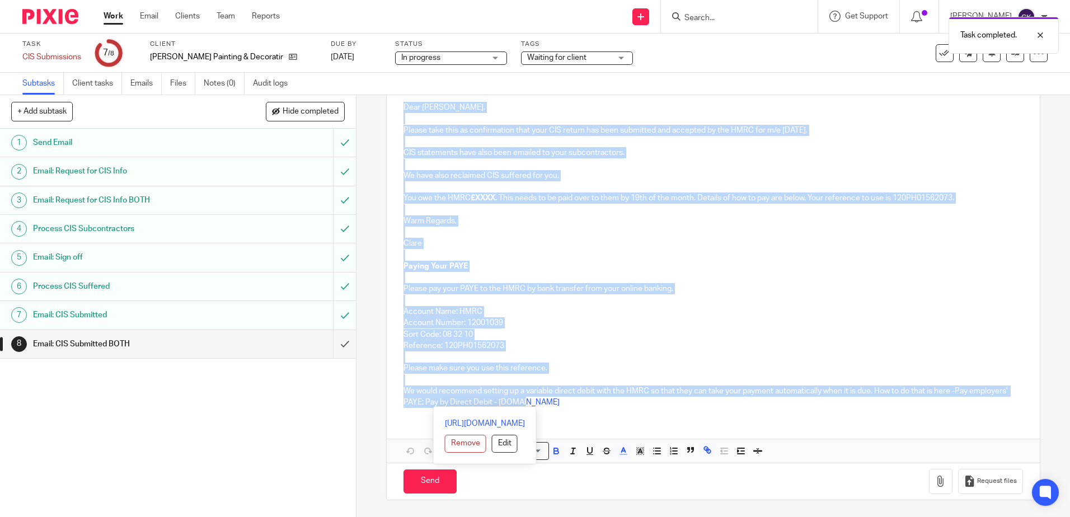
drag, startPoint x: 591, startPoint y: 407, endPoint x: 400, endPoint y: 110, distance: 353.1
click at [400, 110] on div "Dear [PERSON_NAME], Please take this as confirmation that your CIS return has b…" at bounding box center [713, 254] width 653 height 326
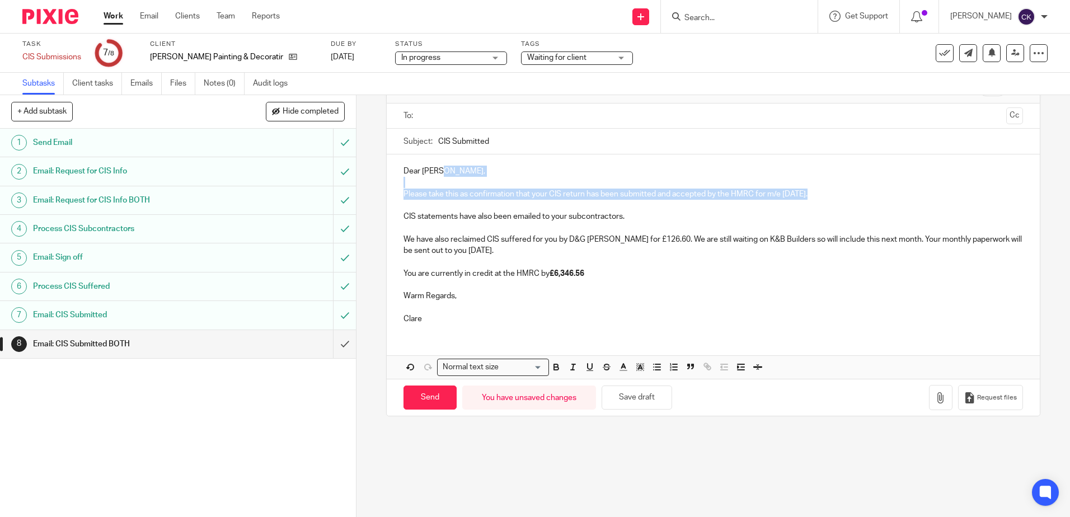
scroll to position [0, 0]
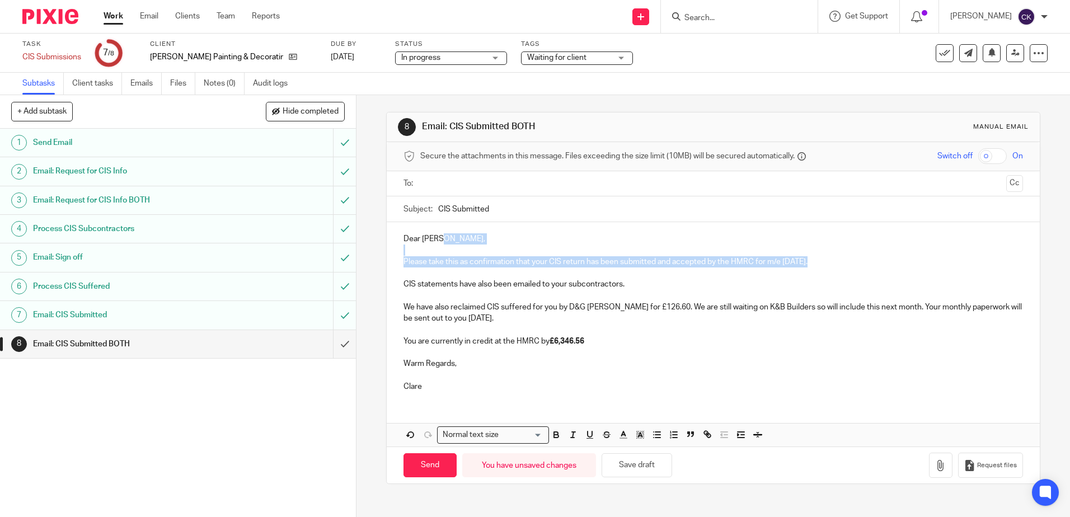
drag, startPoint x: 804, startPoint y: 197, endPoint x: 834, endPoint y: 247, distance: 57.7
click at [798, 209] on form "Secure the attachments in this message. Files exceeding the size limit (10MB) w…" at bounding box center [713, 312] width 653 height 341
click at [870, 282] on p "CIS statements have also been emailed to your subcontractors." at bounding box center [713, 284] width 619 height 11
drag, startPoint x: 804, startPoint y: 264, endPoint x: 794, endPoint y: 264, distance: 10.1
click at [794, 264] on p "Please take this as confirmation that your CIS return has been submitted and ac…" at bounding box center [713, 261] width 619 height 11
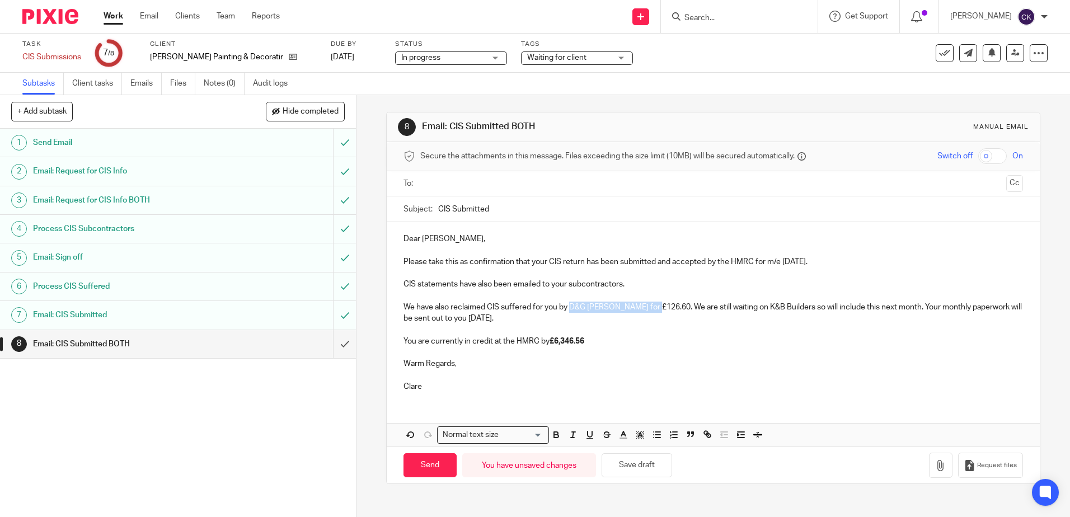
drag, startPoint x: 654, startPoint y: 310, endPoint x: 568, endPoint y: 307, distance: 85.7
click at [568, 307] on p "We have also reclaimed CIS suffered for you by D&G Morgan for £126.60. We are s…" at bounding box center [713, 313] width 619 height 23
click at [708, 309] on p "We have also reclaimed CIS suffered for you by K&B Builders (5th Jul) and TJ Bu…" at bounding box center [713, 313] width 619 height 23
click at [831, 310] on p "We have also reclaimed CIS suffered for you by K&B Builders (5th Jul) and TJ Bu…" at bounding box center [713, 313] width 619 height 23
click at [428, 319] on p "We have also reclaimed CIS suffered for you by K&B Builders (5th Jul) and TJ Bu…" at bounding box center [713, 313] width 619 height 23
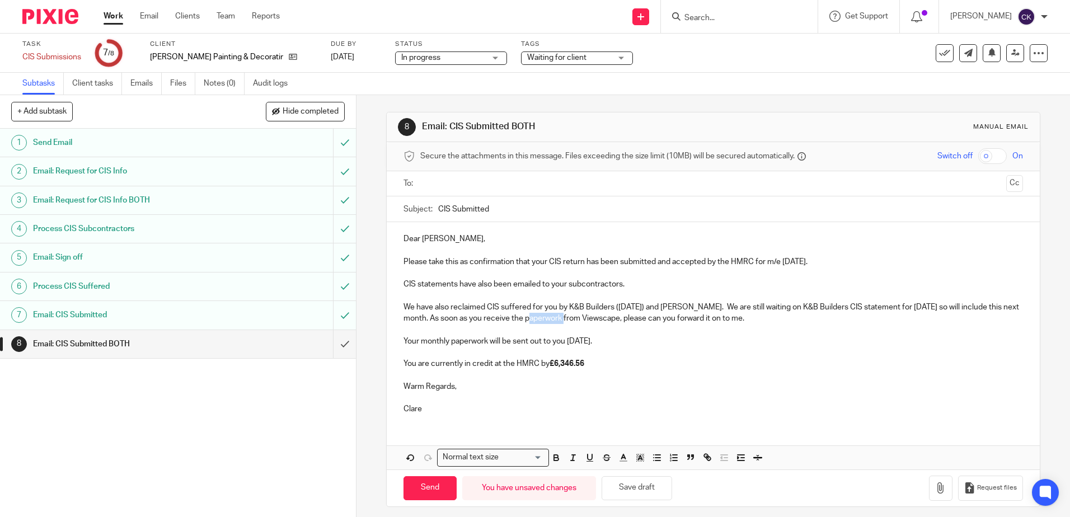
drag, startPoint x: 559, startPoint y: 320, endPoint x: 523, endPoint y: 324, distance: 36.0
click at [523, 324] on p "We have also reclaimed CIS suffered for you by K&B Builders (5th Jul) and TJ Bu…" at bounding box center [713, 313] width 619 height 23
drag, startPoint x: 587, startPoint y: 365, endPoint x: 553, endPoint y: 369, distance: 34.4
click at [553, 369] on p "You are currently in credit at the HMRC by £6,346.56" at bounding box center [713, 363] width 619 height 11
click at [436, 188] on input "text" at bounding box center [712, 183] width 577 height 13
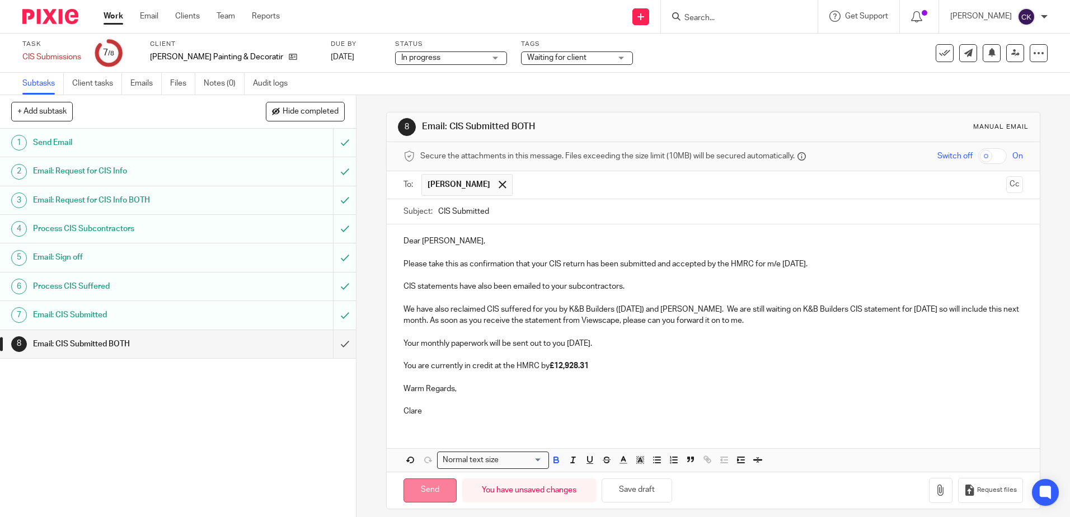
click at [422, 490] on input "Send" at bounding box center [430, 491] width 53 height 24
type input "Sent"
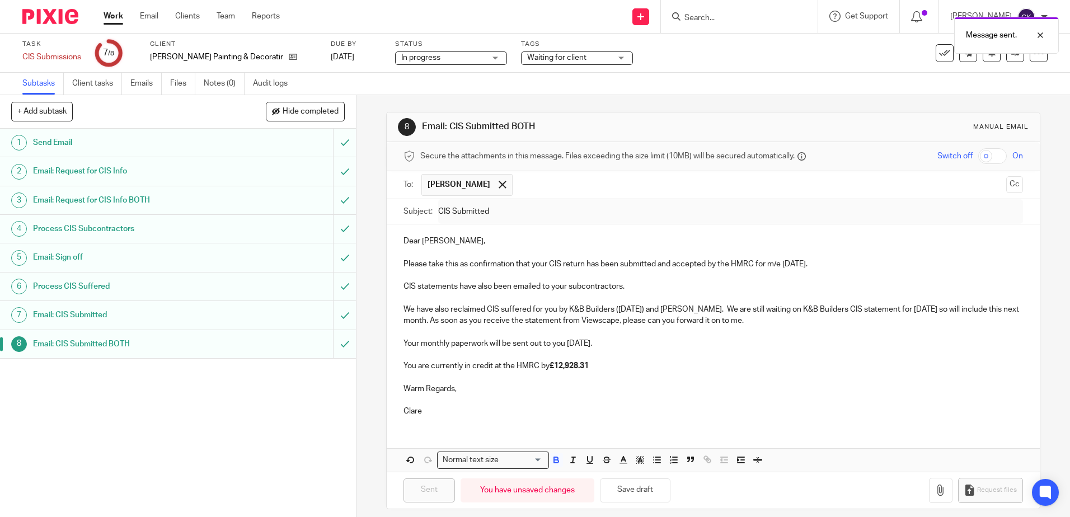
click at [111, 20] on link "Work" at bounding box center [114, 16] width 20 height 11
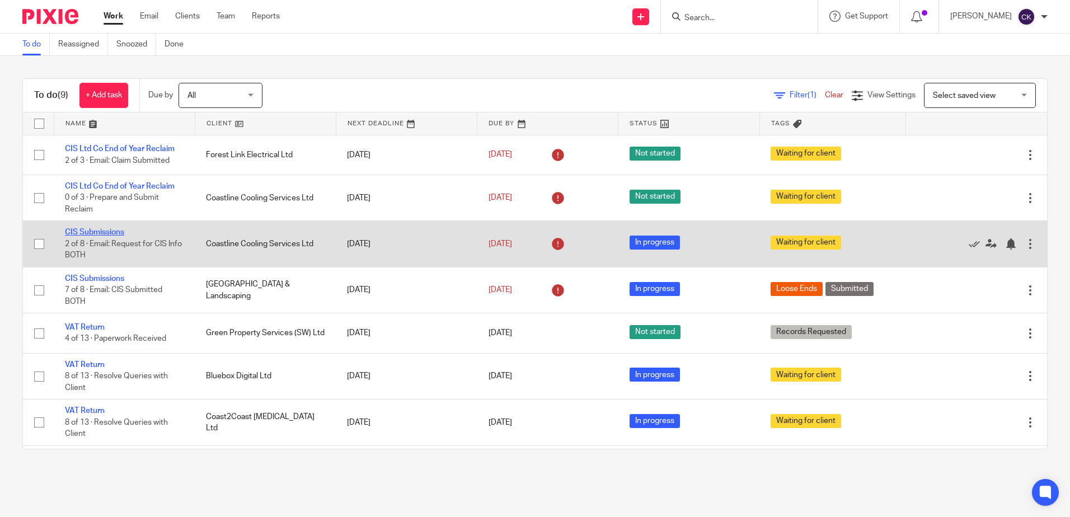
click at [82, 231] on link "CIS Submissions" at bounding box center [94, 232] width 59 height 8
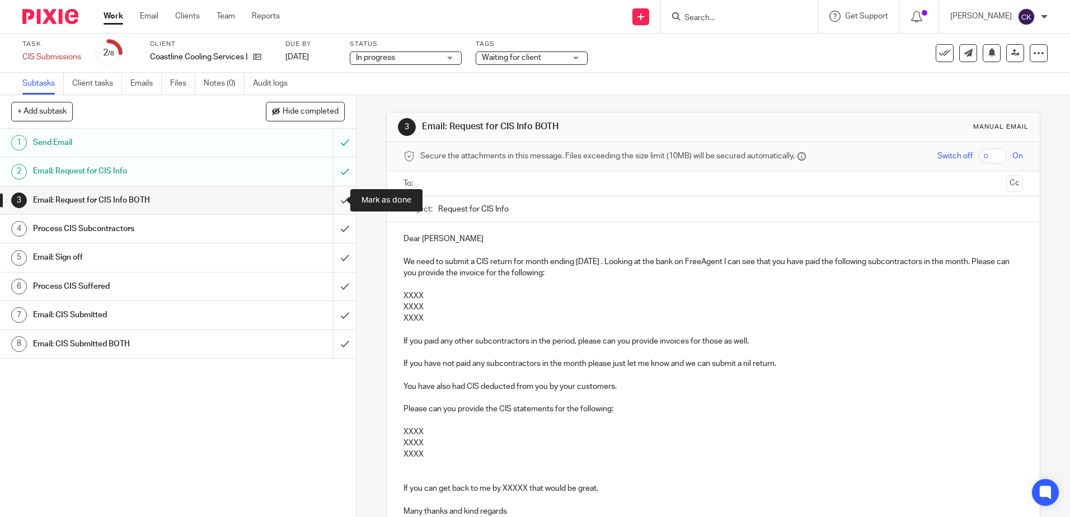
click at [333, 201] on input "submit" at bounding box center [178, 200] width 356 height 28
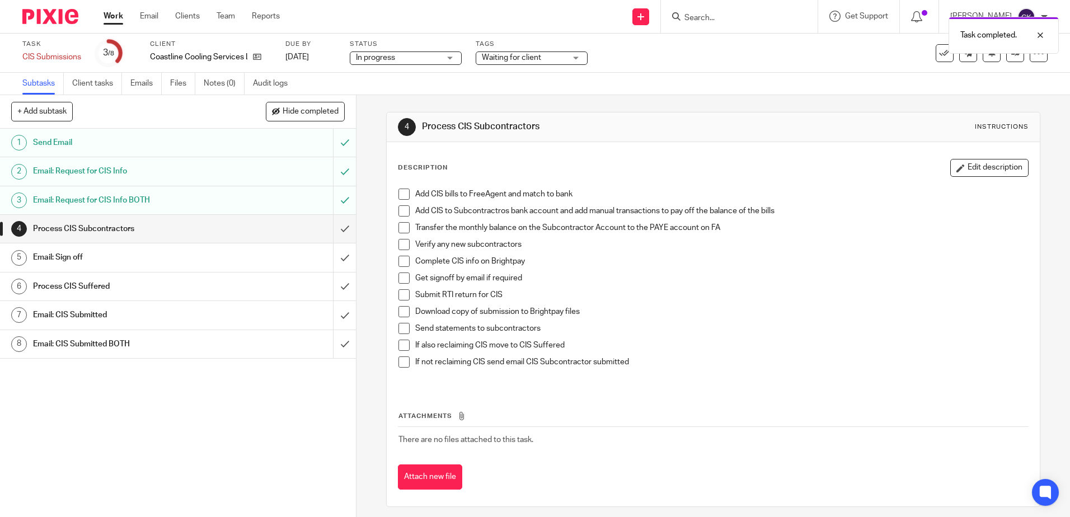
click at [399, 191] on span at bounding box center [404, 194] width 11 height 11
click at [399, 209] on span at bounding box center [404, 210] width 11 height 11
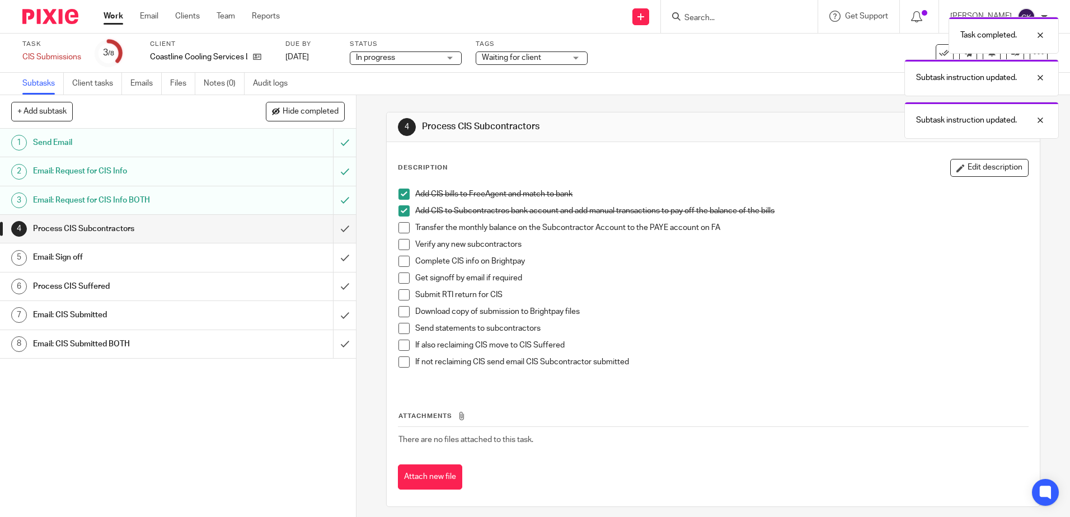
click at [399, 226] on span at bounding box center [404, 227] width 11 height 11
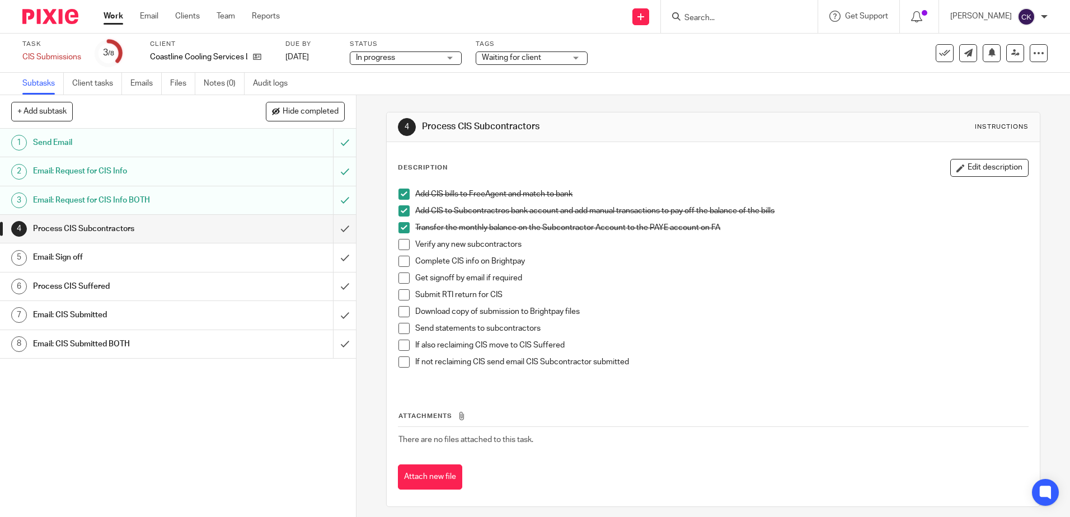
click at [400, 244] on span at bounding box center [404, 244] width 11 height 11
click at [403, 261] on span at bounding box center [404, 261] width 11 height 11
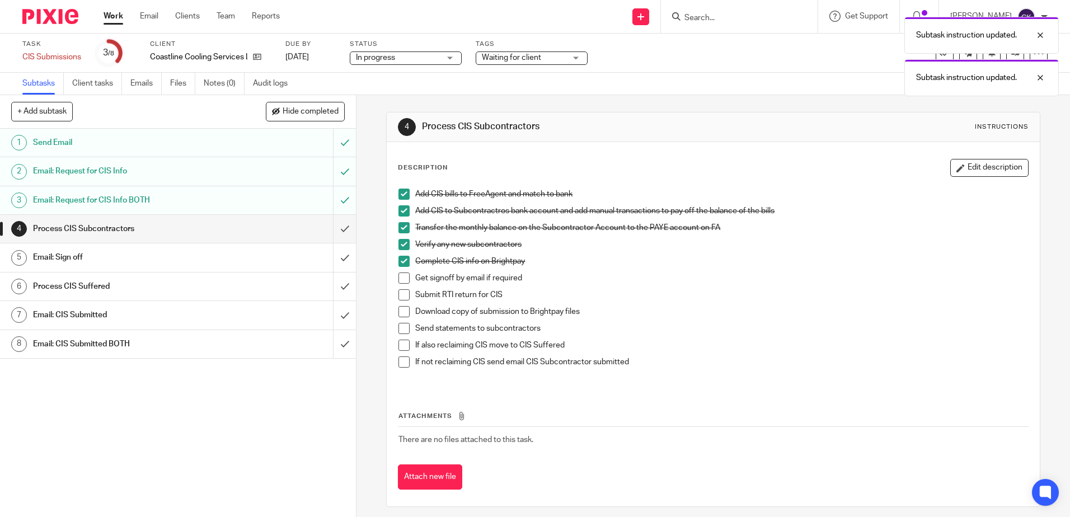
click at [399, 279] on span at bounding box center [404, 278] width 11 height 11
click at [399, 293] on span at bounding box center [404, 294] width 11 height 11
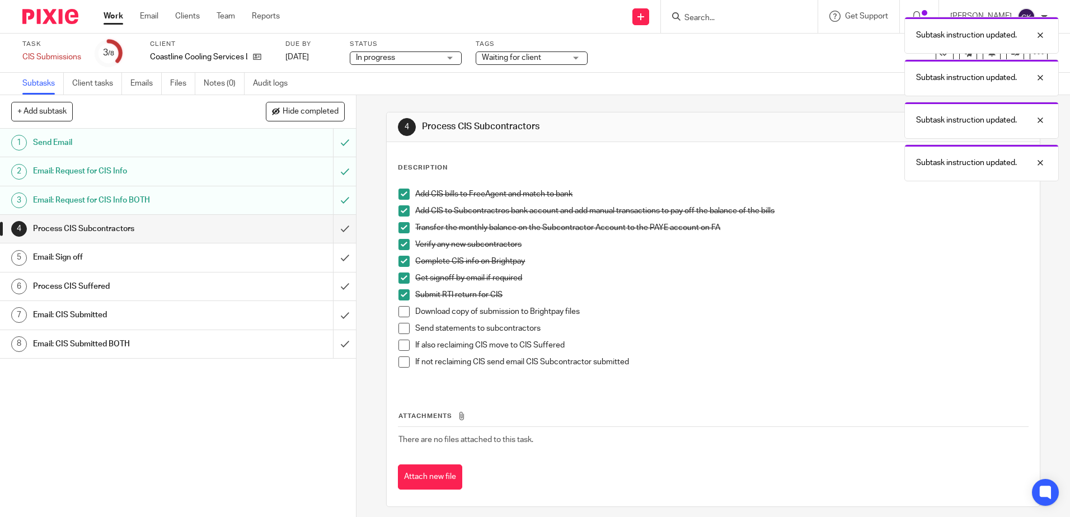
click at [403, 313] on span at bounding box center [404, 311] width 11 height 11
click at [401, 332] on span at bounding box center [404, 328] width 11 height 11
click at [399, 348] on span at bounding box center [404, 345] width 11 height 11
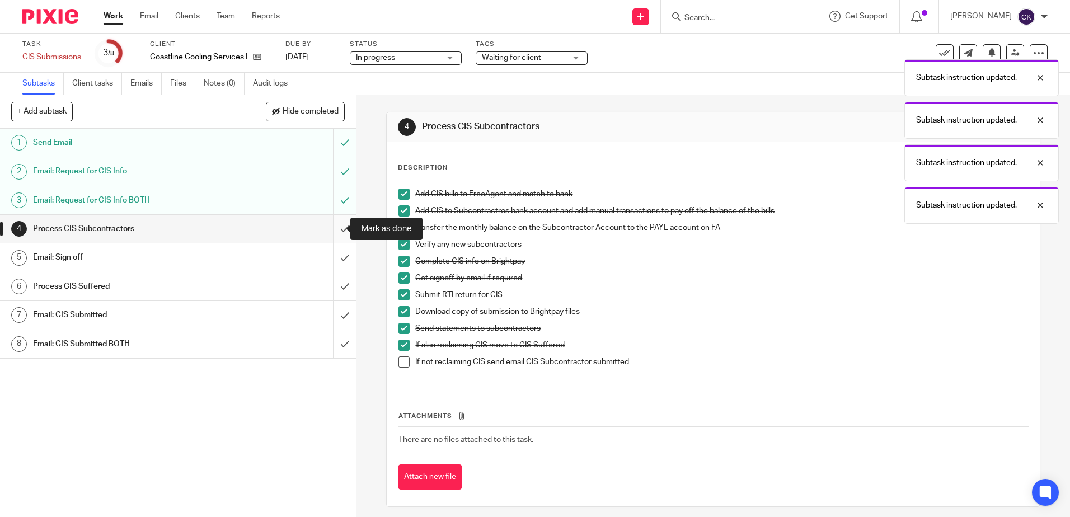
click at [335, 232] on input "submit" at bounding box center [178, 229] width 356 height 28
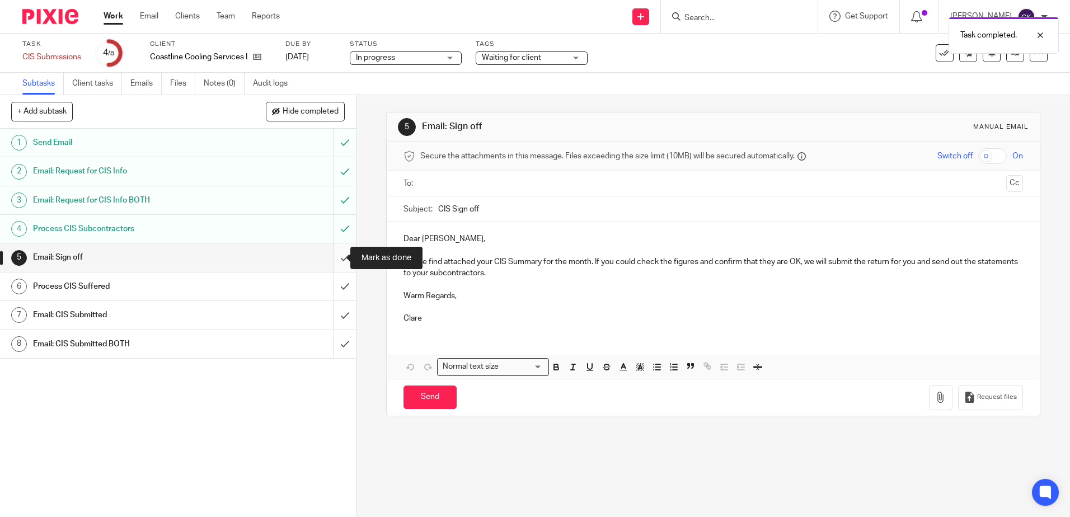
click at [329, 260] on input "submit" at bounding box center [178, 258] width 356 height 28
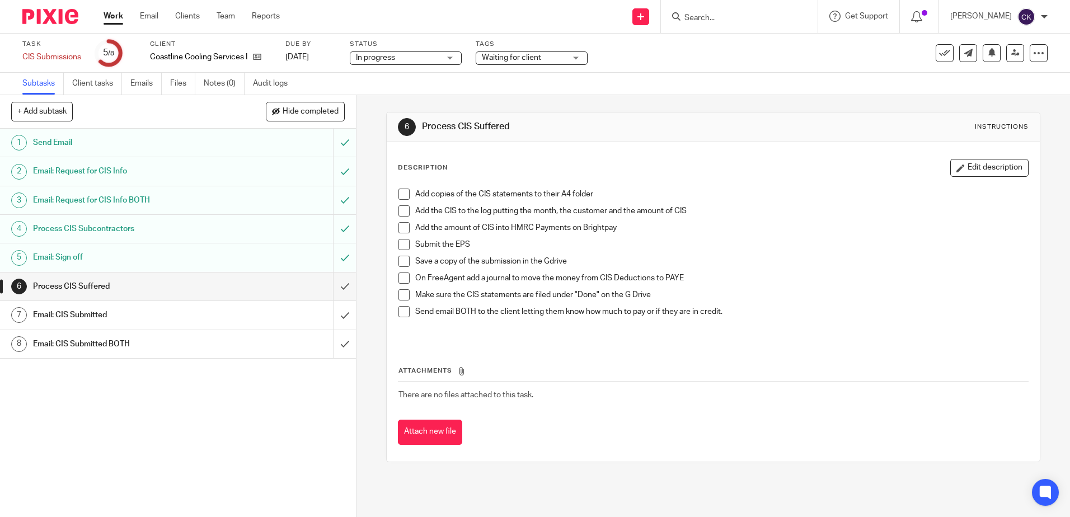
click at [400, 195] on span at bounding box center [404, 194] width 11 height 11
click at [402, 211] on span at bounding box center [404, 210] width 11 height 11
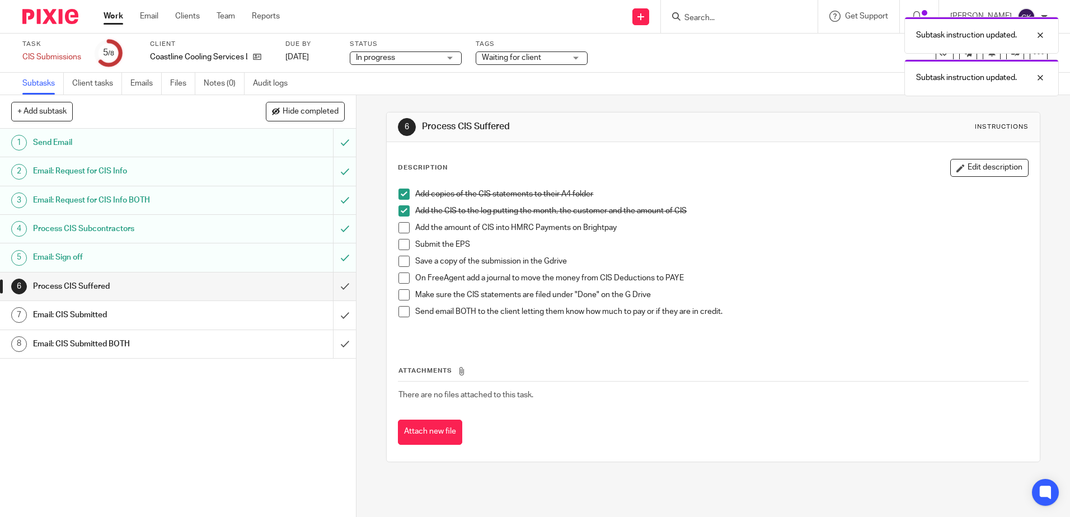
click at [401, 227] on span at bounding box center [404, 227] width 11 height 11
click at [405, 244] on span at bounding box center [404, 244] width 11 height 11
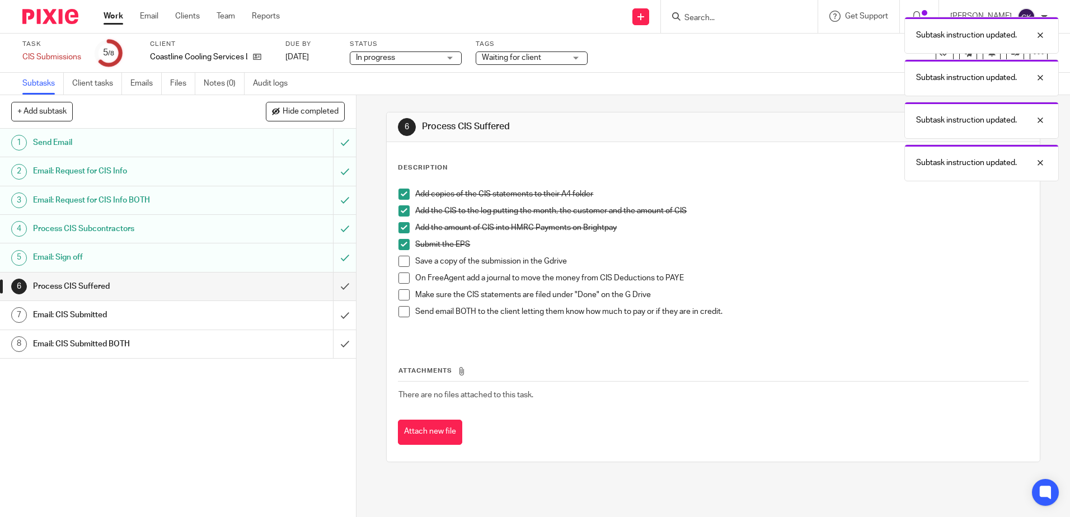
click at [404, 261] on span at bounding box center [404, 261] width 11 height 11
click at [333, 288] on input "submit" at bounding box center [178, 287] width 356 height 28
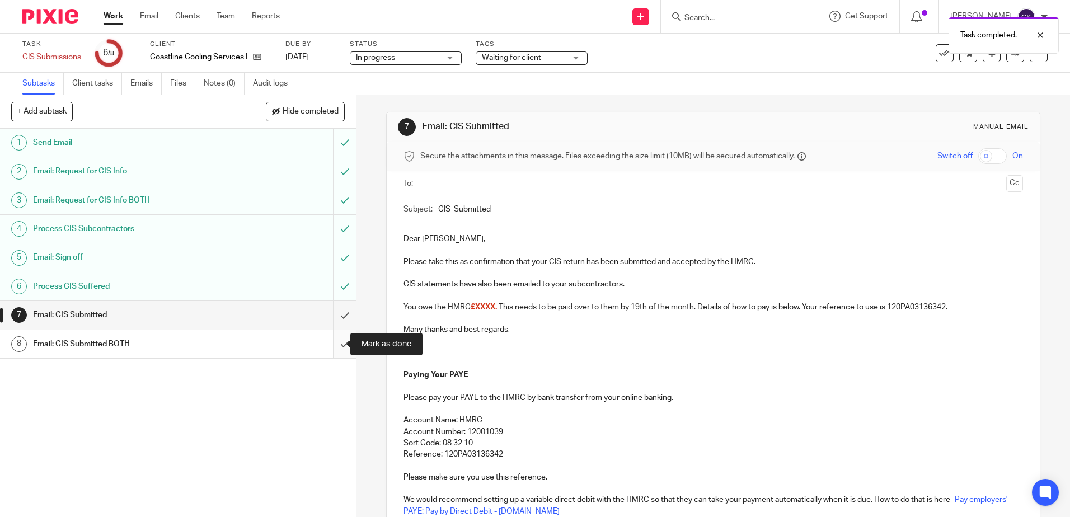
click at [330, 345] on input "submit" at bounding box center [178, 344] width 356 height 28
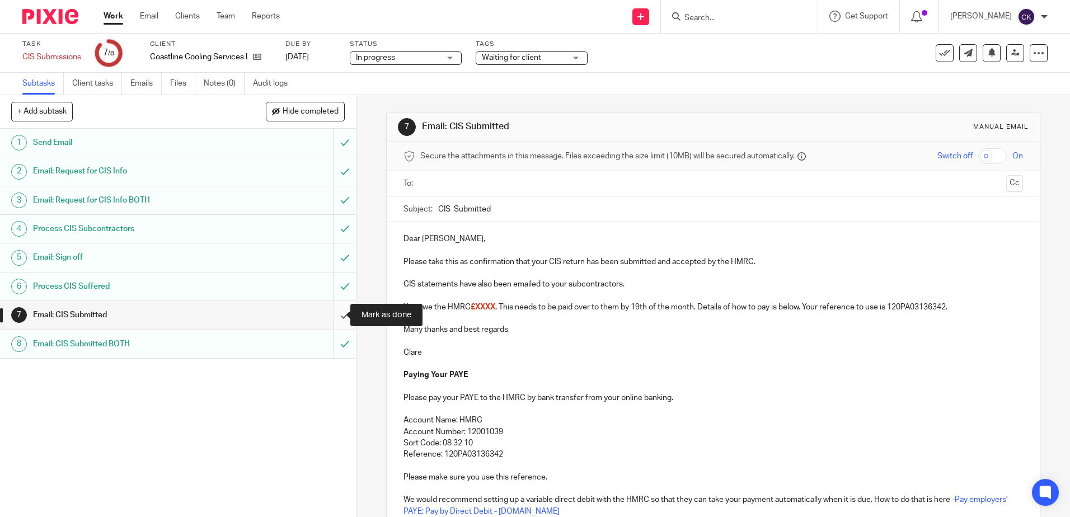
click at [334, 315] on input "submit" at bounding box center [178, 315] width 356 height 28
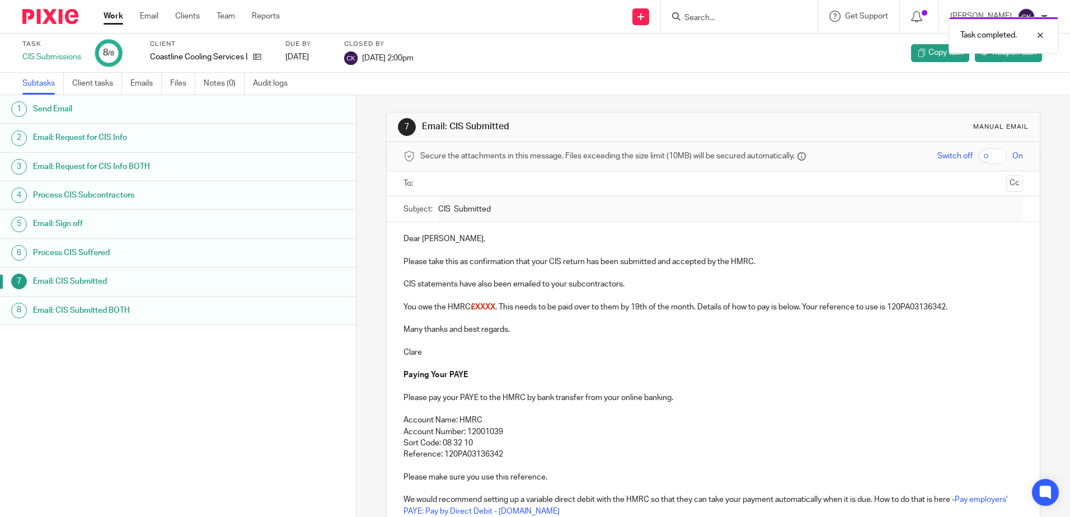
click at [114, 21] on link "Work" at bounding box center [114, 16] width 20 height 11
